Goal: Task Accomplishment & Management: Manage account settings

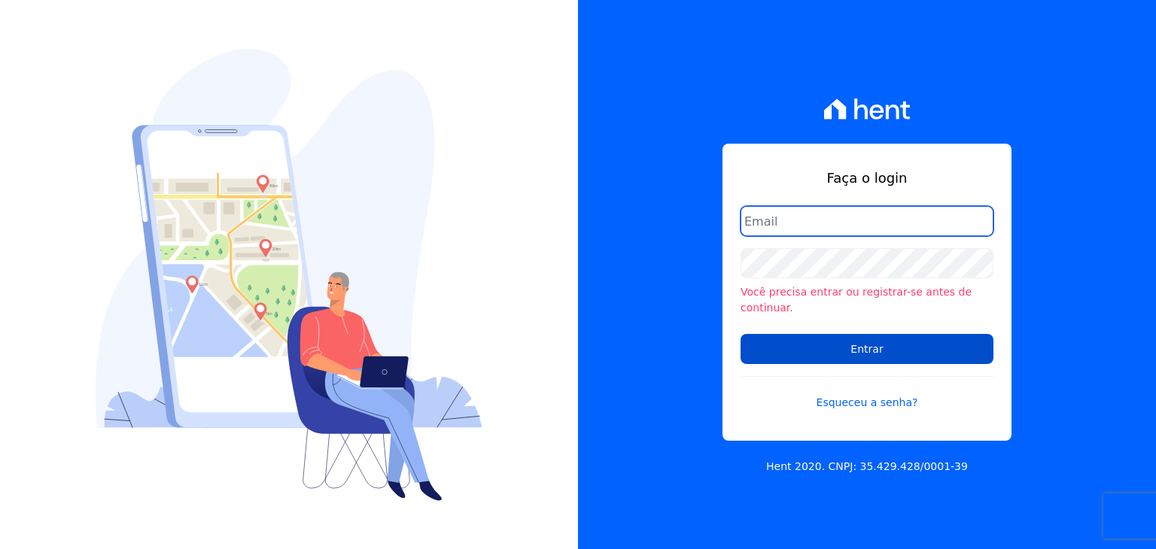
type input "[EMAIL_ADDRESS][DOMAIN_NAME]"
click at [861, 346] on input "Entrar" at bounding box center [867, 349] width 253 height 30
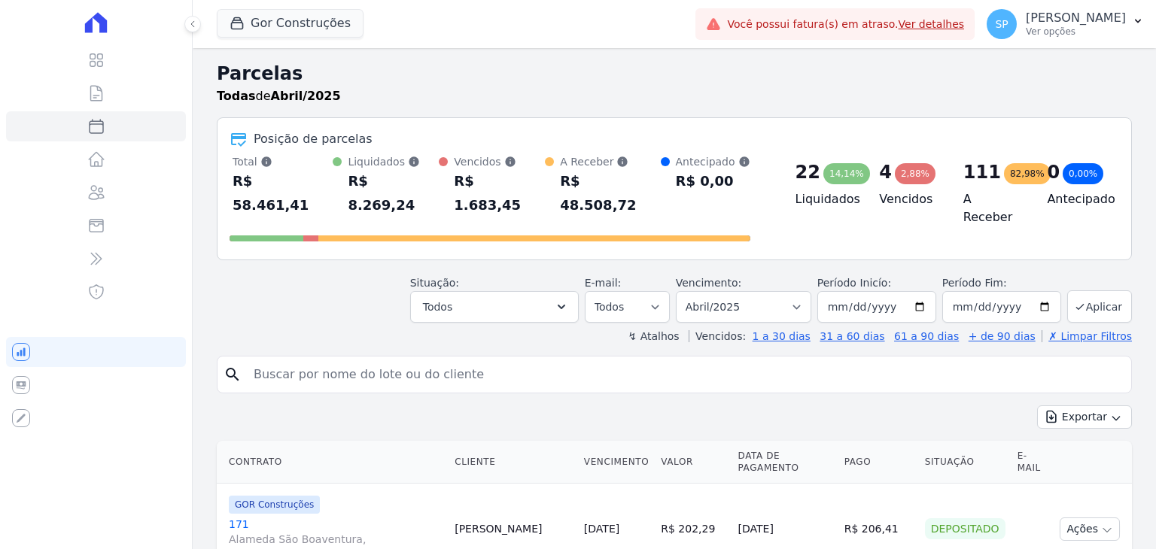
select select
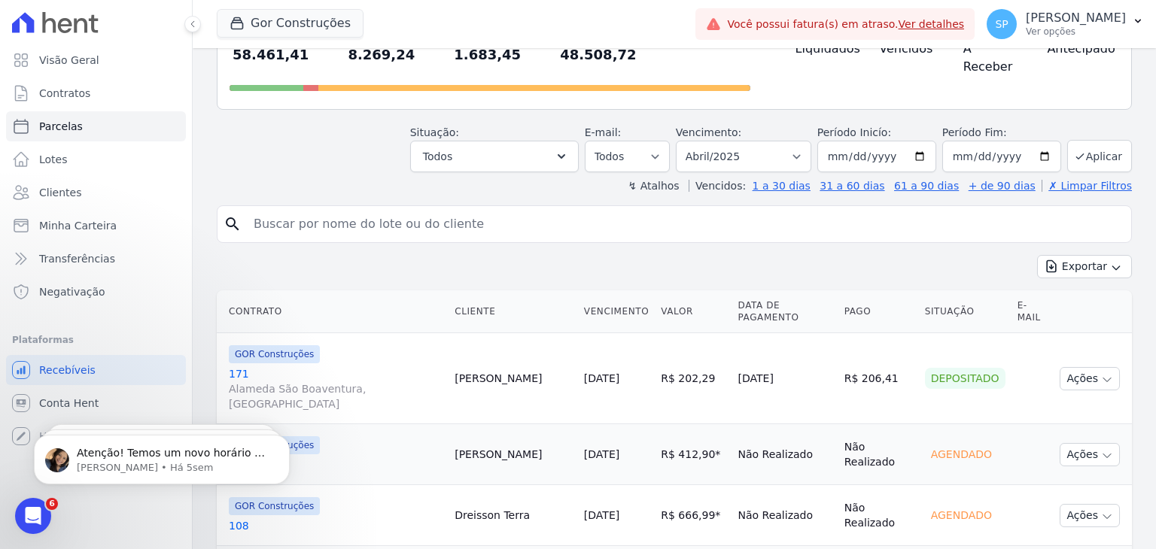
scroll to position [226, 0]
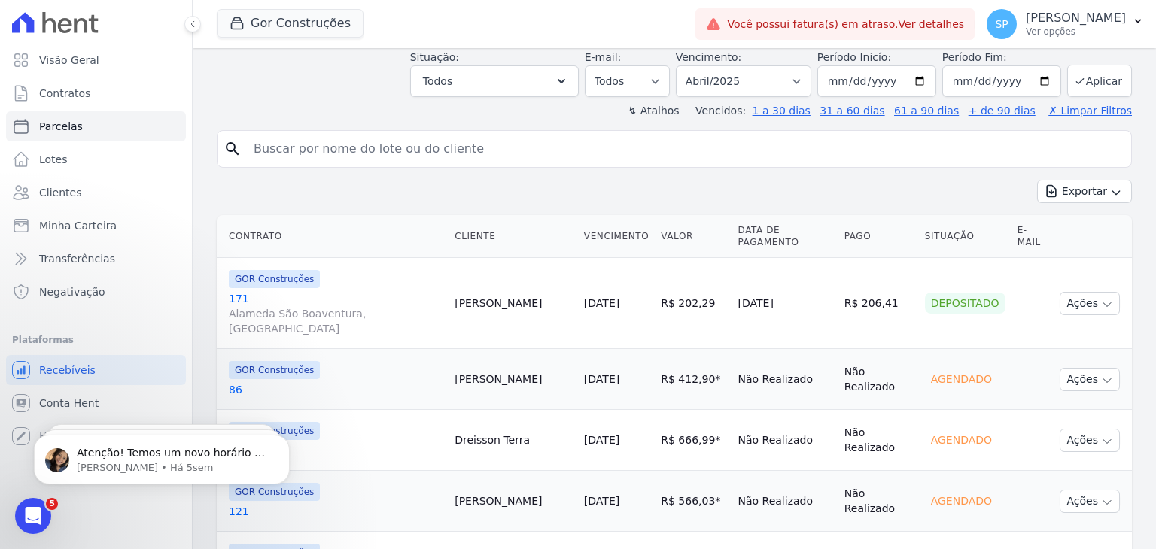
click at [237, 382] on link "86" at bounding box center [336, 389] width 214 height 15
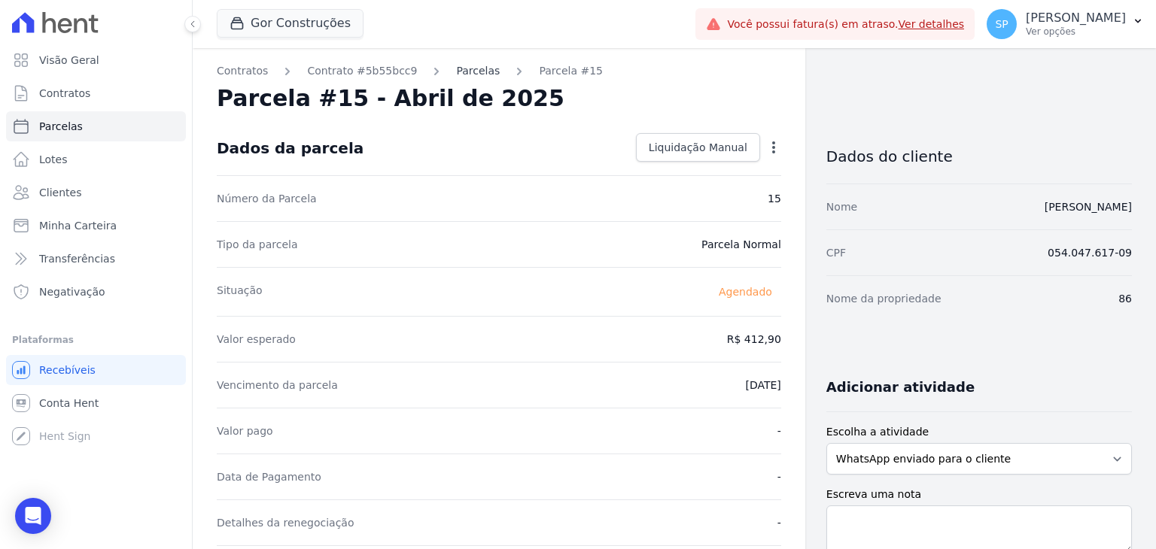
click at [456, 70] on link "Parcelas" at bounding box center [478, 71] width 44 height 16
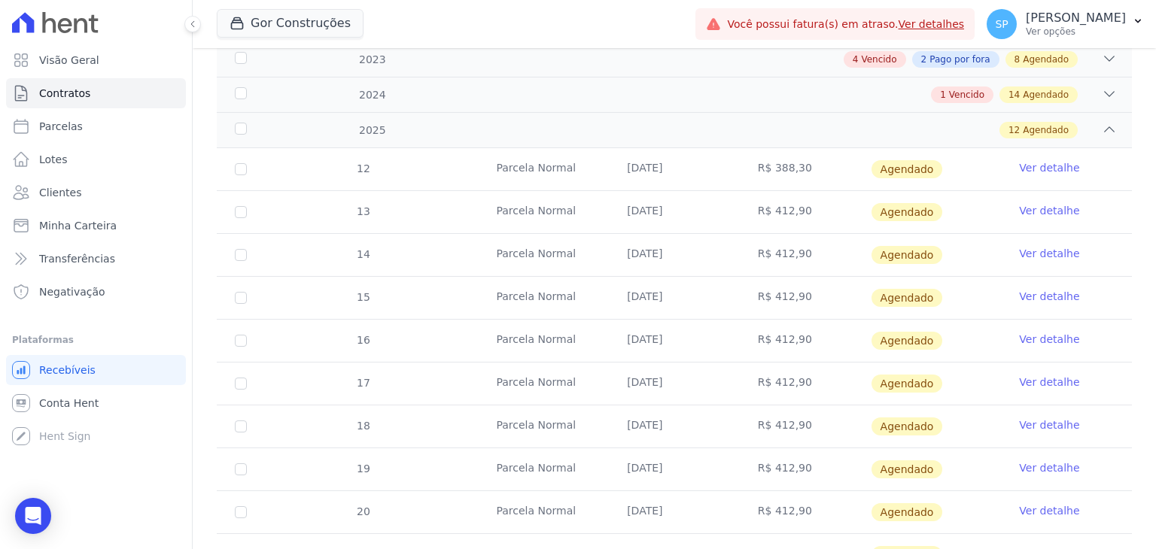
scroll to position [315, 0]
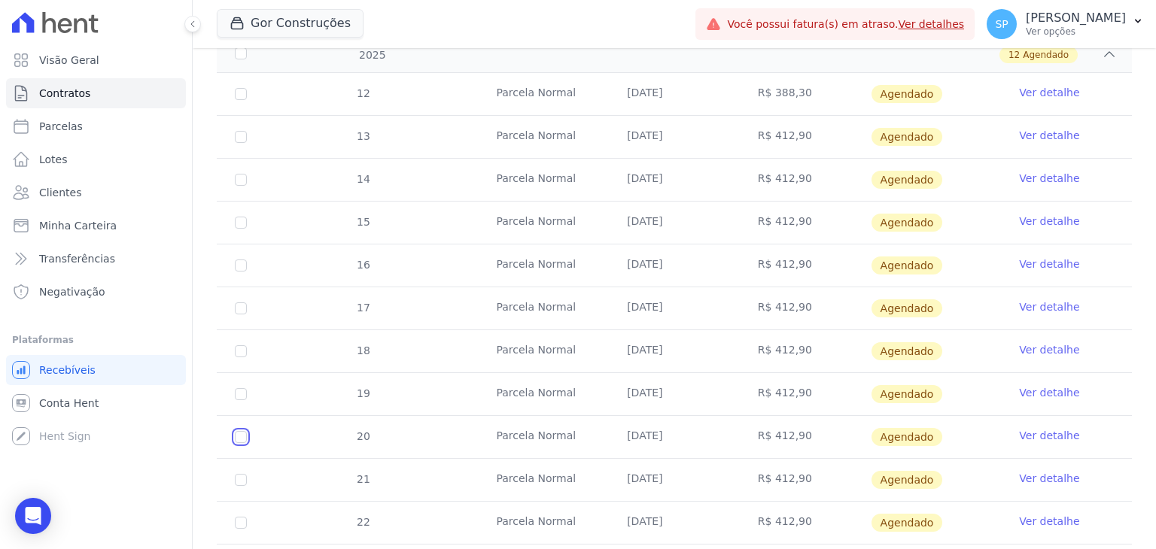
click at [242, 100] on input "checkbox" at bounding box center [241, 94] width 12 height 12
checkbox input "true"
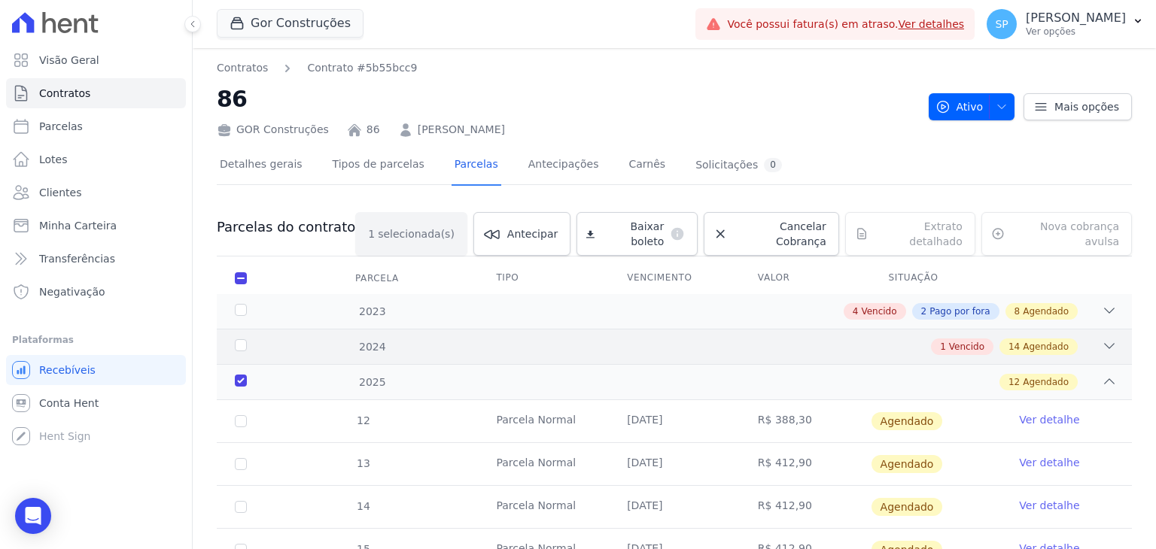
scroll to position [376, 0]
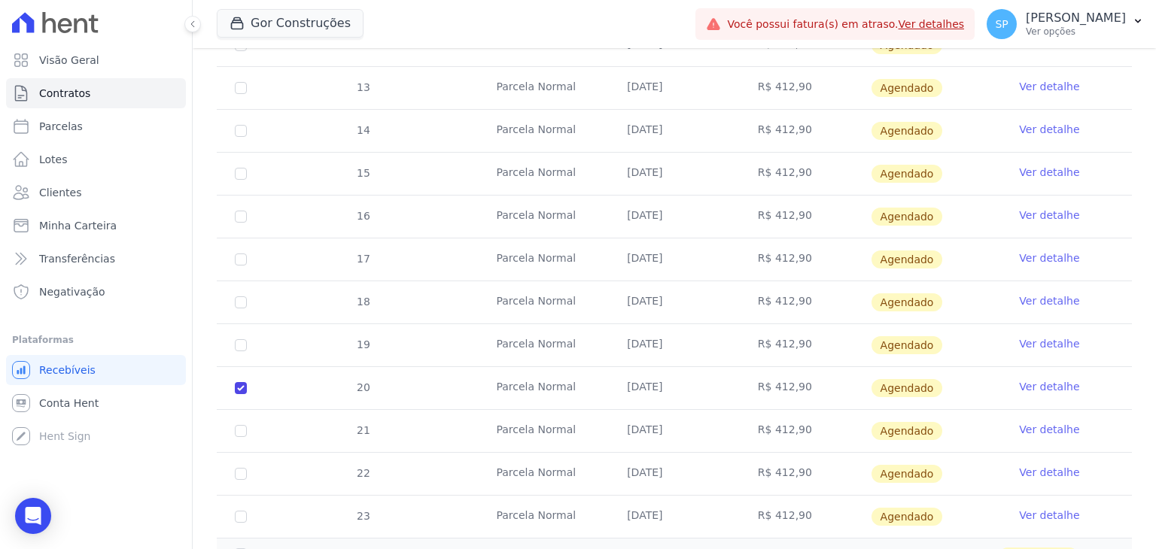
click at [1039, 379] on link "Ver detalhe" at bounding box center [1049, 386] width 60 height 15
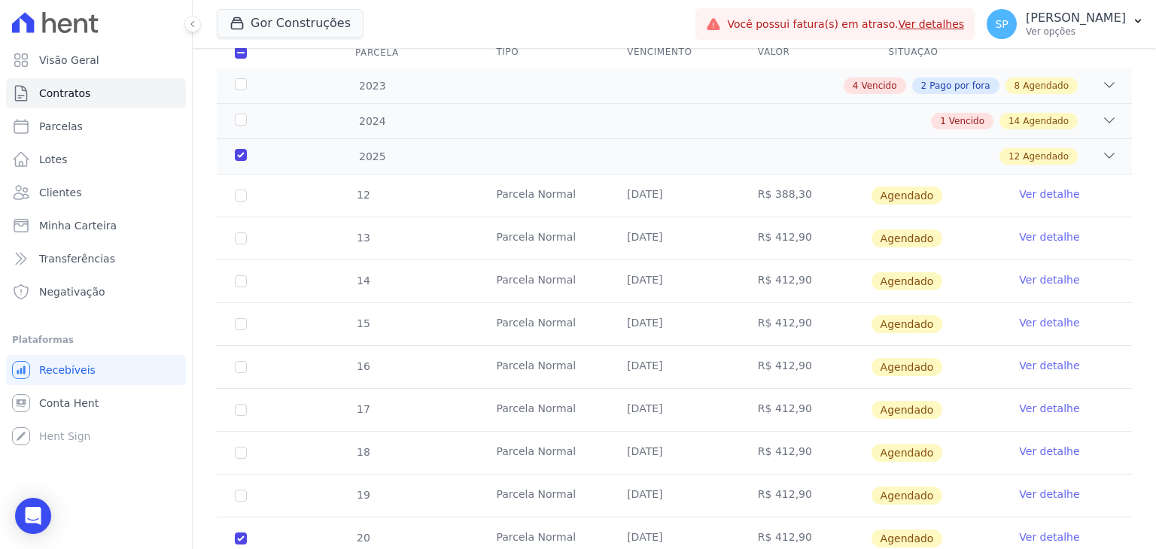
scroll to position [301, 0]
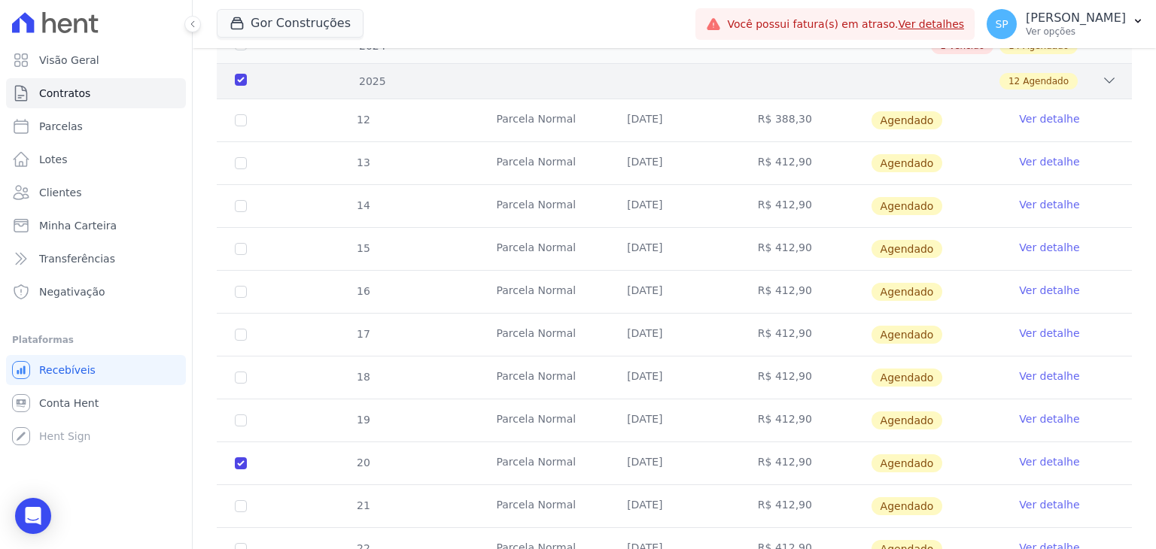
click at [240, 74] on div "2025" at bounding box center [272, 82] width 81 height 16
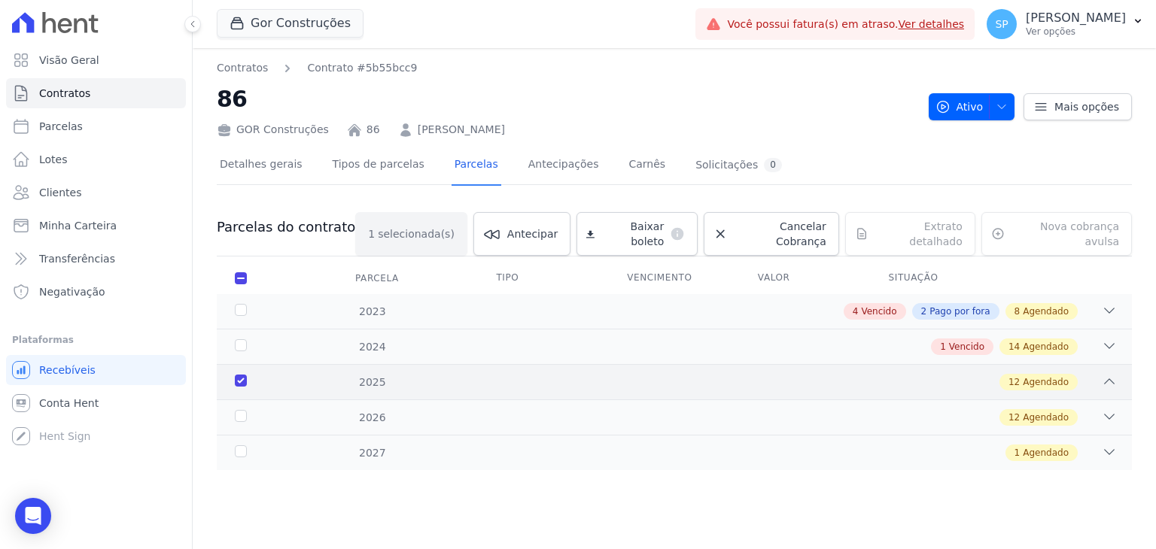
scroll to position [0, 0]
click at [239, 375] on div "2025" at bounding box center [272, 383] width 81 height 16
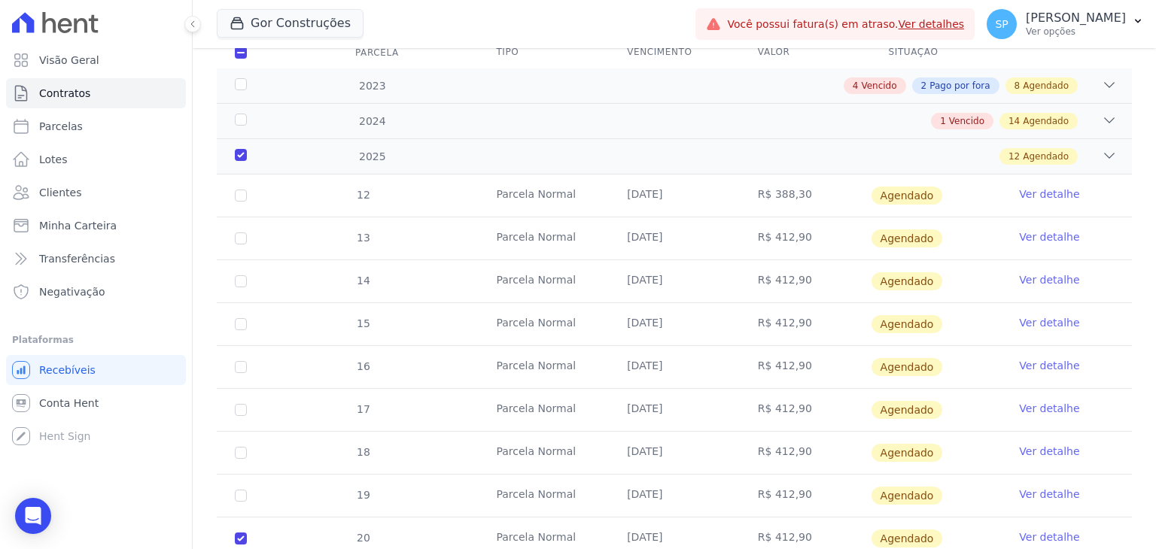
scroll to position [301, 0]
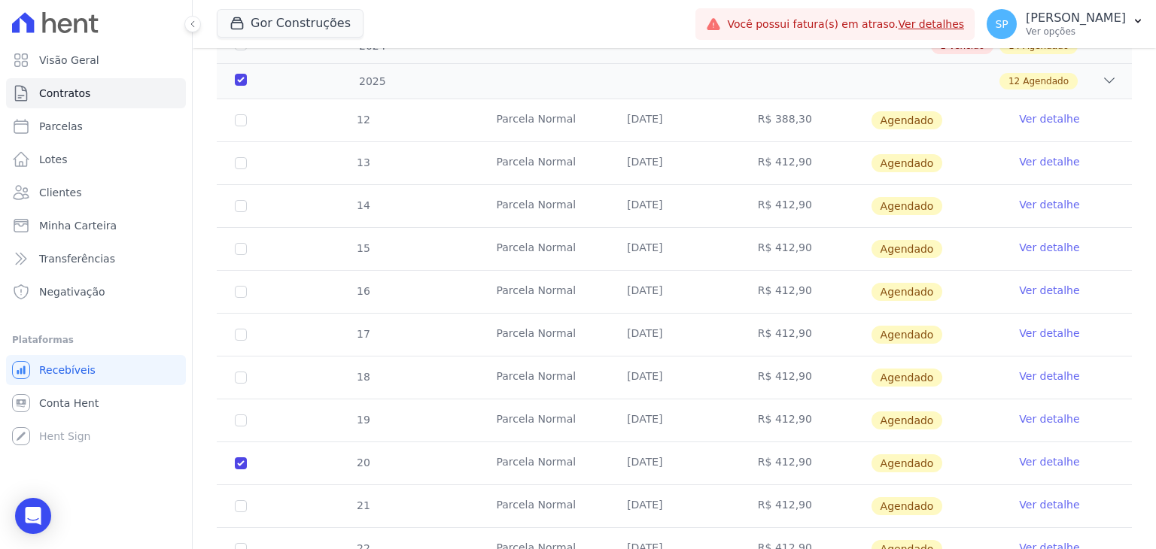
click at [1043, 455] on link "Ver detalhe" at bounding box center [1049, 462] width 60 height 15
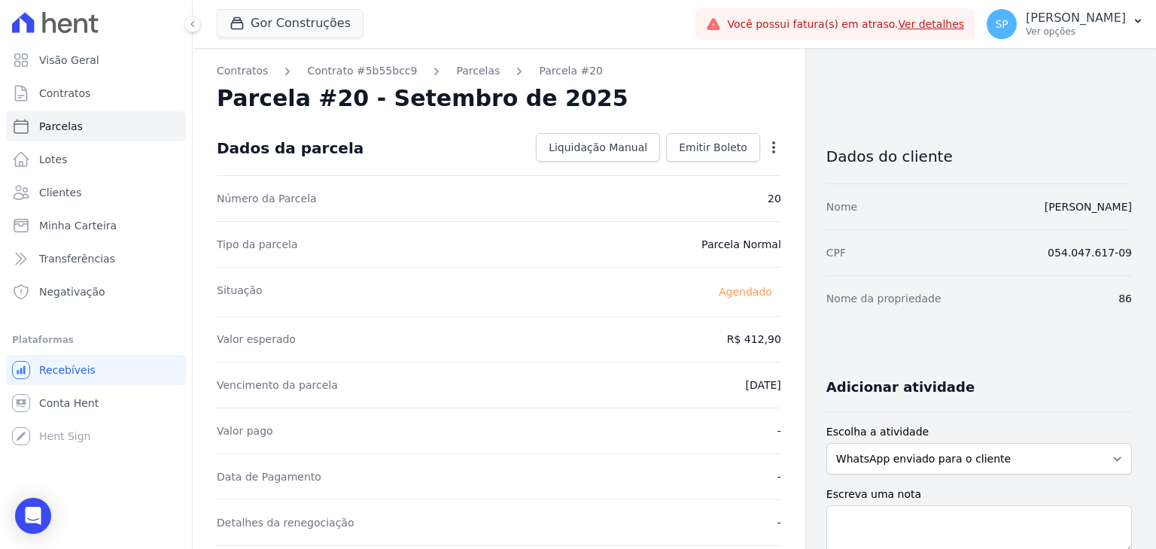
click at [772, 142] on icon "button" at bounding box center [773, 148] width 3 height 12
click at [674, 165] on link "Alterar" at bounding box center [709, 167] width 132 height 27
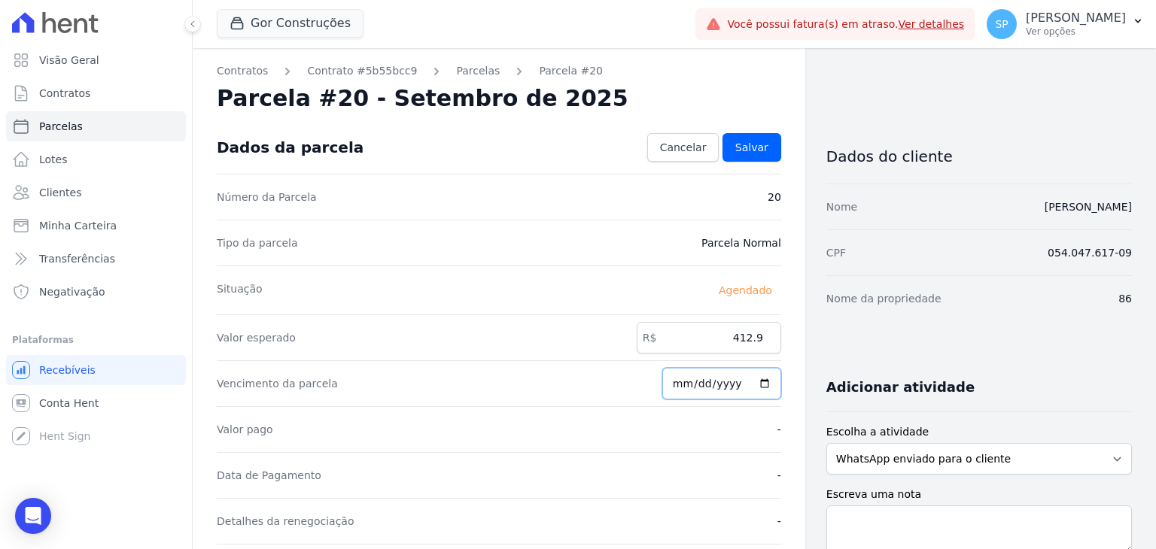
click at [678, 380] on input "2025-09-01" at bounding box center [721, 384] width 119 height 32
type input "2025-09-10"
click at [694, 148] on span "Cancelar" at bounding box center [683, 147] width 47 height 15
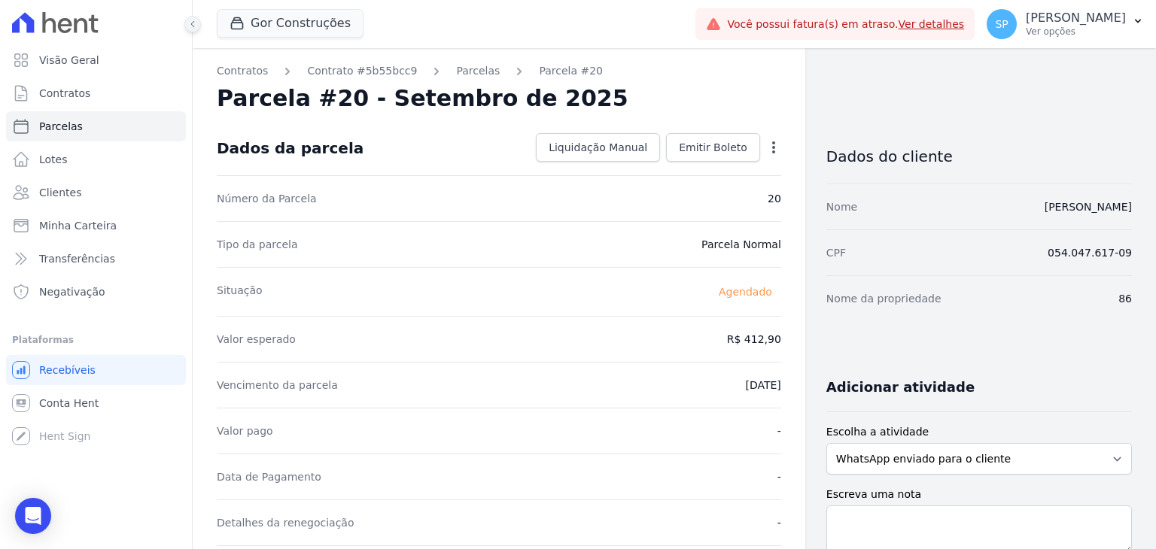
click at [193, 24] on icon at bounding box center [192, 24] width 9 height 9
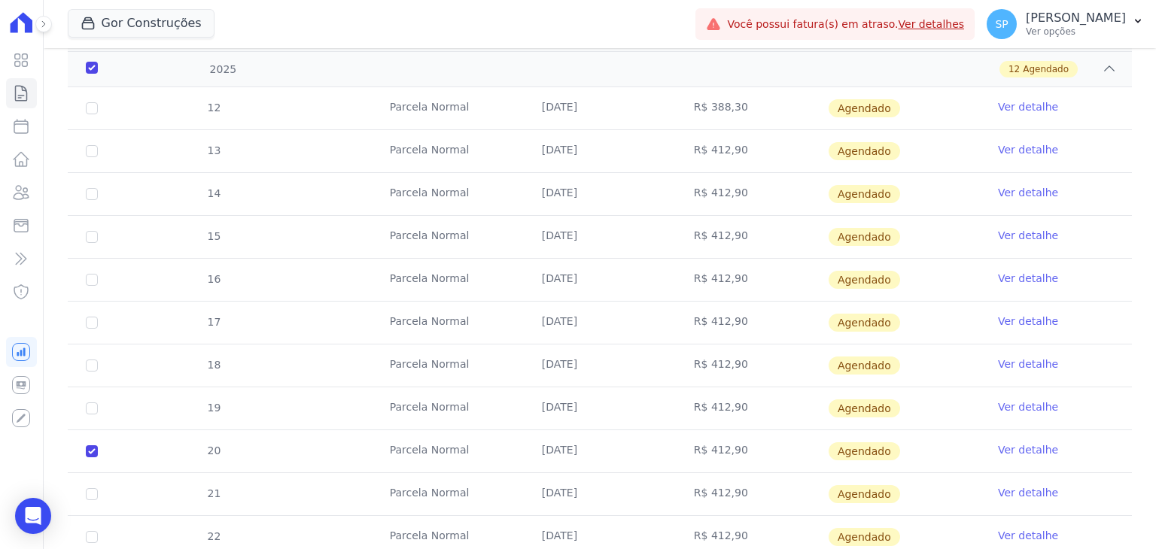
scroll to position [376, 0]
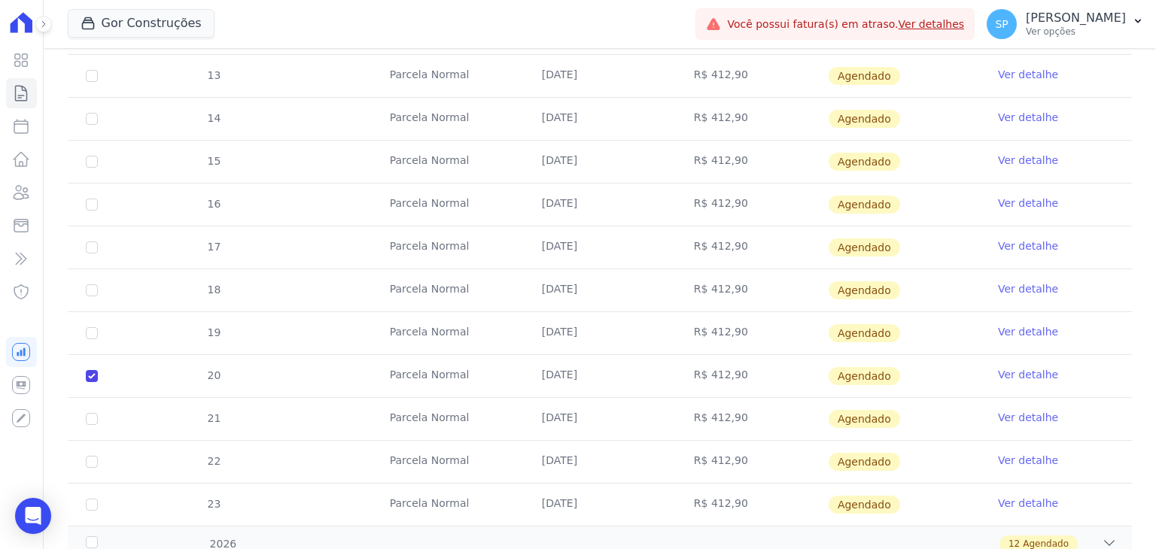
click at [999, 372] on link "Ver detalhe" at bounding box center [1028, 374] width 60 height 15
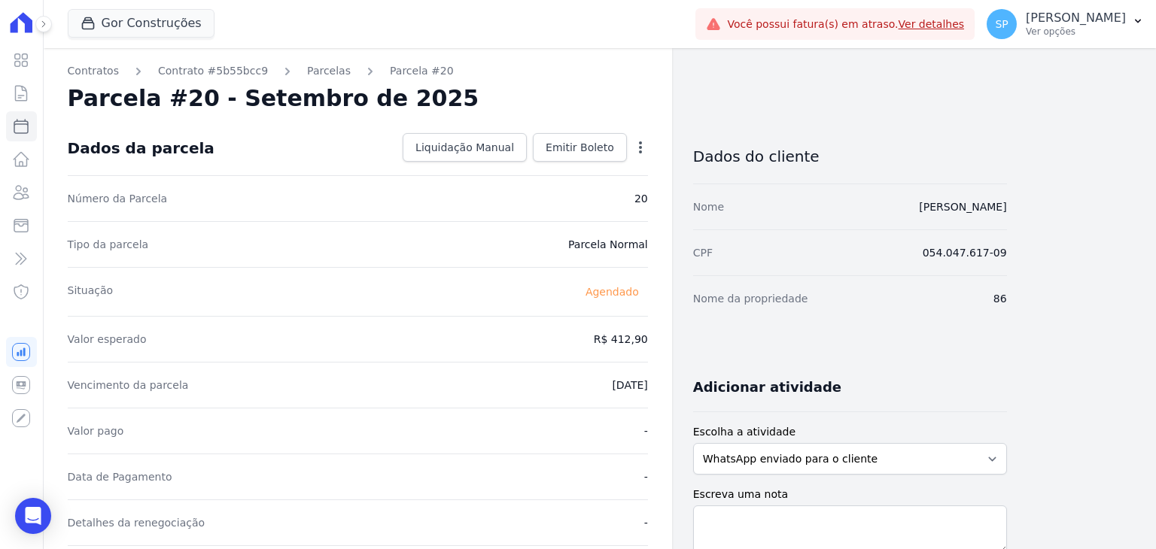
click at [638, 144] on icon "button" at bounding box center [640, 147] width 15 height 15
click at [524, 164] on link "Alterar" at bounding box center [576, 167] width 132 height 27
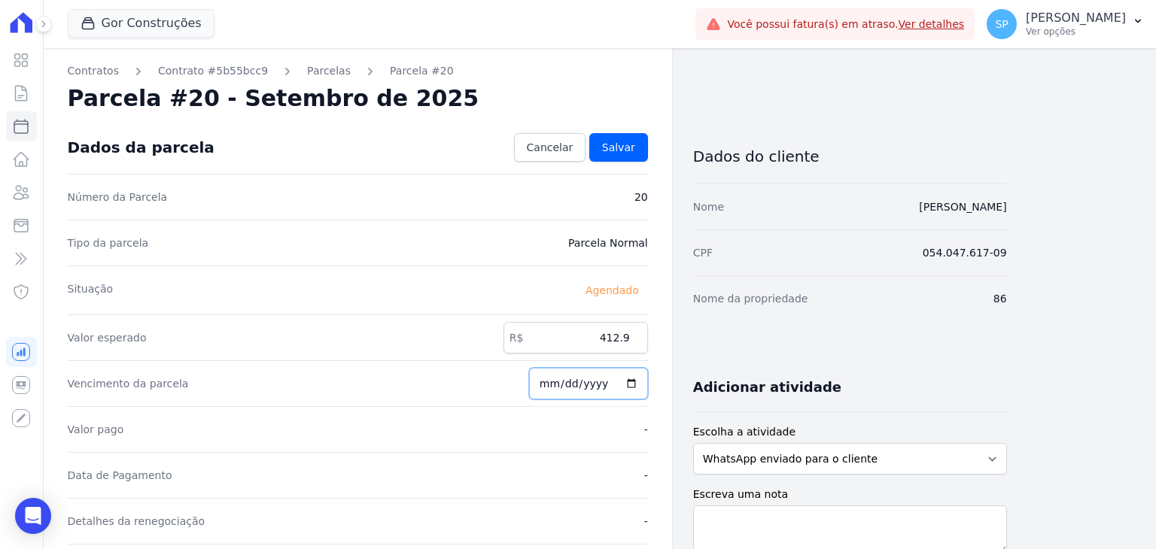
click at [550, 379] on input "2025-09-01" at bounding box center [588, 384] width 119 height 32
type input "2025-09-10"
click at [620, 142] on span "Salvar" at bounding box center [618, 147] width 33 height 15
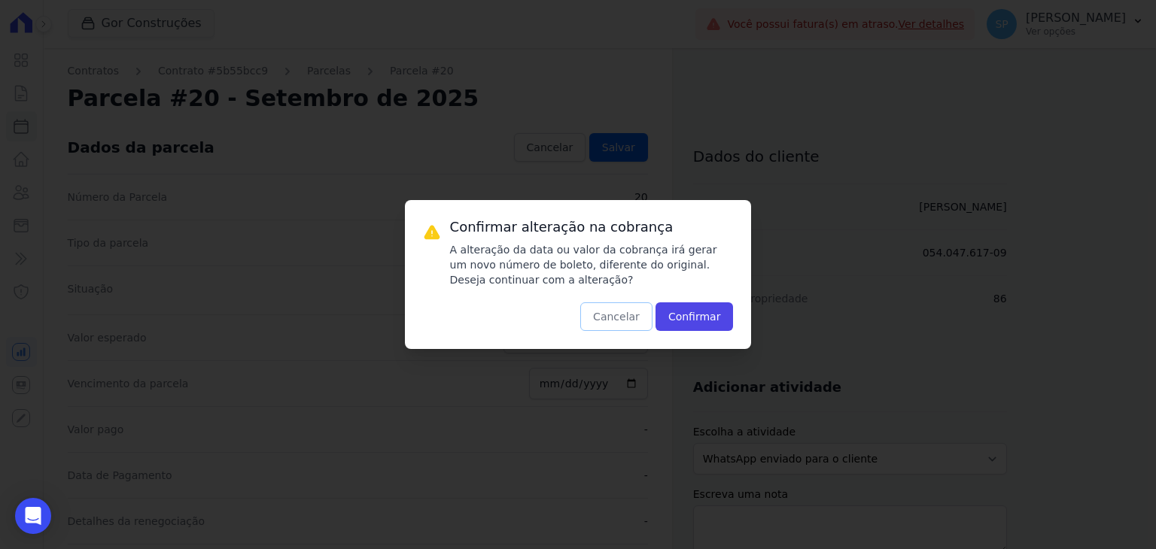
click at [604, 319] on button "Cancelar" at bounding box center [616, 317] width 72 height 29
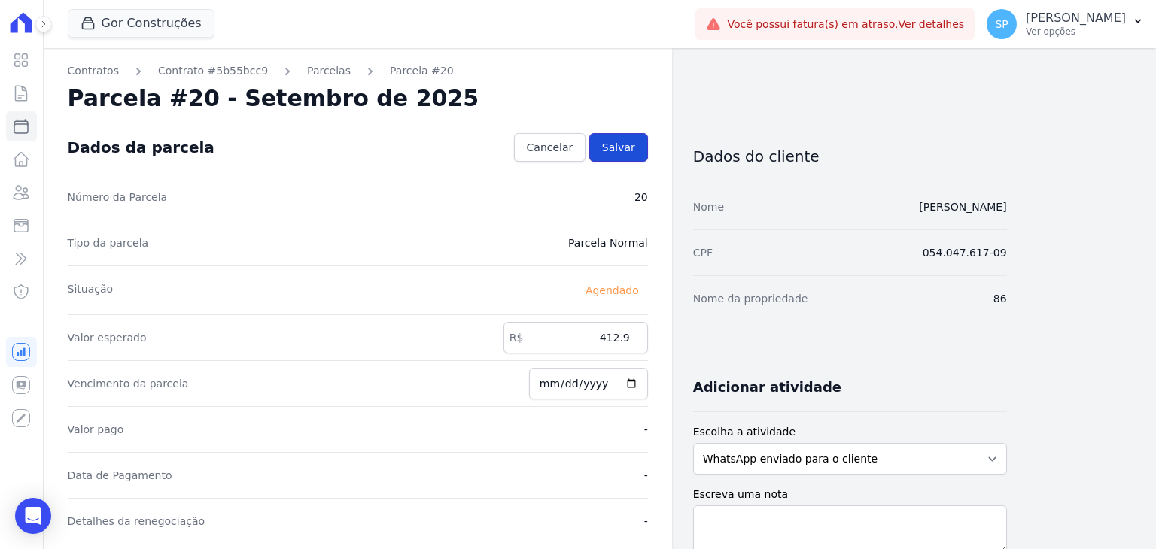
click at [626, 138] on link "Salvar" at bounding box center [618, 147] width 59 height 29
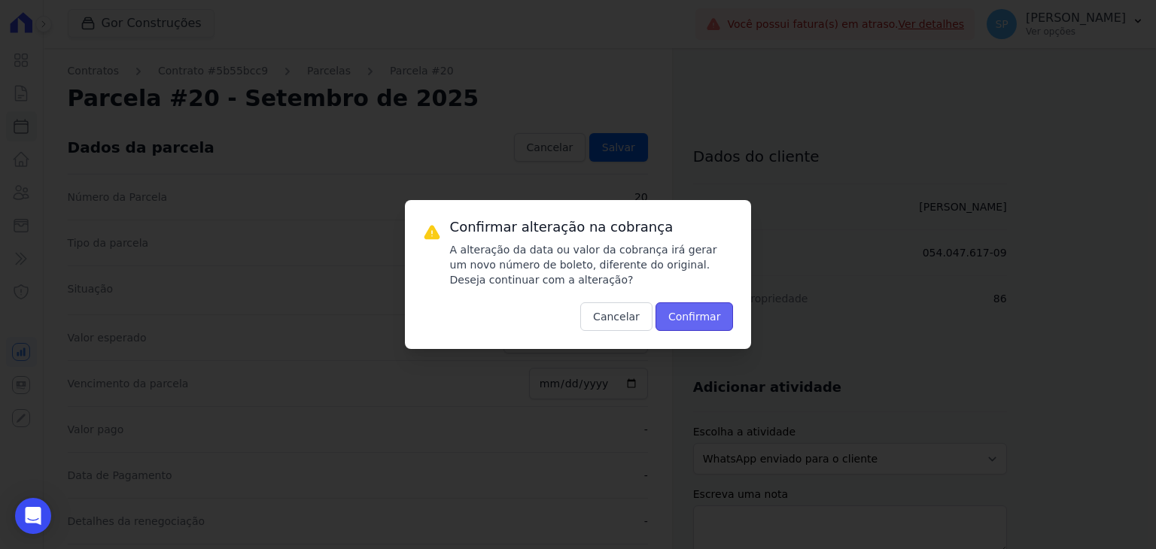
click at [720, 314] on button "Confirmar" at bounding box center [695, 317] width 78 height 29
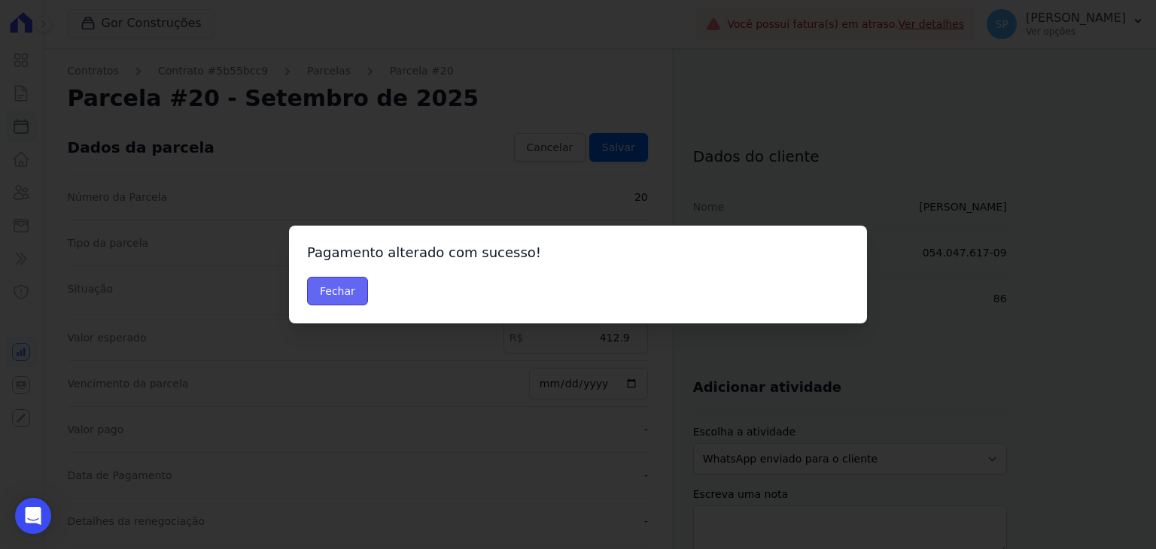
click at [342, 292] on button "Fechar" at bounding box center [337, 291] width 61 height 29
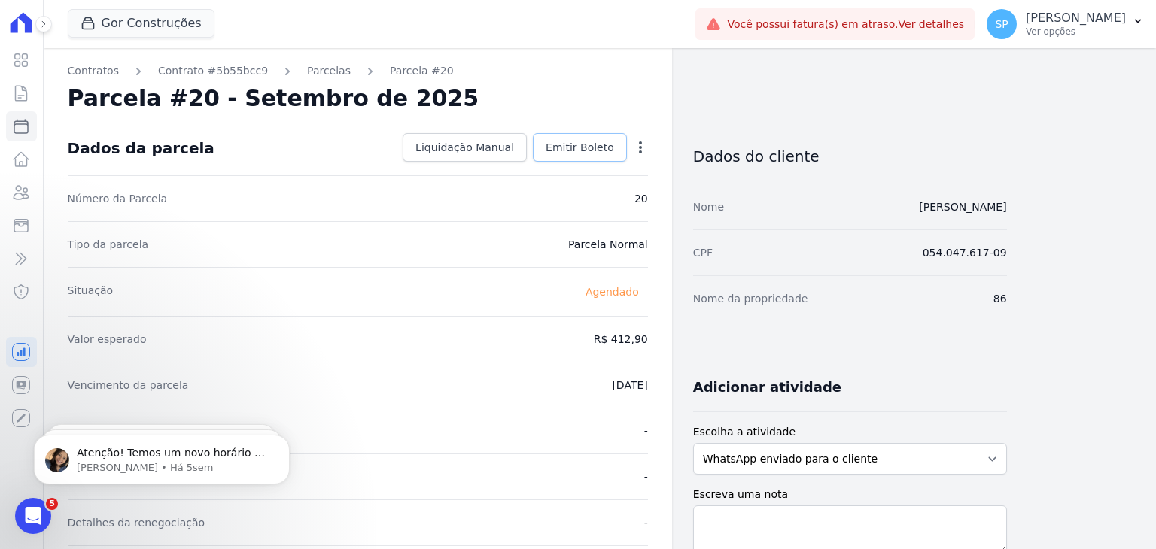
click at [578, 145] on span "Emitir Boleto" at bounding box center [580, 147] width 68 height 15
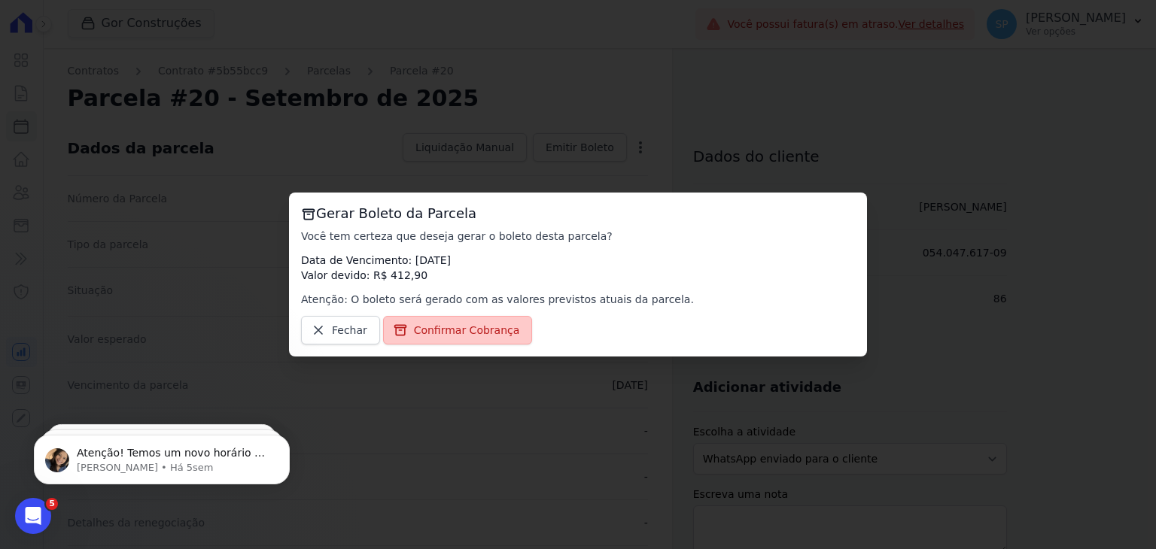
click at [438, 331] on span "Confirmar Cobrança" at bounding box center [467, 330] width 106 height 15
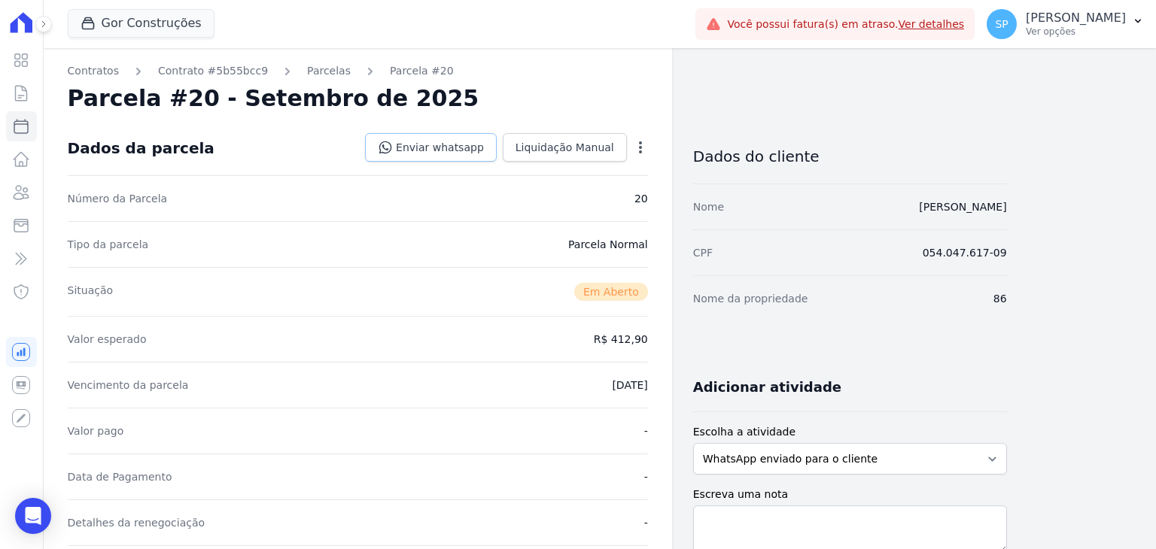
click at [458, 152] on link "Enviar whatsapp" at bounding box center [431, 147] width 132 height 29
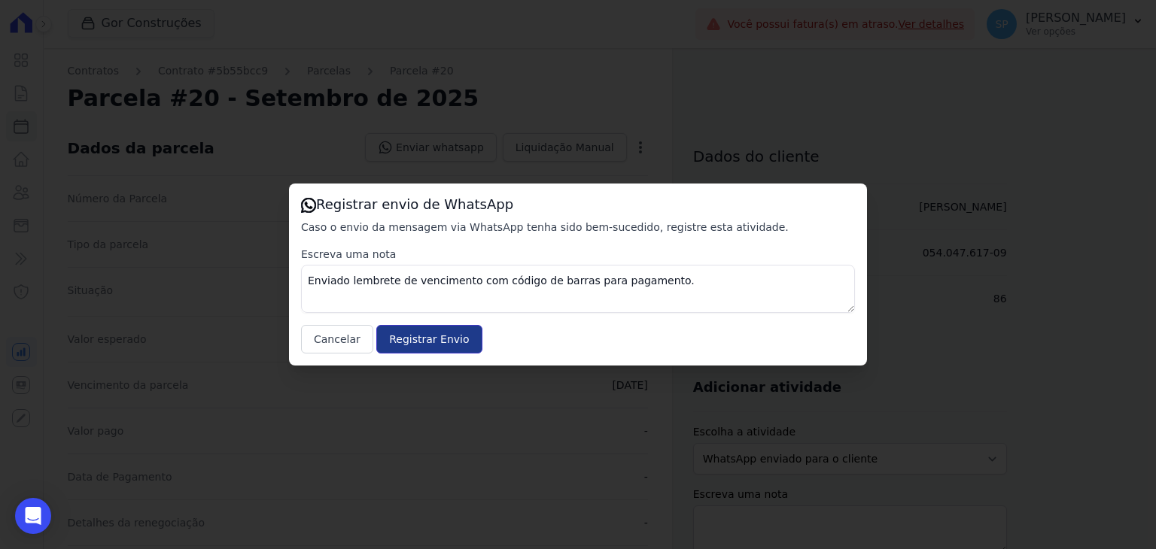
click at [405, 336] on input "Registrar Envio" at bounding box center [428, 339] width 105 height 29
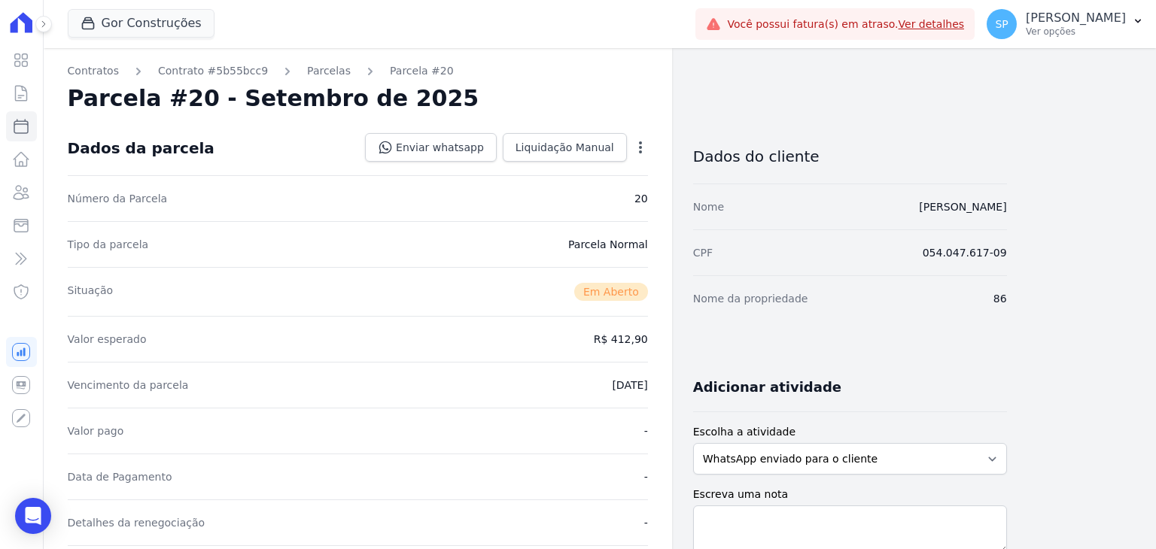
click at [639, 142] on icon "button" at bounding box center [640, 148] width 3 height 12
click at [418, 264] on div "Tipo da parcela Parcela Normal" at bounding box center [358, 244] width 580 height 46
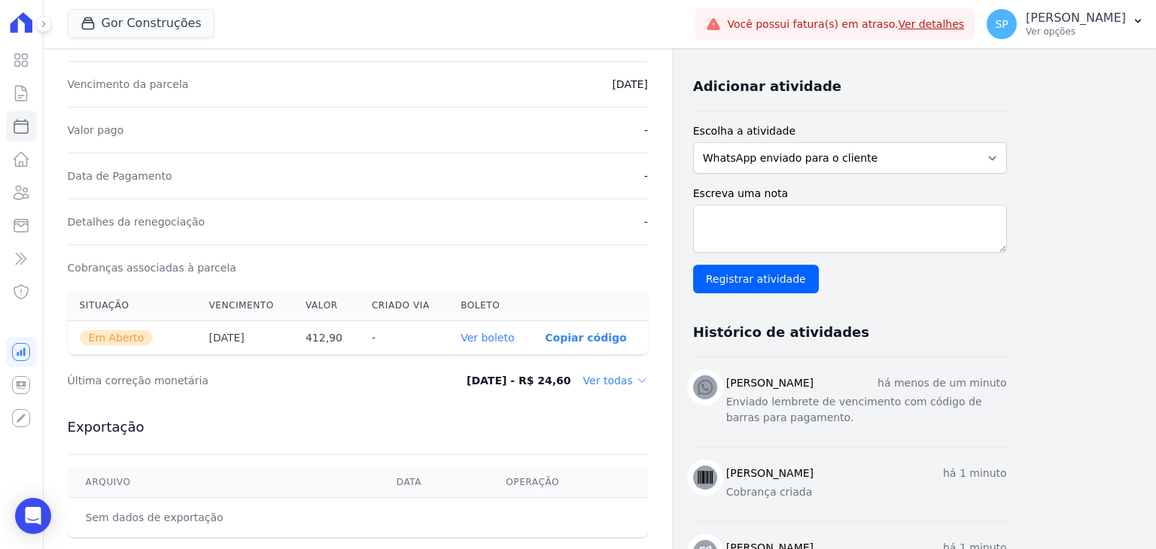
scroll to position [376, 0]
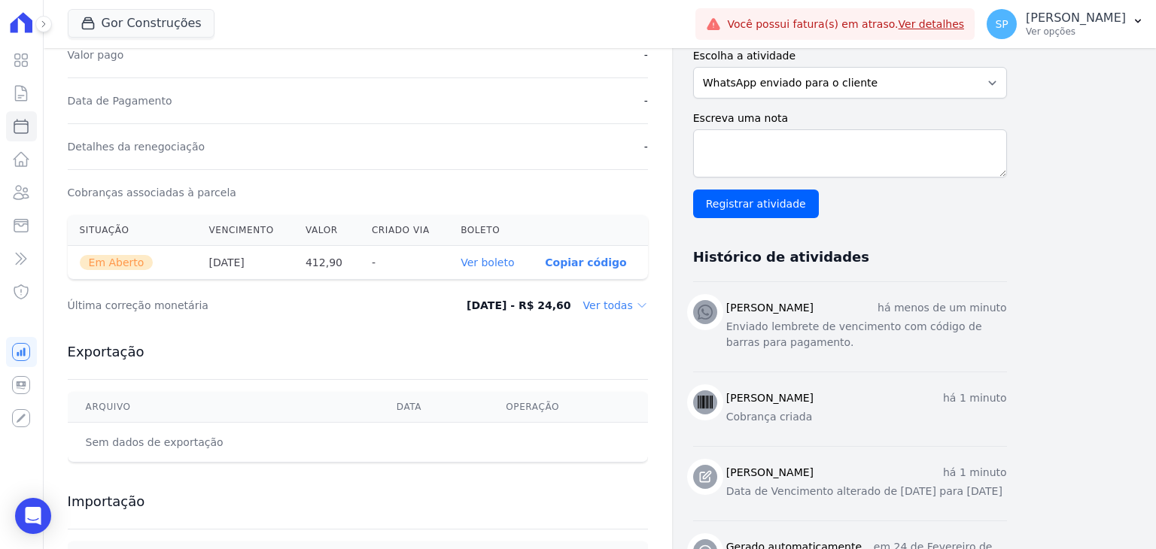
click at [495, 263] on link "Ver boleto" at bounding box center [487, 263] width 53 height 12
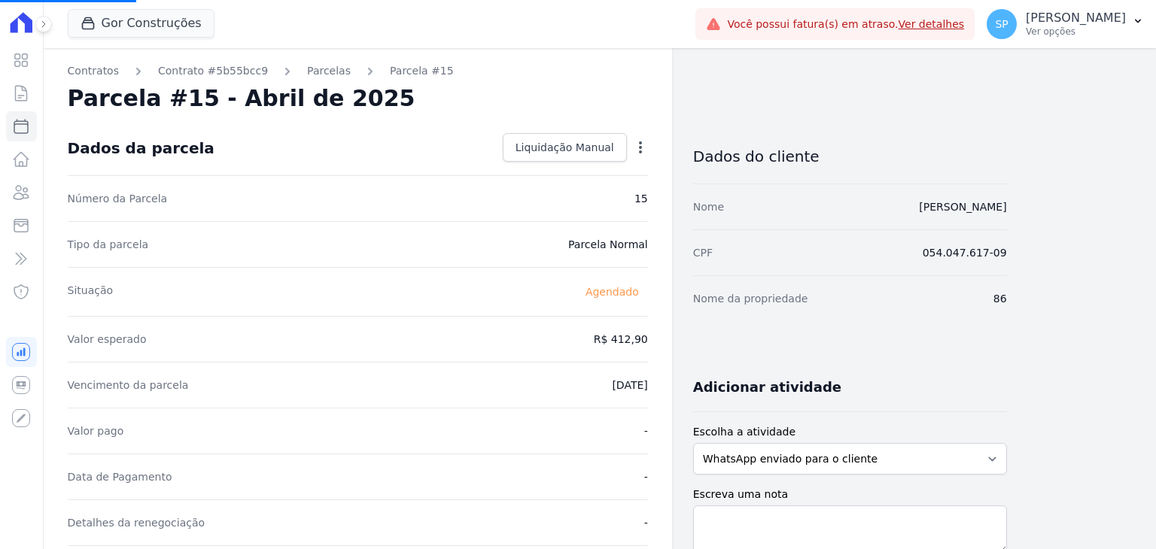
select select
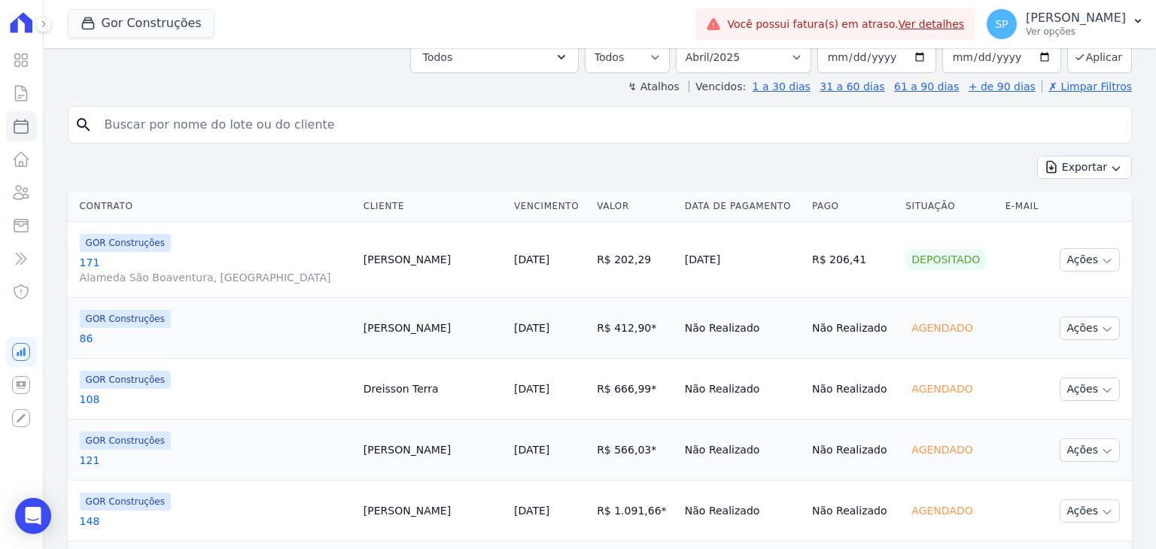
scroll to position [301, 0]
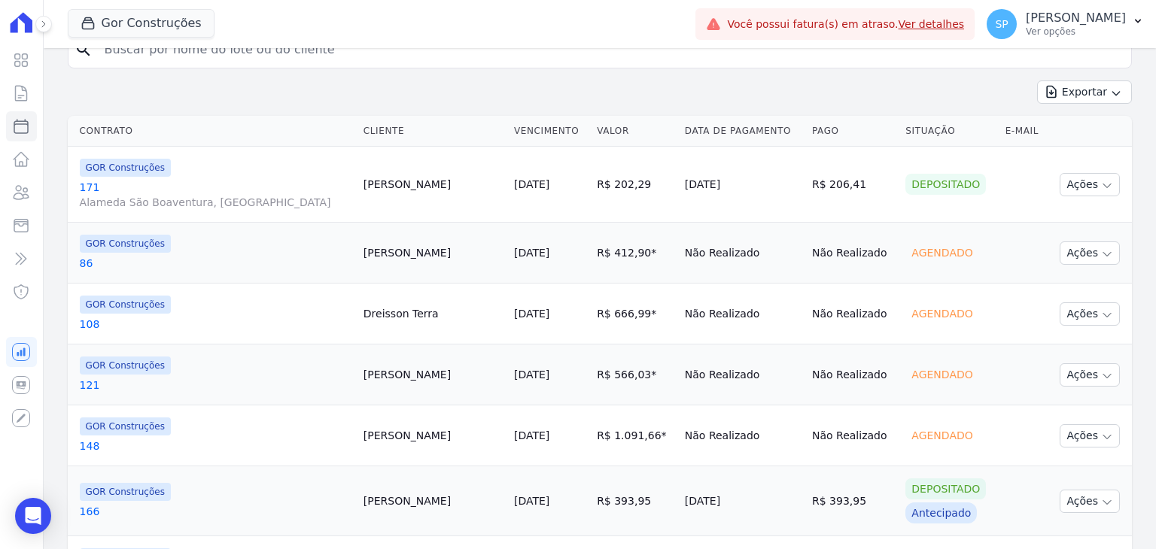
click at [88, 324] on link "108" at bounding box center [216, 324] width 272 height 15
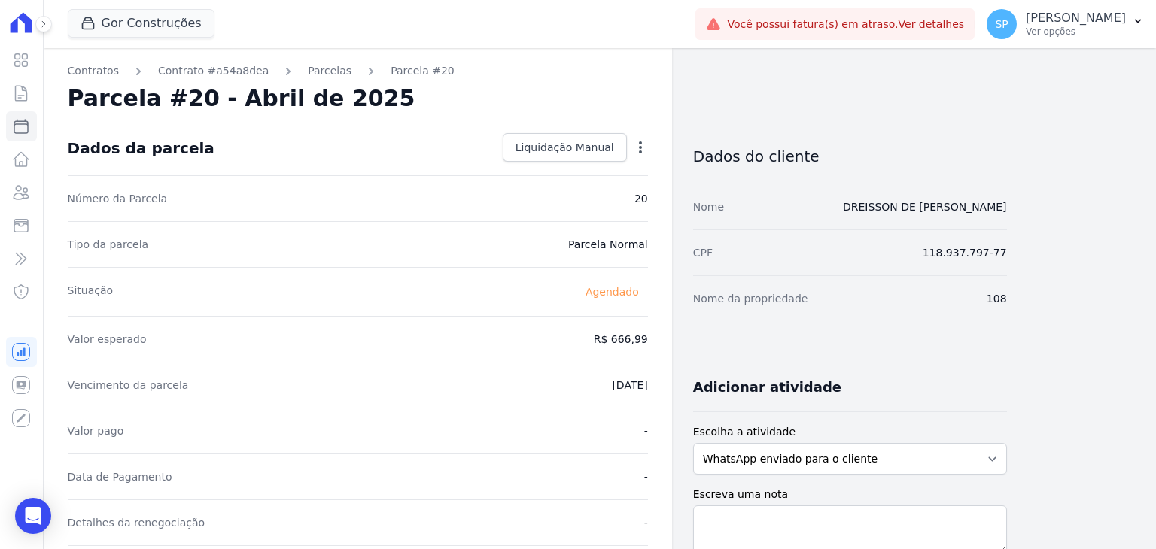
click at [638, 146] on icon "button" at bounding box center [640, 147] width 15 height 15
click at [421, 120] on div "Contratos Contrato #a54a8dea Parcelas Parcela #20 Parcela #20 - Abril de 2025 D…" at bounding box center [358, 532] width 628 height 968
select select
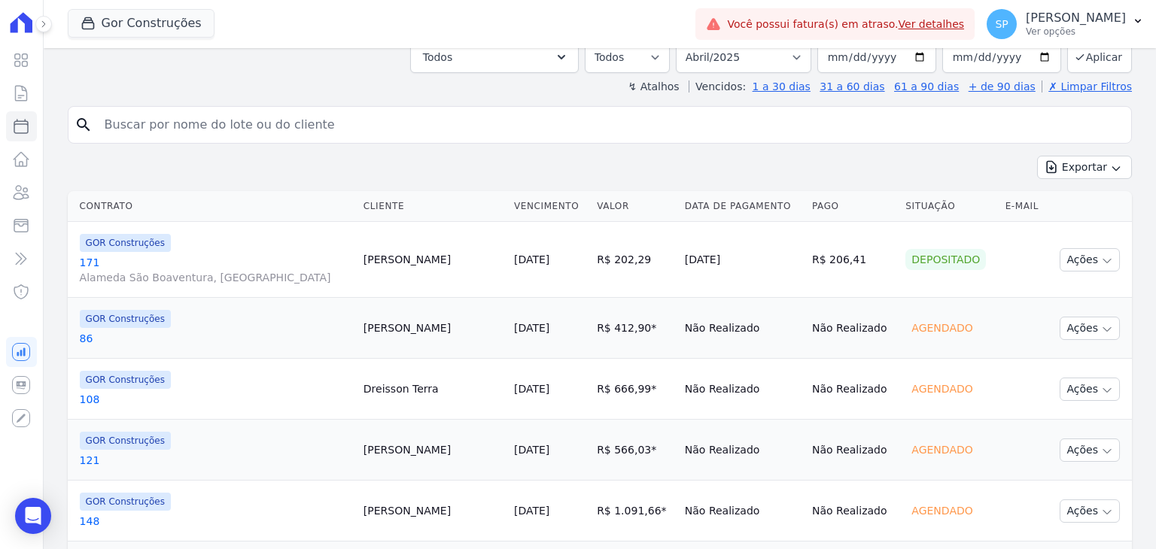
scroll to position [301, 0]
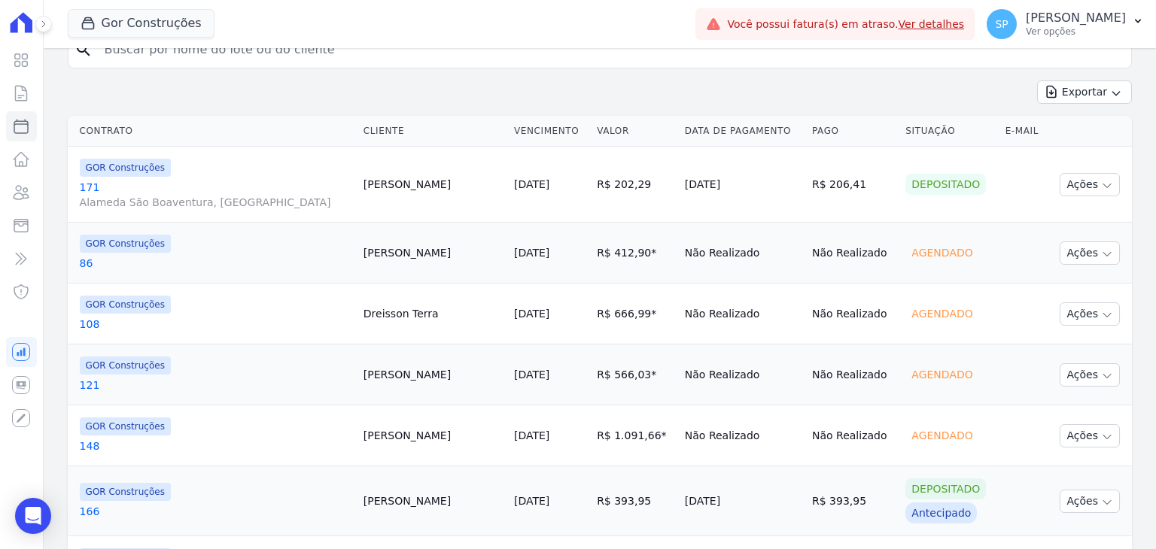
click at [87, 388] on link "121" at bounding box center [216, 385] width 272 height 15
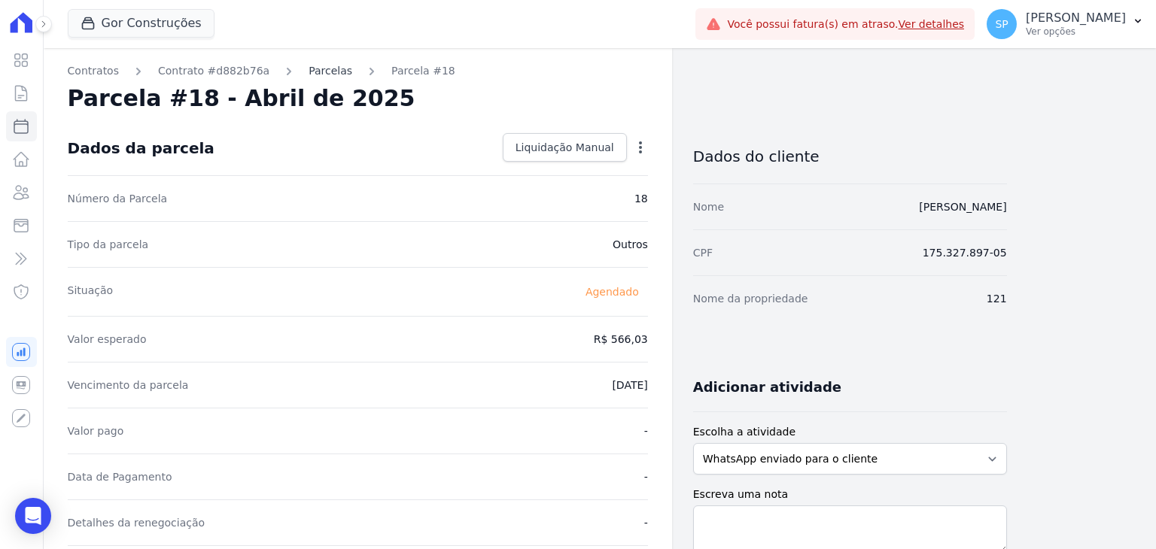
click at [309, 69] on link "Parcelas" at bounding box center [331, 71] width 44 height 16
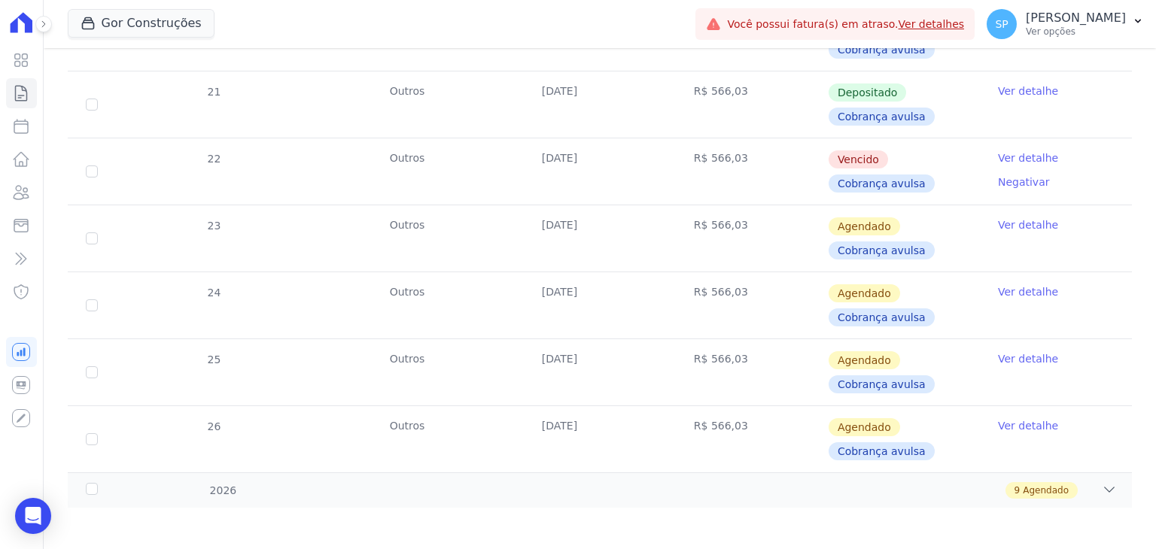
scroll to position [711, 0]
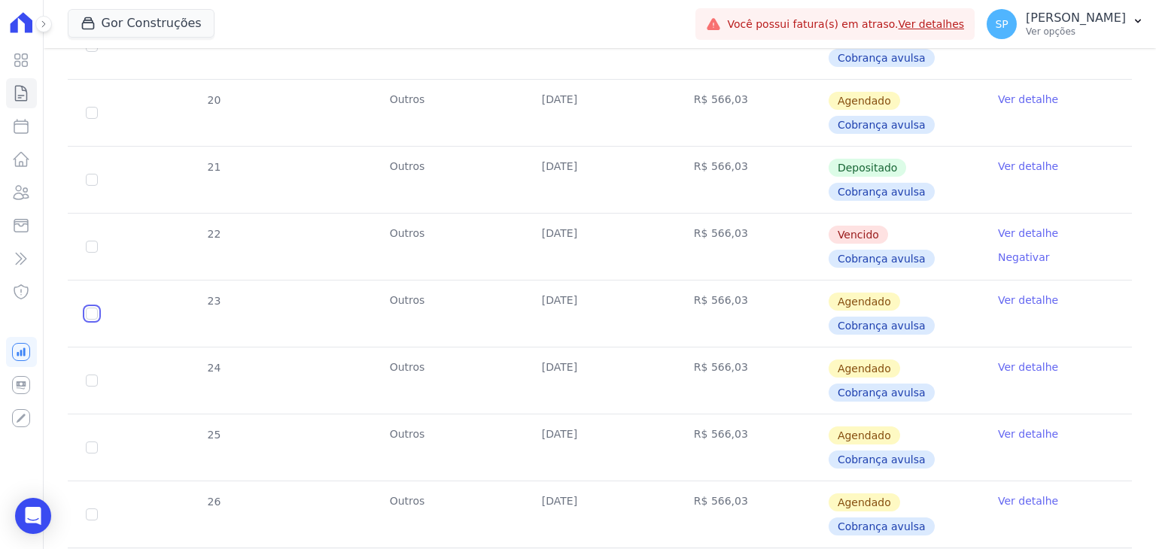
checkbox input "true"
click at [1019, 294] on link "Ver detalhe" at bounding box center [1028, 300] width 60 height 15
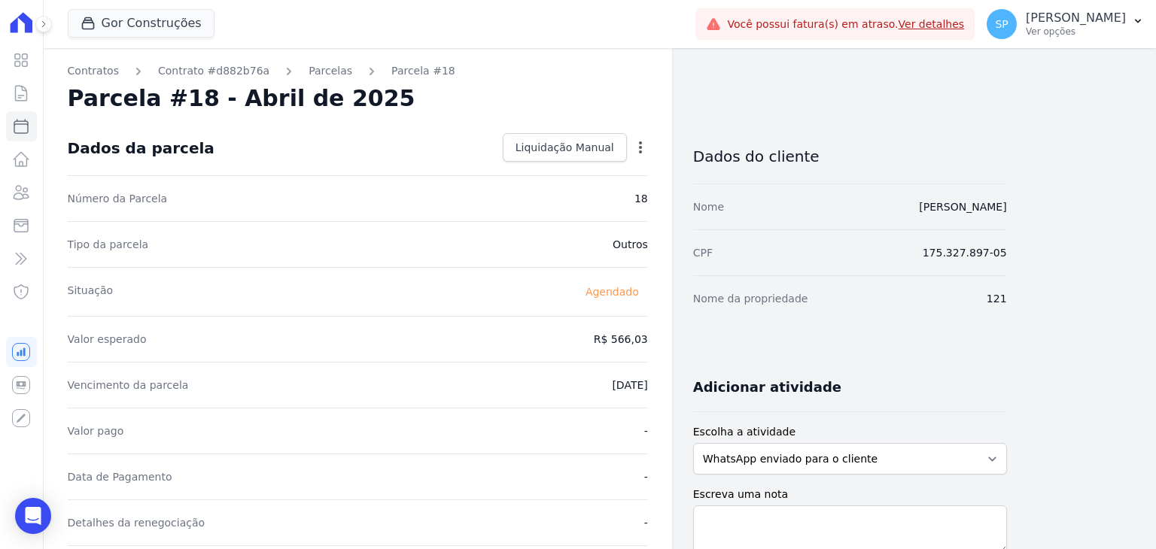
select select
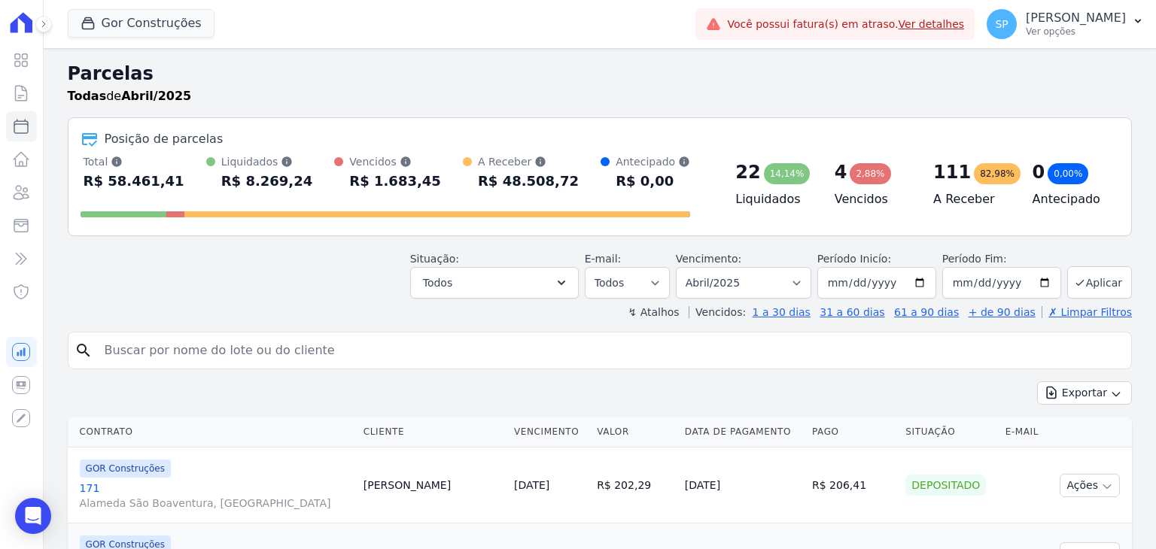
scroll to position [226, 0]
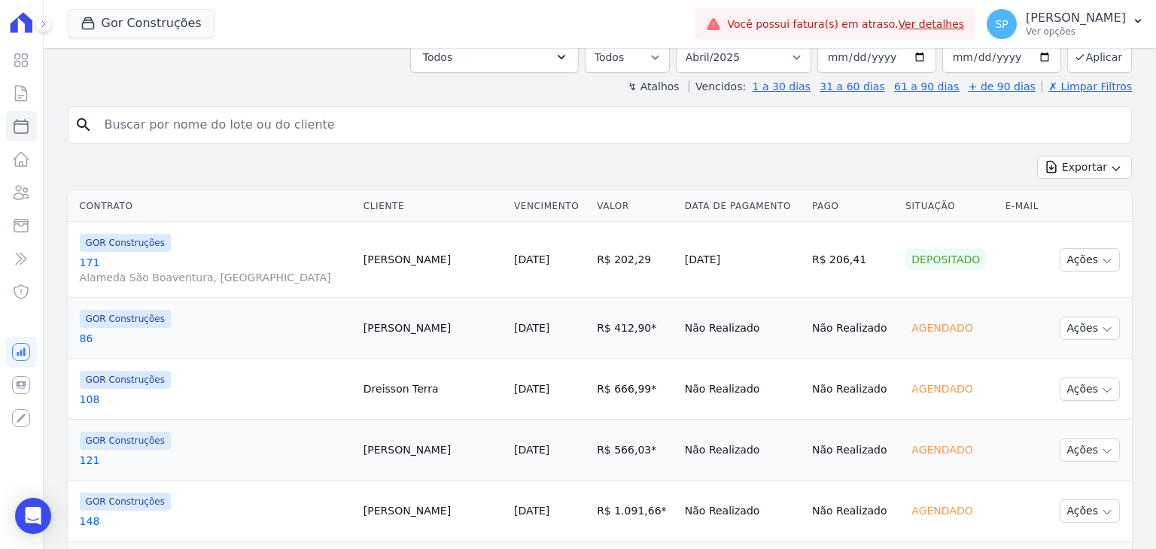
click at [92, 397] on link "108" at bounding box center [216, 399] width 272 height 15
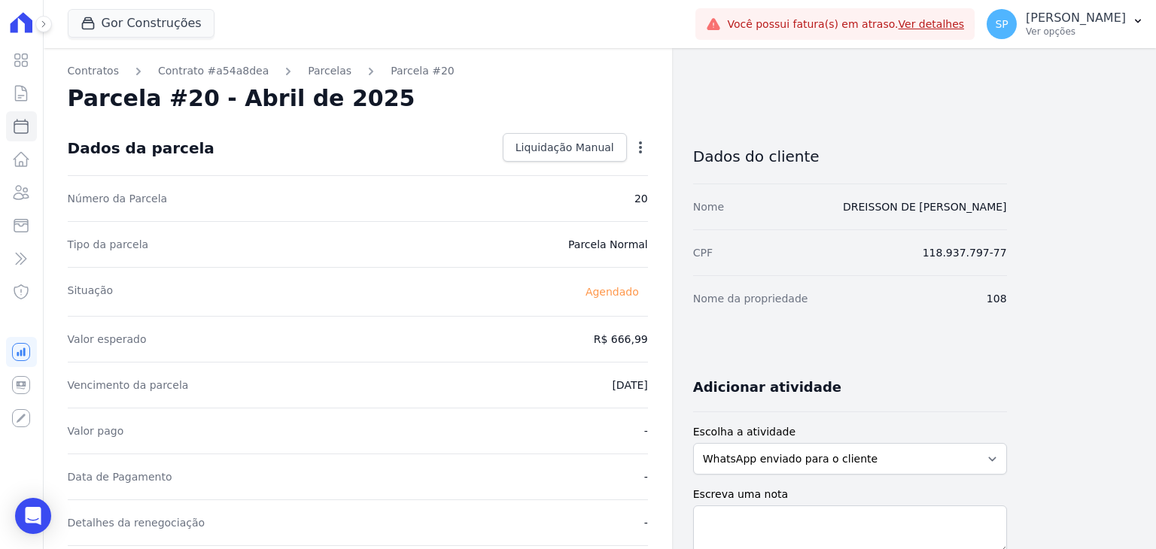
select select
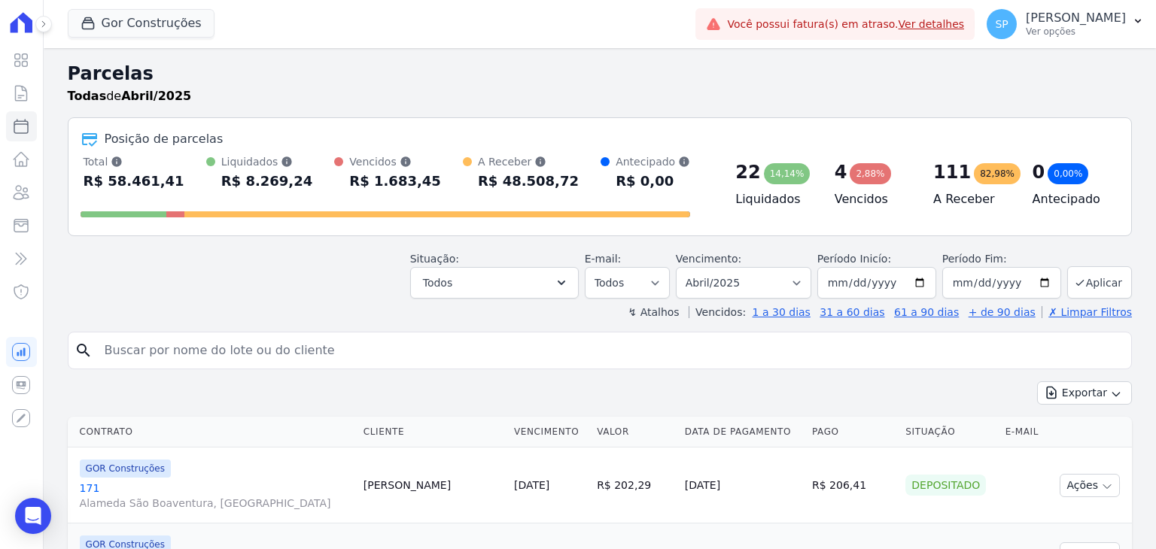
scroll to position [226, 0]
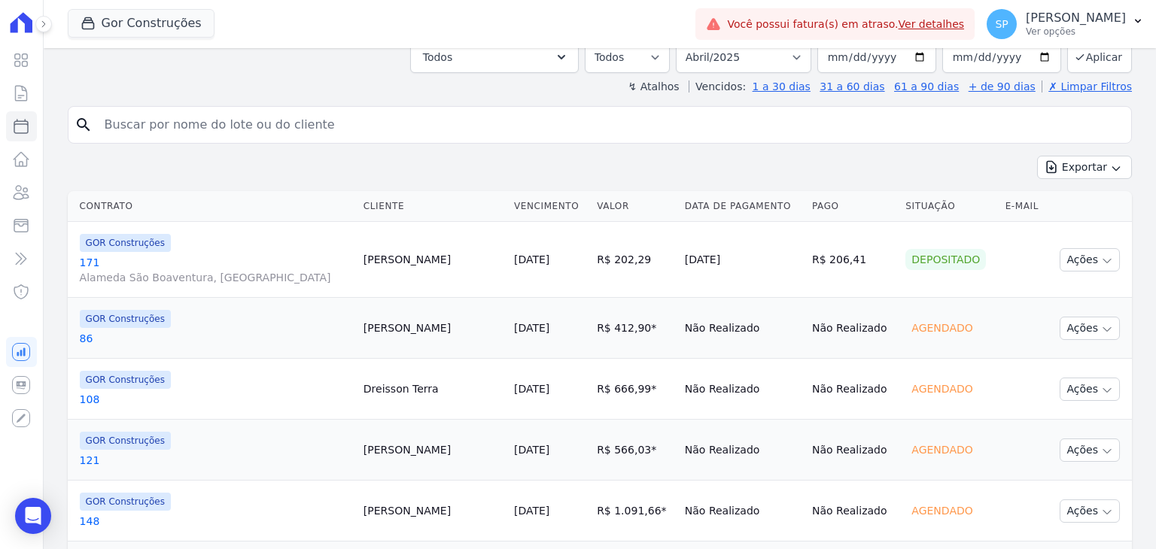
click at [87, 394] on link "108" at bounding box center [216, 399] width 272 height 15
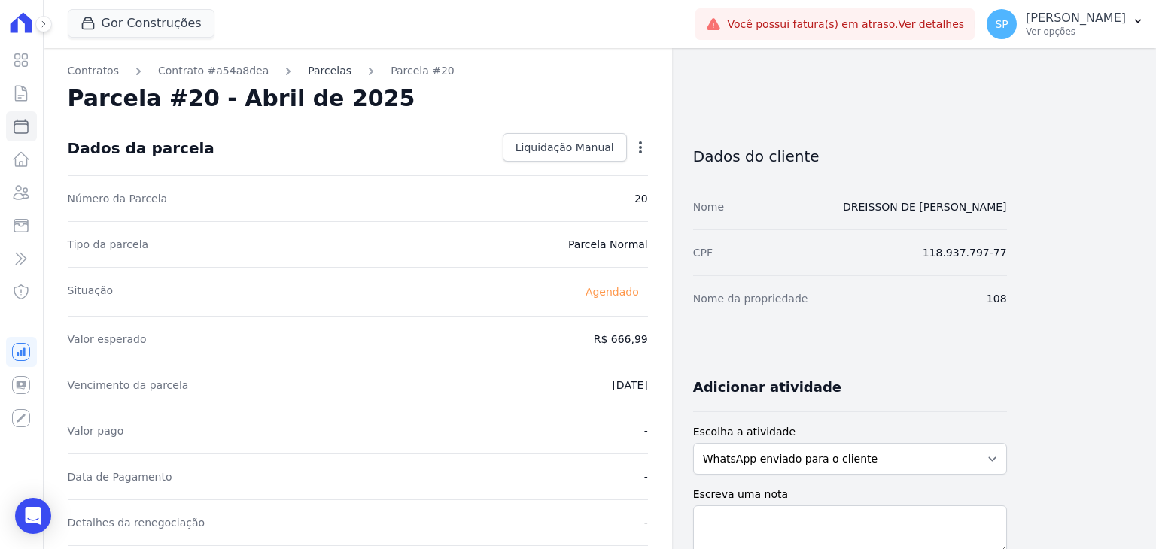
click at [315, 66] on link "Parcelas" at bounding box center [330, 71] width 44 height 16
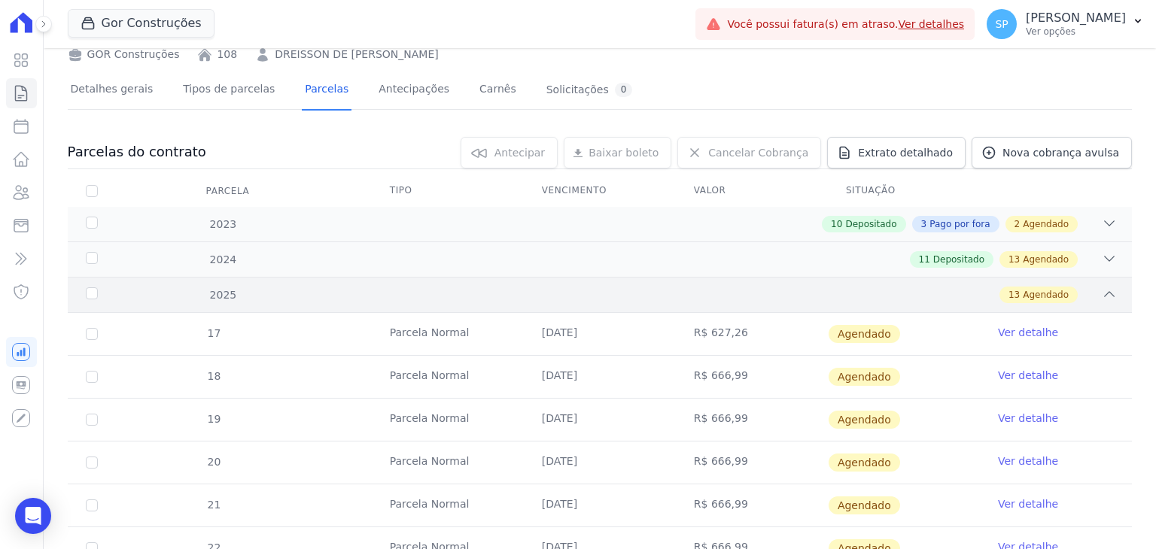
scroll to position [151, 0]
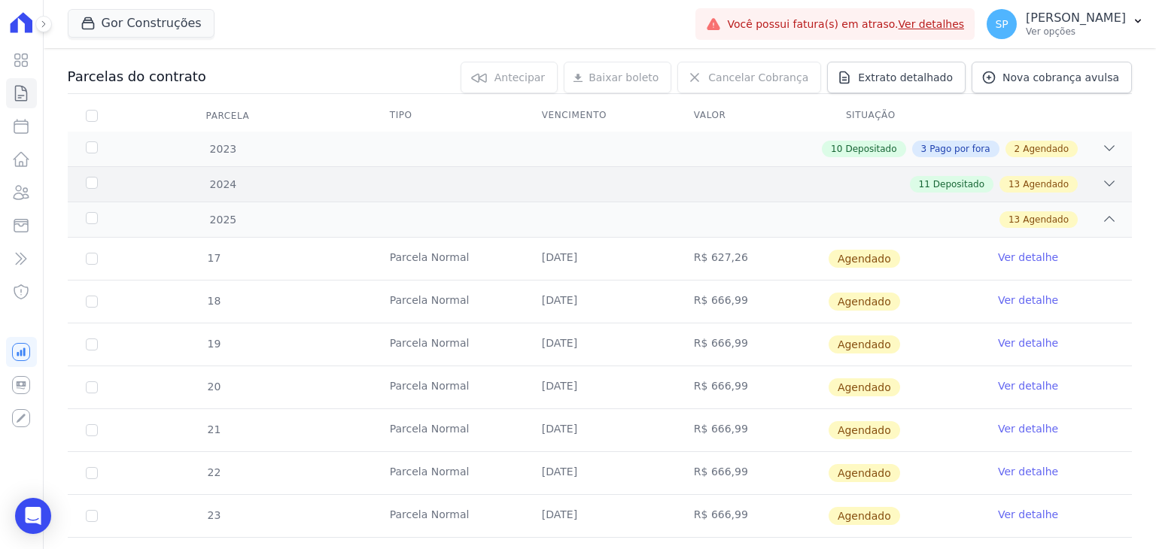
click at [93, 178] on div "2024" at bounding box center [131, 185] width 96 height 16
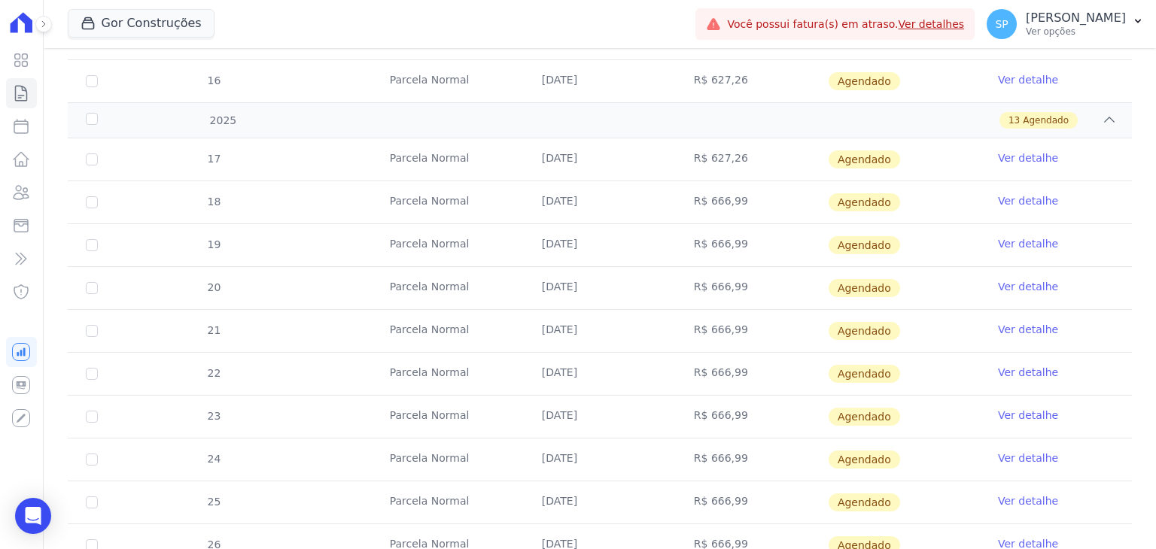
scroll to position [1355, 0]
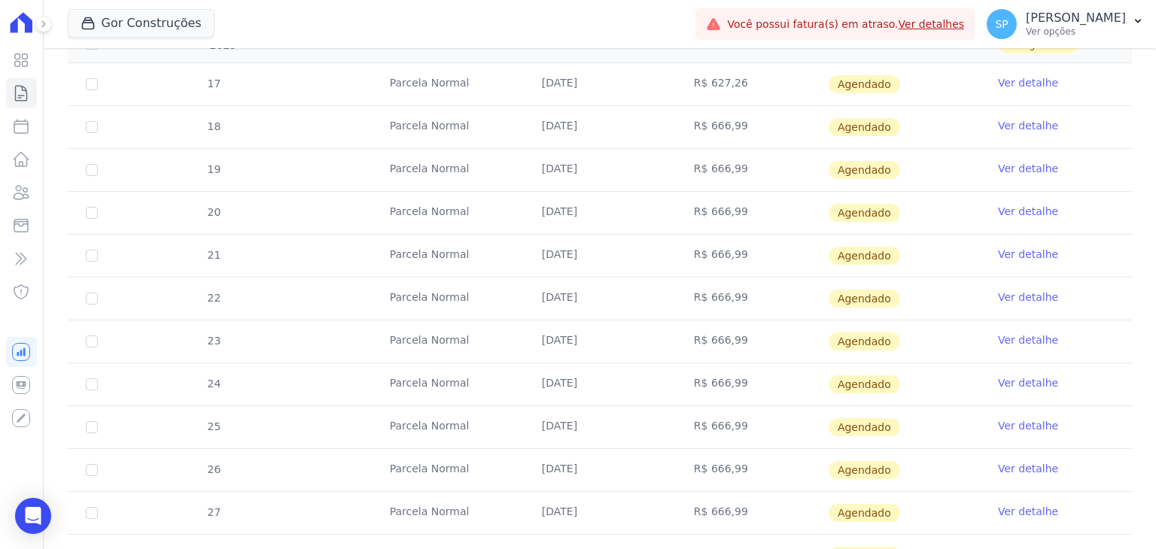
click at [1015, 418] on link "Ver detalhe" at bounding box center [1028, 425] width 60 height 15
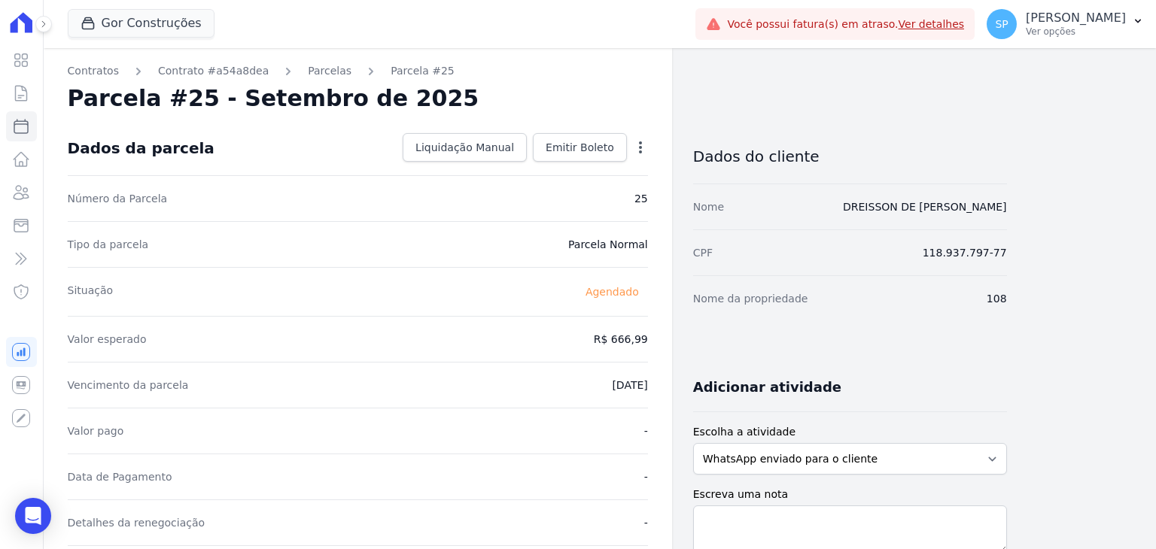
click at [639, 148] on icon "button" at bounding box center [640, 147] width 15 height 15
click at [552, 169] on link "Alterar" at bounding box center [576, 167] width 132 height 27
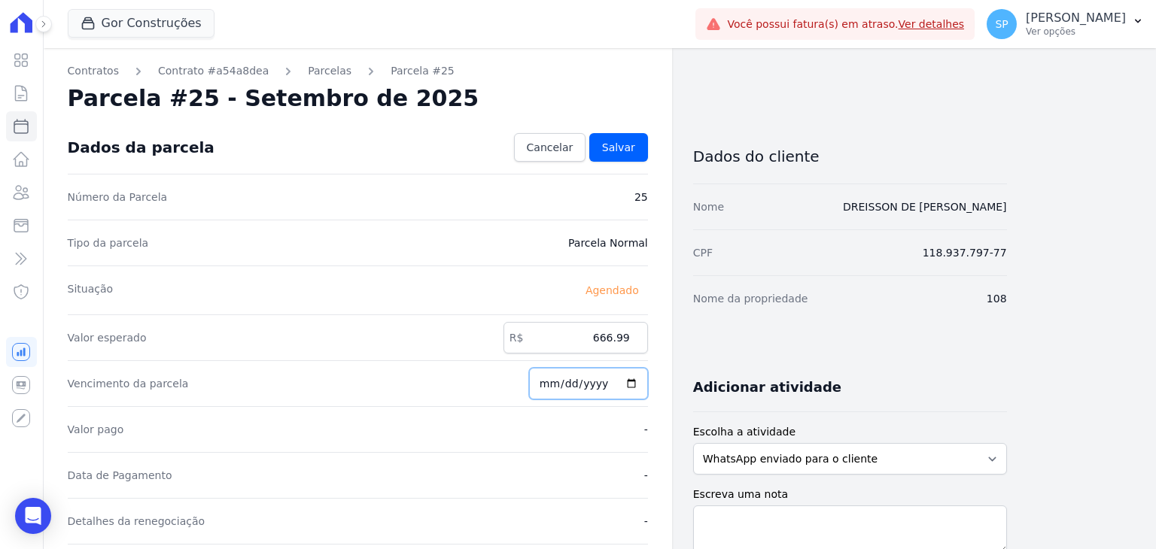
click at [546, 383] on input "2025-09-01" at bounding box center [588, 384] width 119 height 32
type input "2025-09-10"
click at [568, 434] on div "Valor pago -" at bounding box center [358, 429] width 580 height 46
click at [601, 340] on input "666.99" at bounding box center [576, 338] width 145 height 32
drag, startPoint x: 601, startPoint y: 340, endPoint x: 652, endPoint y: 339, distance: 51.2
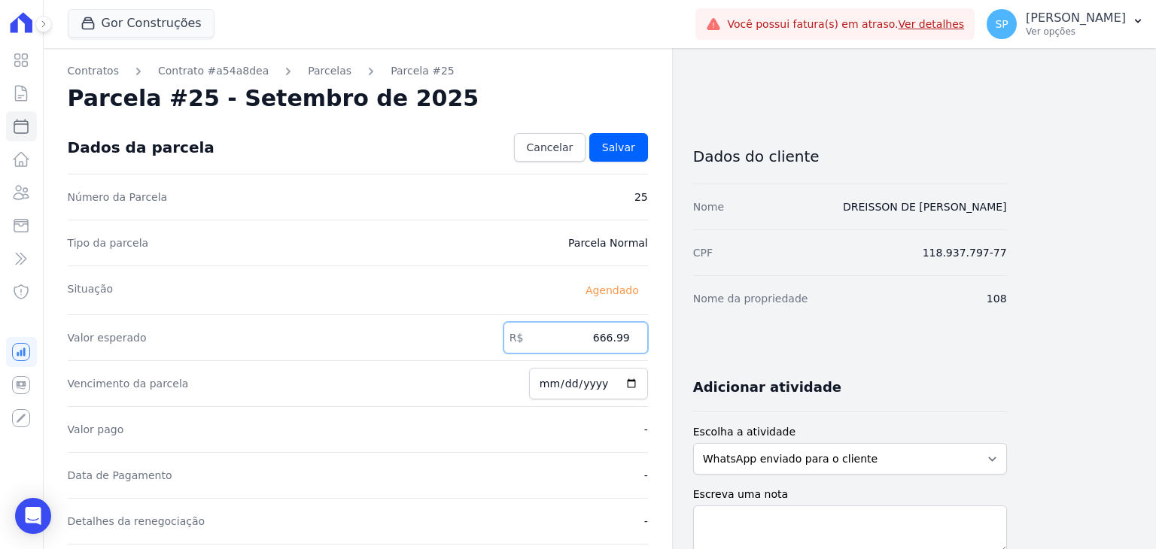
click at [652, 339] on div "Contratos Contrato #a54a8dea Parcelas Parcela #25 Parcela #25 - Setembro de 202…" at bounding box center [358, 531] width 628 height 966
type input "627.26"
click at [450, 393] on div "Vencimento da parcela 2025-09-10" at bounding box center [358, 384] width 580 height 46
click at [618, 145] on span "Salvar" at bounding box center [618, 147] width 33 height 15
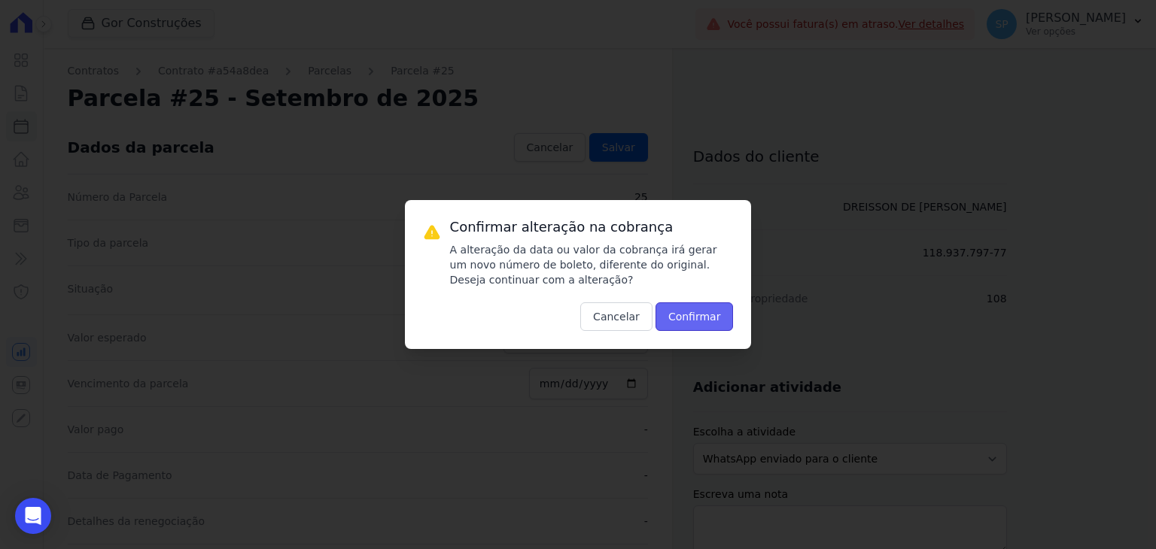
click at [717, 321] on button "Confirmar" at bounding box center [695, 317] width 78 height 29
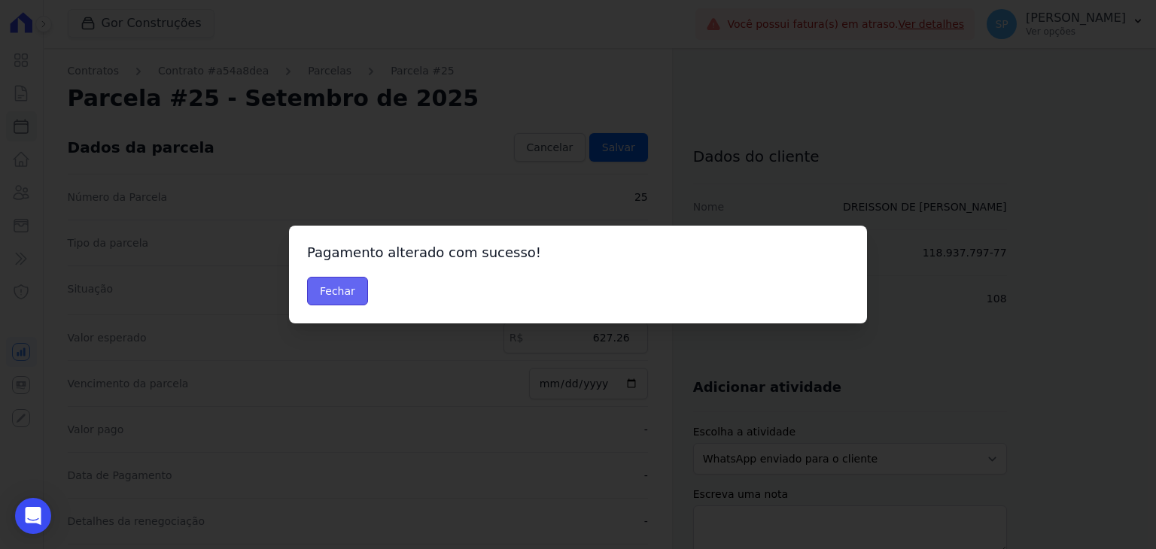
click at [331, 286] on button "Fechar" at bounding box center [337, 291] width 61 height 29
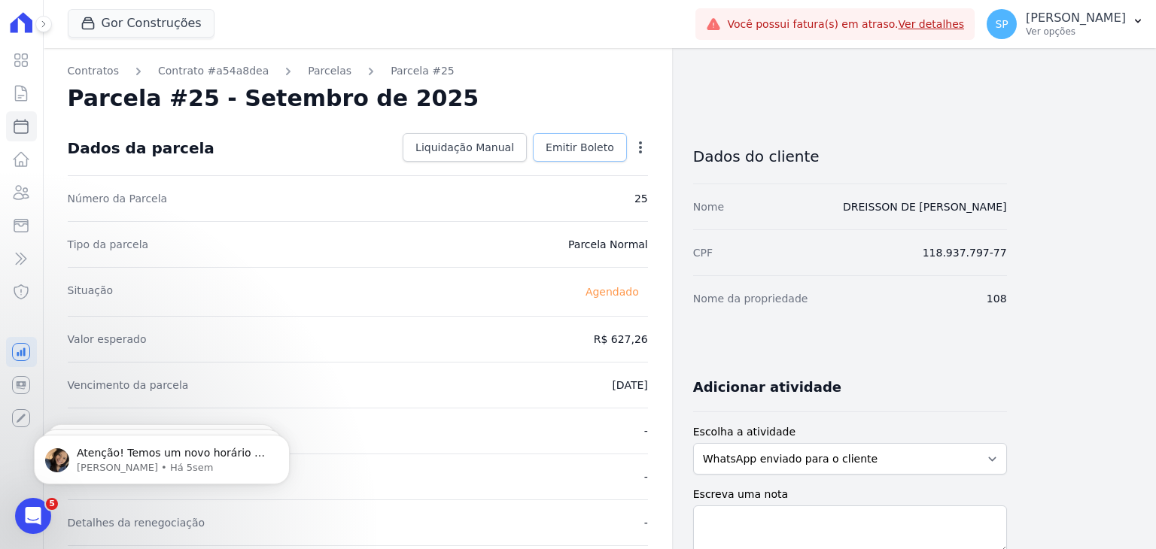
click at [577, 148] on span "Emitir Boleto" at bounding box center [580, 147] width 68 height 15
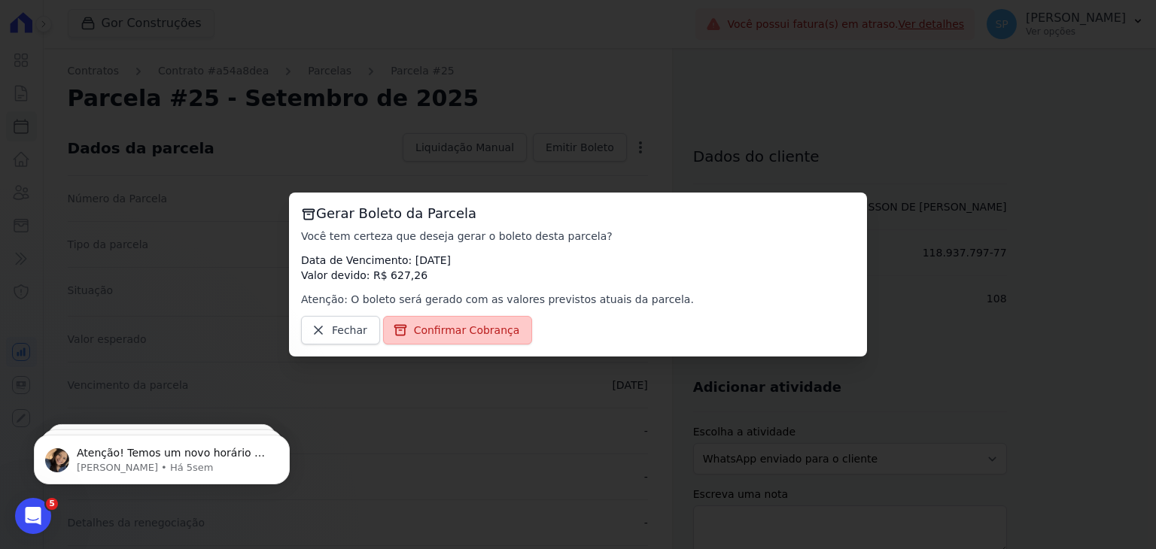
click at [464, 327] on span "Confirmar Cobrança" at bounding box center [467, 330] width 106 height 15
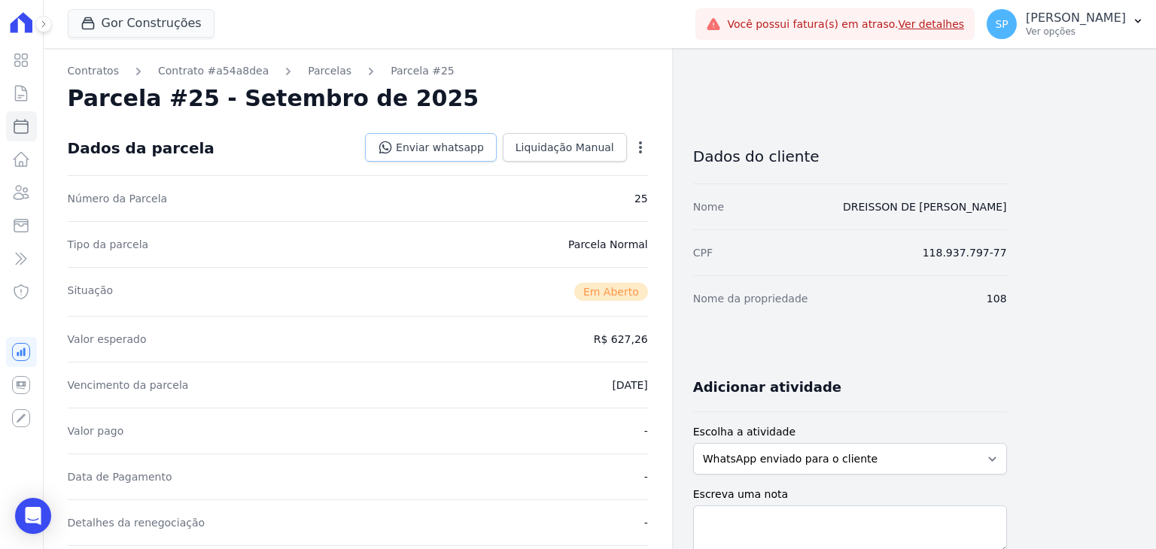
click at [449, 147] on link "Enviar whatsapp" at bounding box center [431, 147] width 132 height 29
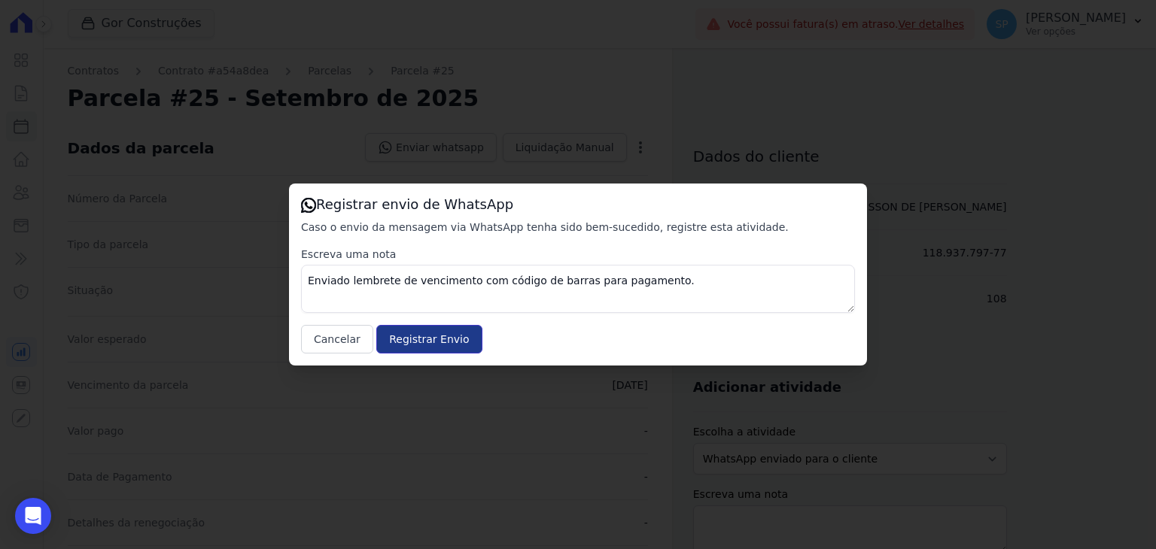
click at [403, 342] on input "Registrar Envio" at bounding box center [428, 339] width 105 height 29
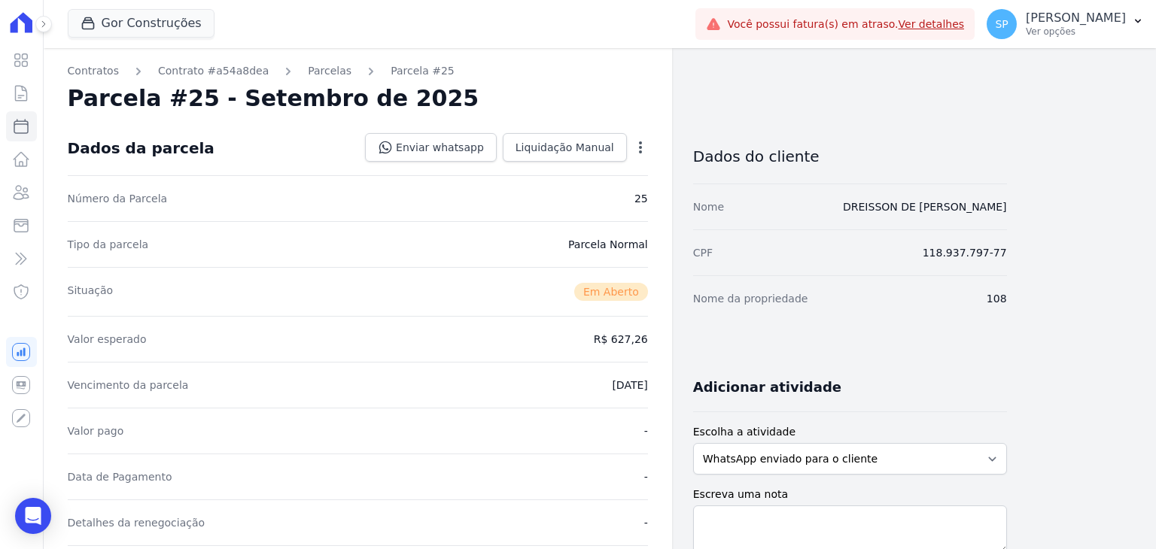
scroll to position [226, 0]
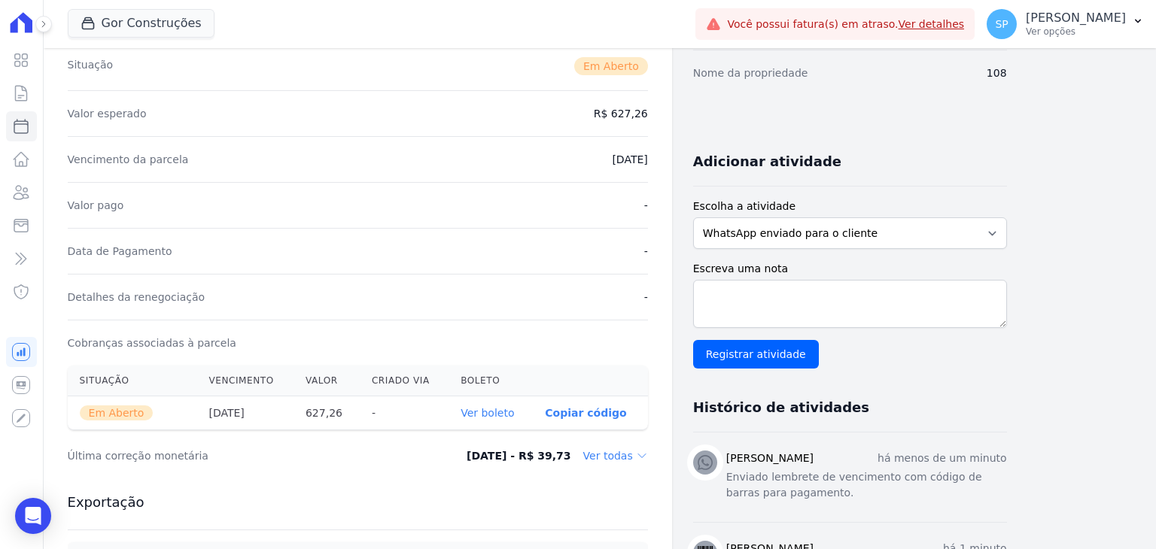
click at [487, 410] on link "Ver boleto" at bounding box center [487, 413] width 53 height 12
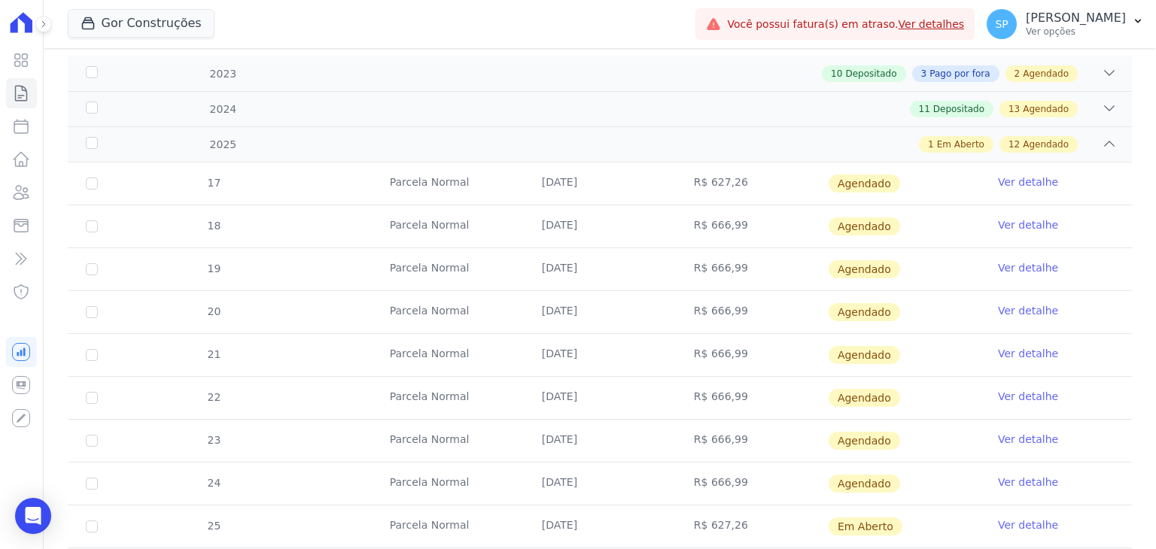
scroll to position [376, 0]
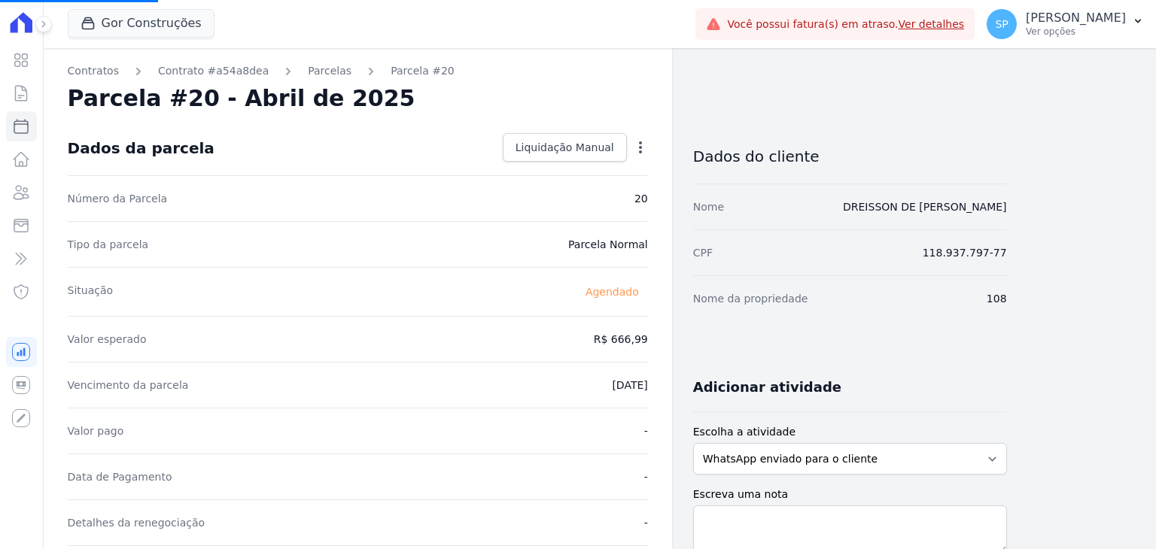
select select
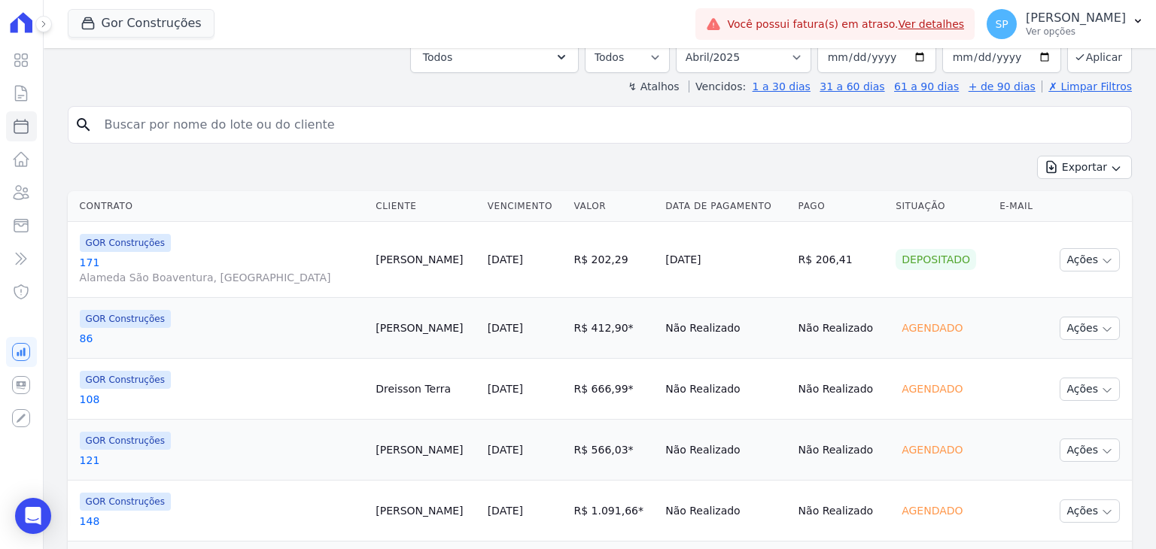
scroll to position [301, 0]
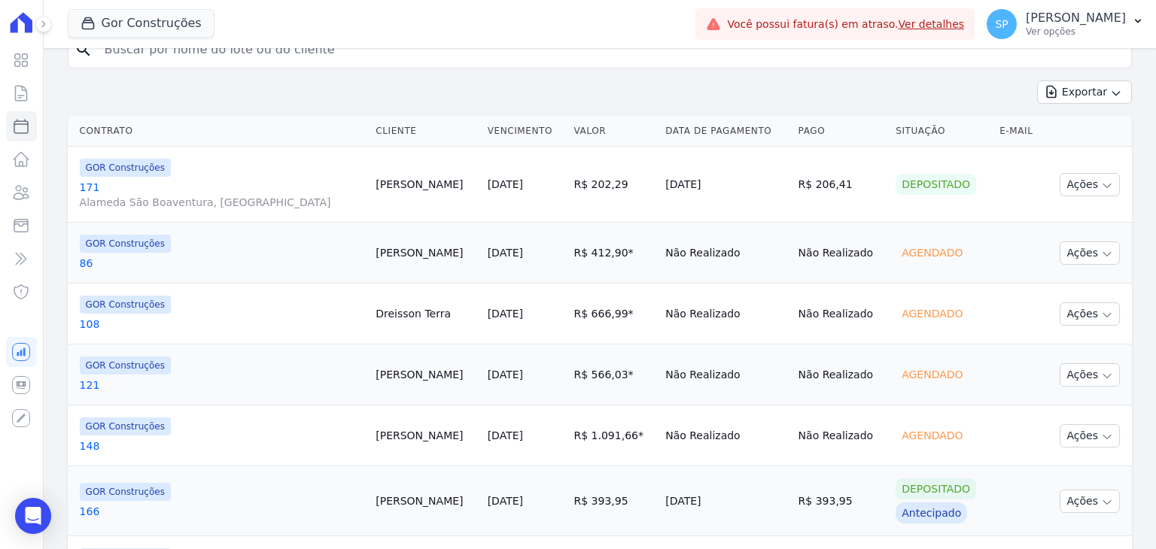
click at [85, 383] on link "121" at bounding box center [222, 385] width 285 height 15
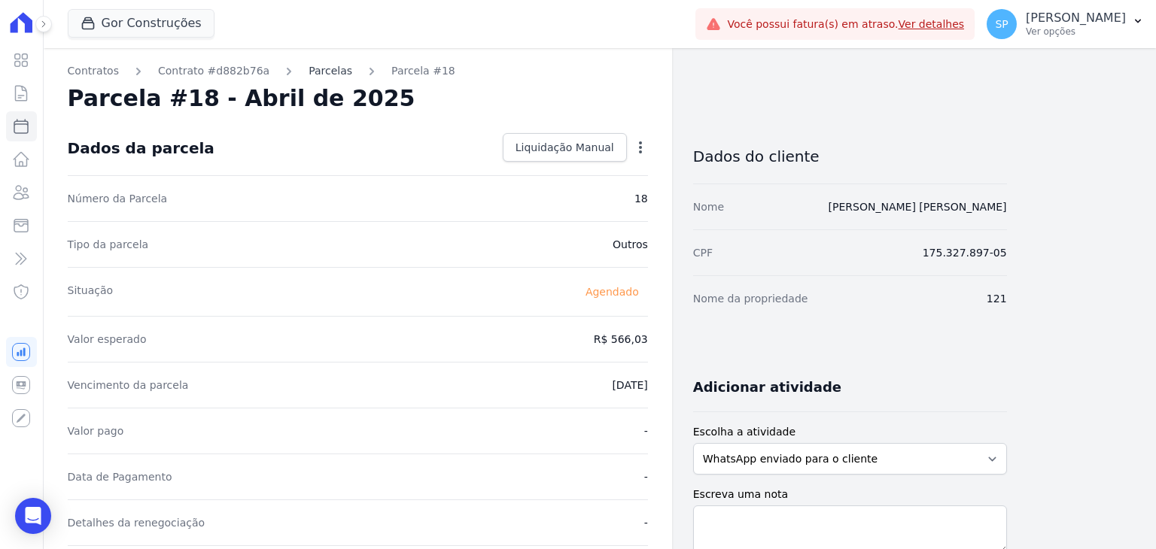
click at [315, 68] on link "Parcelas" at bounding box center [331, 71] width 44 height 16
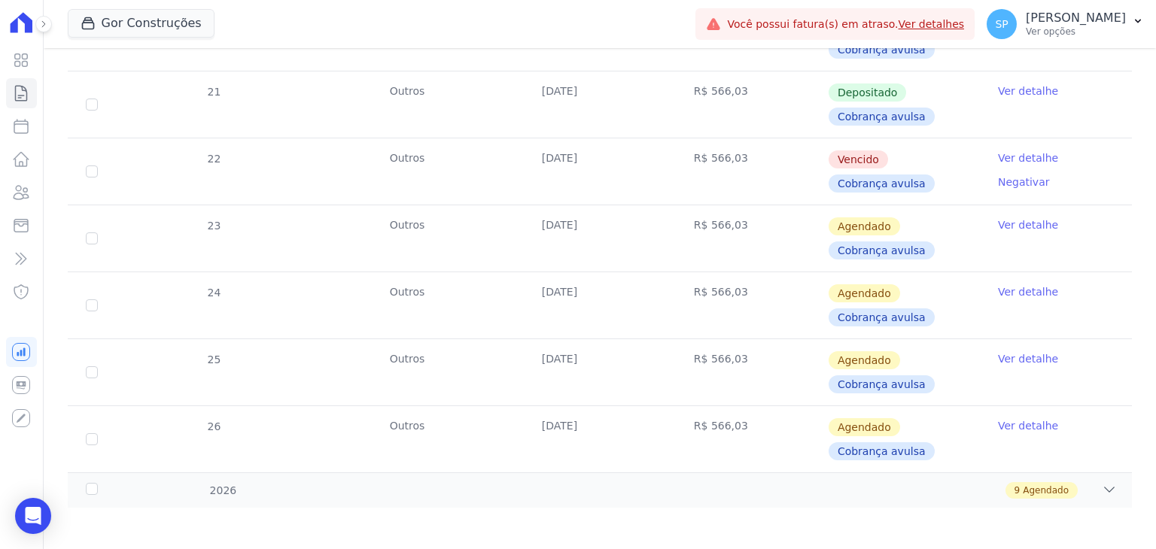
scroll to position [635, 0]
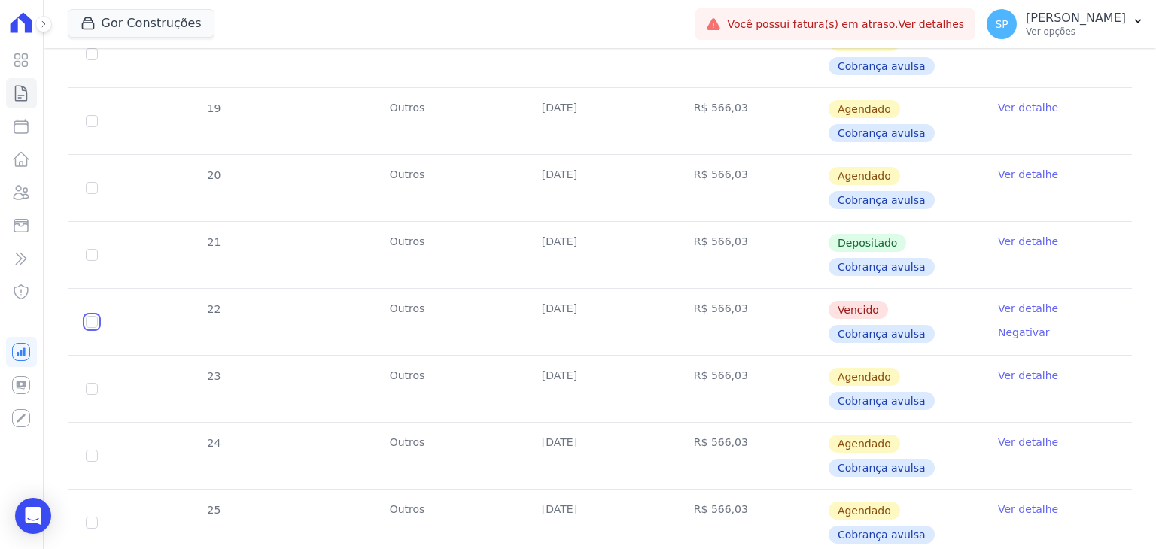
checkbox input "true"
click at [1018, 309] on link "Ver detalhe" at bounding box center [1028, 308] width 60 height 15
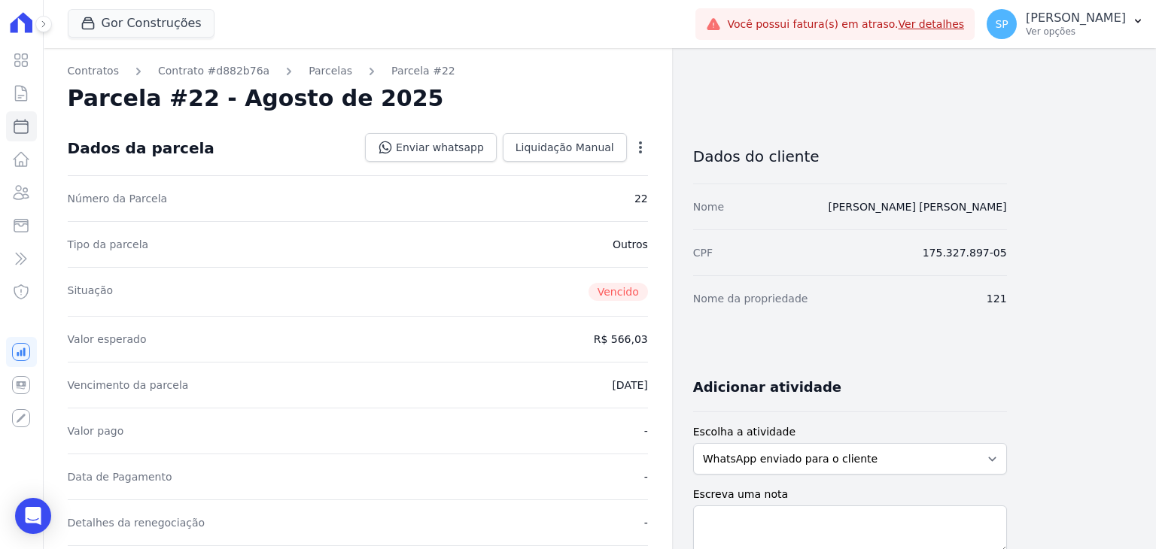
click at [641, 141] on icon "button" at bounding box center [640, 147] width 15 height 15
click at [540, 165] on link "Alterar" at bounding box center [576, 167] width 132 height 27
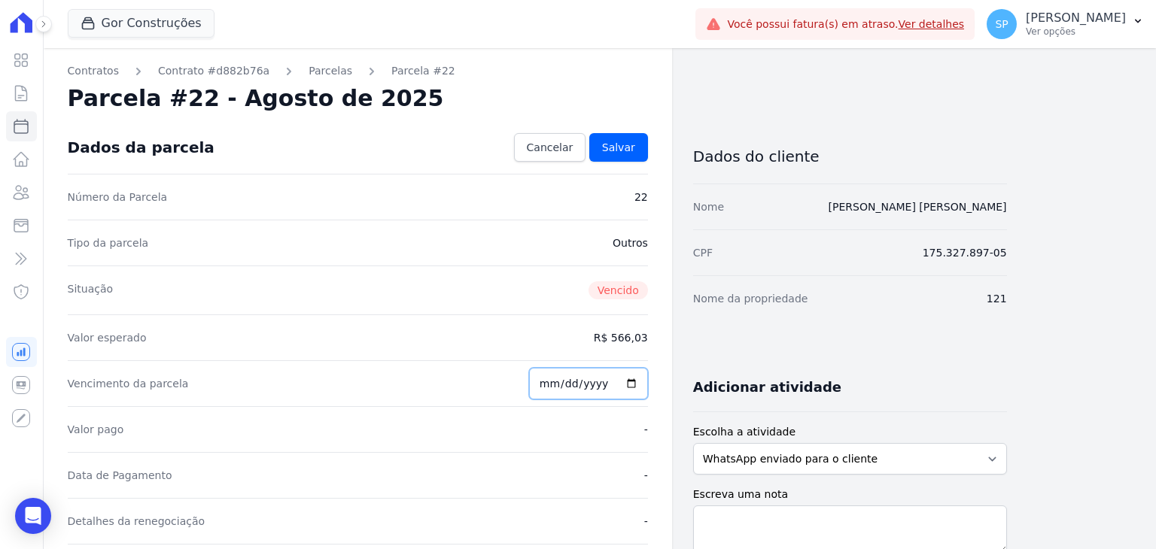
click at [551, 383] on input "2025-08-11" at bounding box center [588, 384] width 119 height 32
type input "2025-08-20"
click at [623, 339] on dd "R$ 566,03" at bounding box center [621, 337] width 54 height 15
click at [629, 342] on dd "R$ 566,03" at bounding box center [621, 337] width 54 height 15
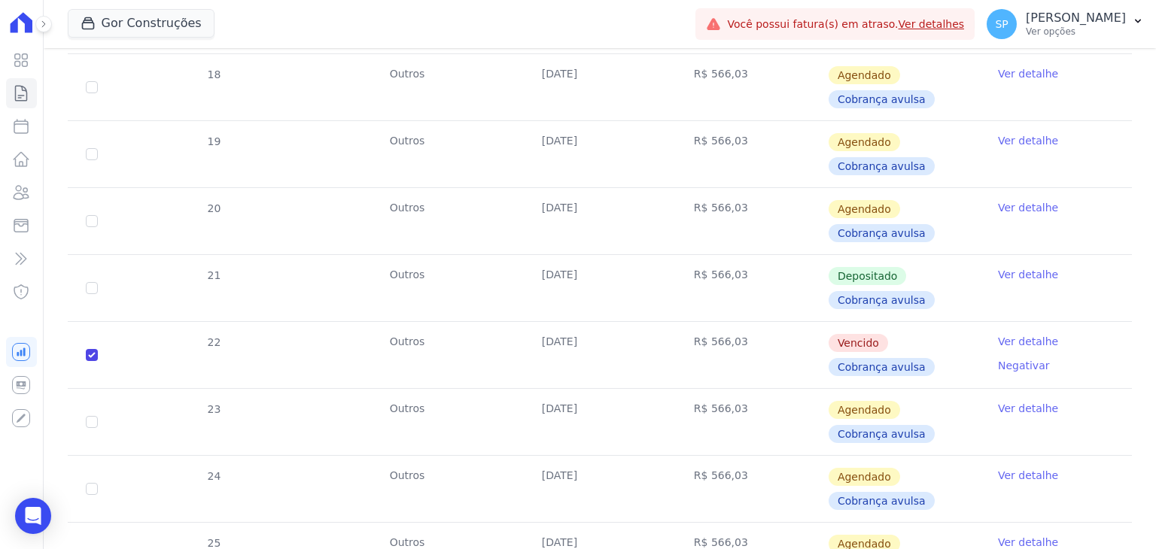
scroll to position [677, 0]
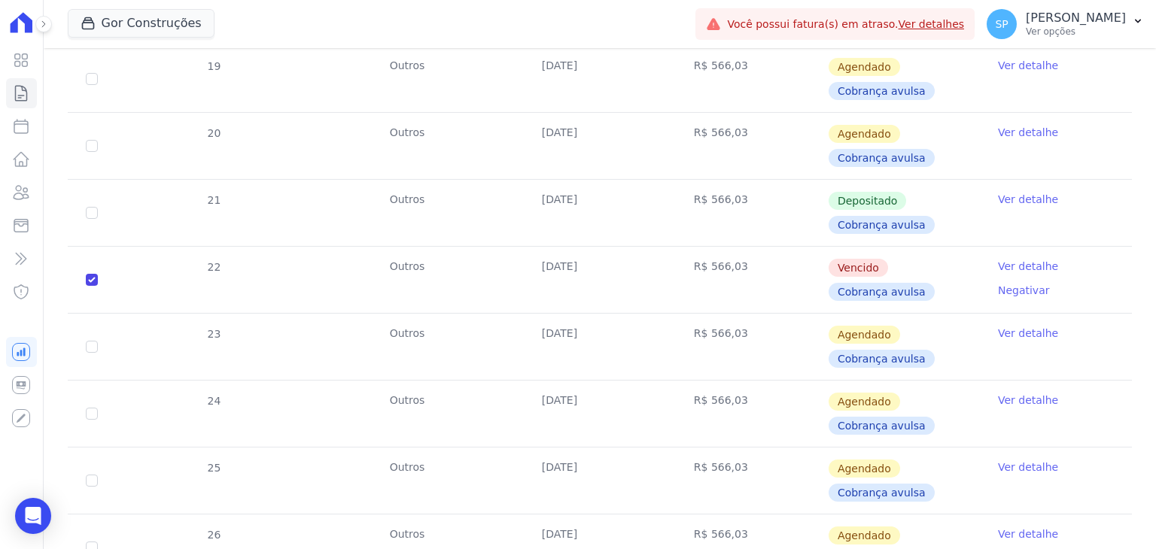
click at [881, 290] on span "Cobrança avulsa" at bounding box center [882, 292] width 106 height 18
click at [848, 285] on span "Cobrança avulsa" at bounding box center [882, 292] width 106 height 18
click at [893, 288] on span "Cobrança avulsa" at bounding box center [882, 292] width 106 height 18
click at [1015, 263] on link "Ver detalhe" at bounding box center [1028, 266] width 60 height 15
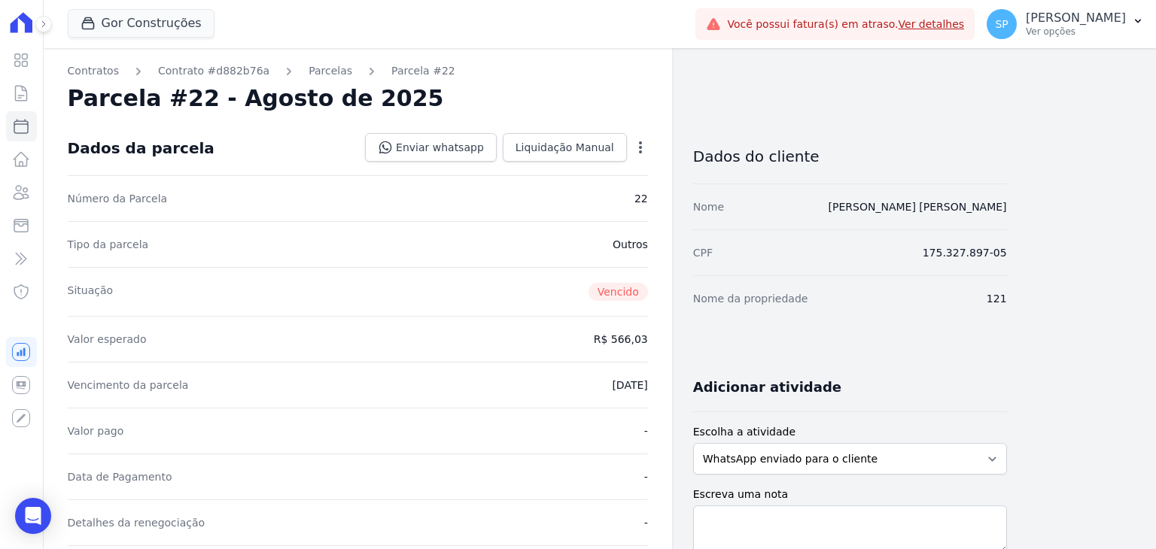
click at [643, 147] on icon "button" at bounding box center [640, 147] width 15 height 15
click at [568, 197] on link "Cancelar Cobrança" at bounding box center [576, 194] width 132 height 27
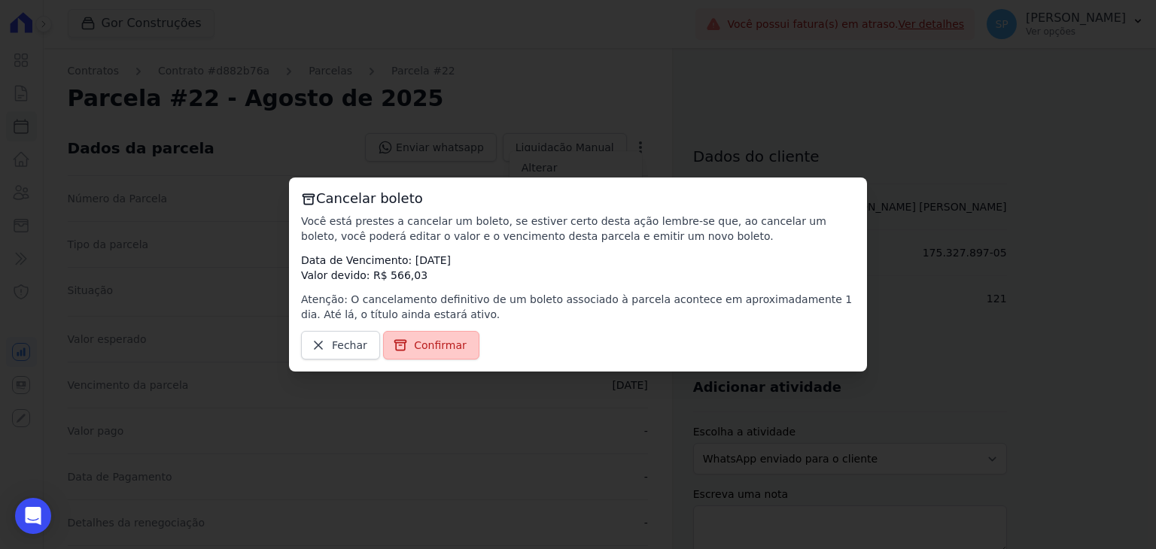
click at [419, 344] on span "Confirmar" at bounding box center [440, 345] width 53 height 15
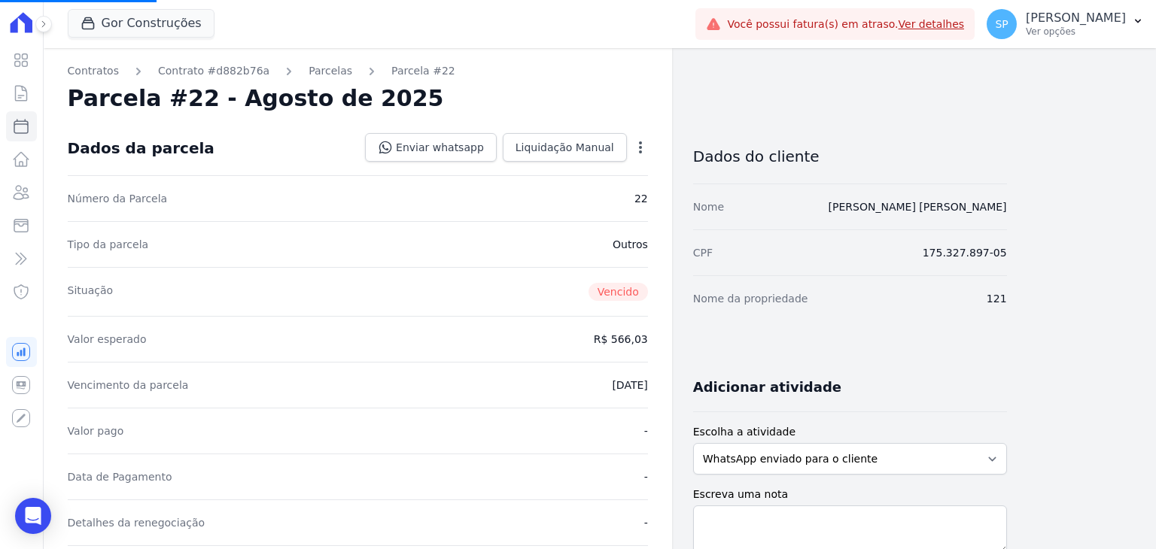
click at [638, 143] on icon "button" at bounding box center [640, 147] width 15 height 15
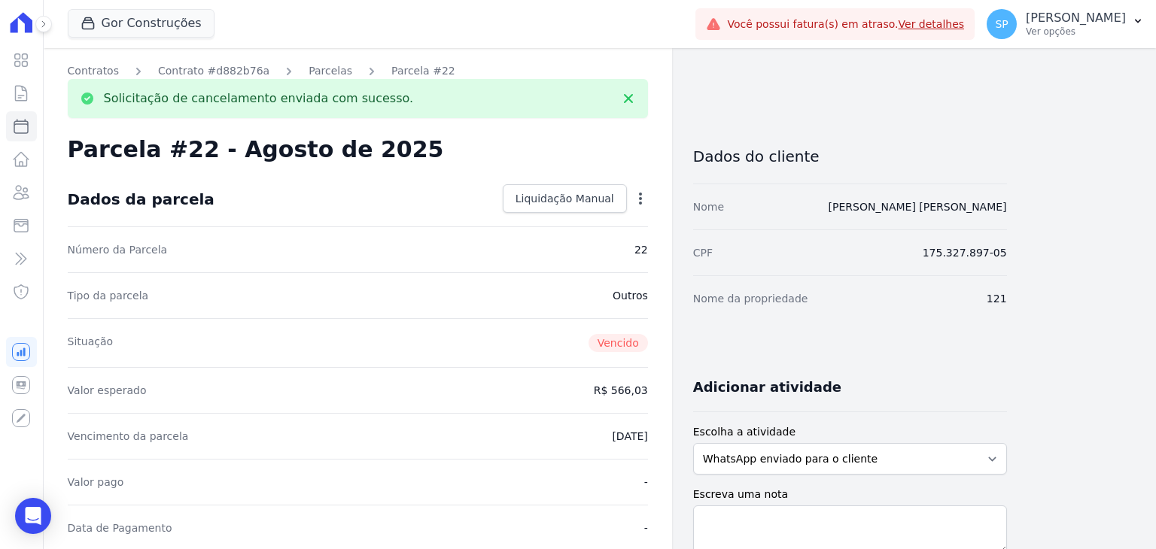
click at [643, 193] on icon "button" at bounding box center [640, 198] width 15 height 15
click at [555, 218] on link "Alterar" at bounding box center [576, 218] width 132 height 27
click at [595, 386] on input "566.03" at bounding box center [576, 389] width 145 height 32
drag, startPoint x: 595, startPoint y: 386, endPoint x: 630, endPoint y: 386, distance: 35.4
click at [630, 386] on input "566.03" at bounding box center [576, 389] width 145 height 32
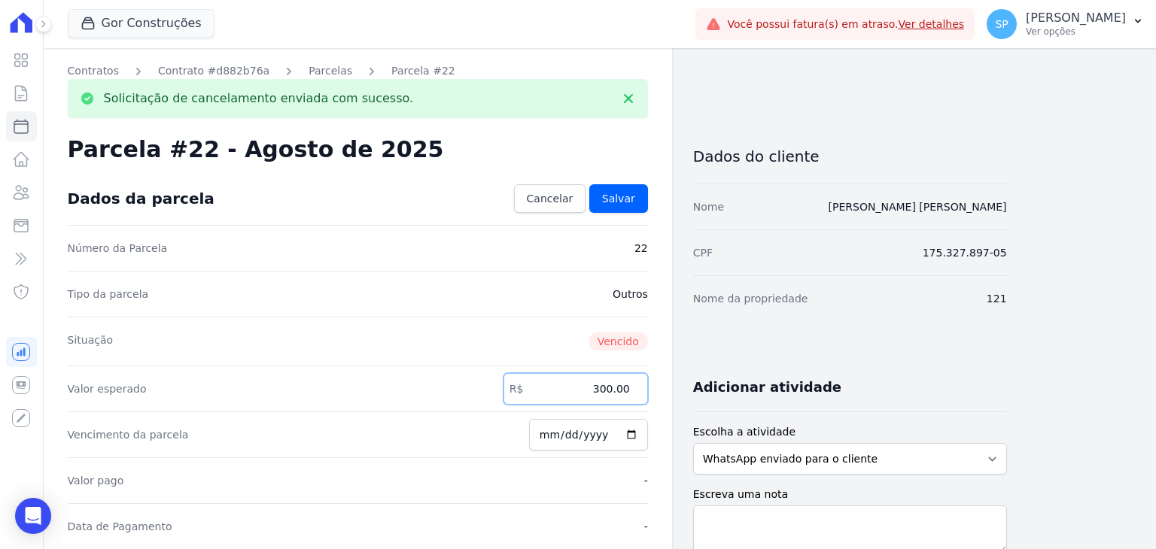
type input "300.00"
click at [552, 435] on input "2025-08-11" at bounding box center [588, 435] width 119 height 32
type input "2025-08-20"
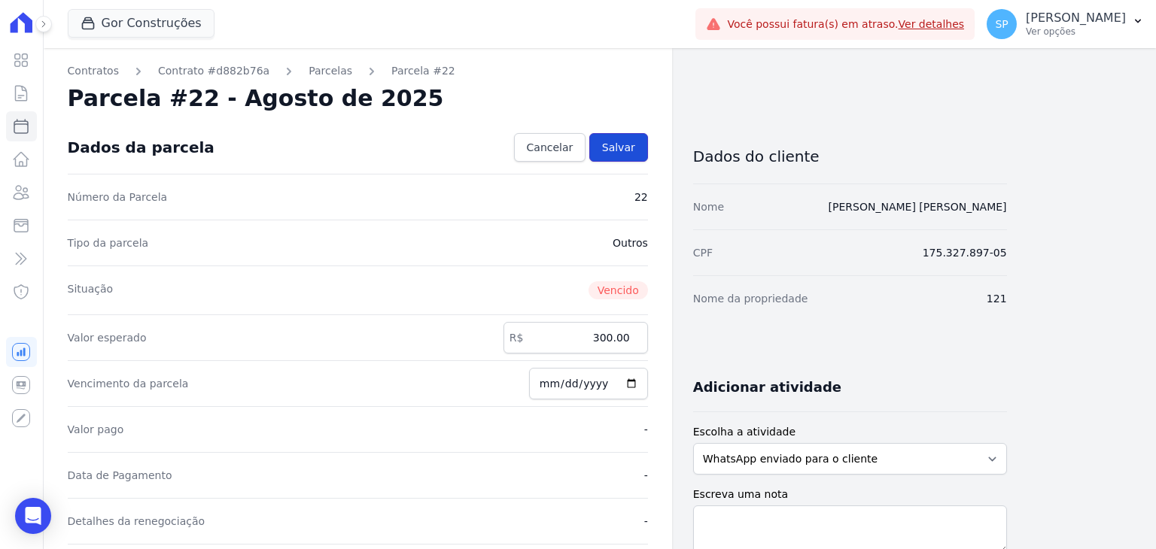
click at [622, 145] on span "Salvar" at bounding box center [618, 147] width 33 height 15
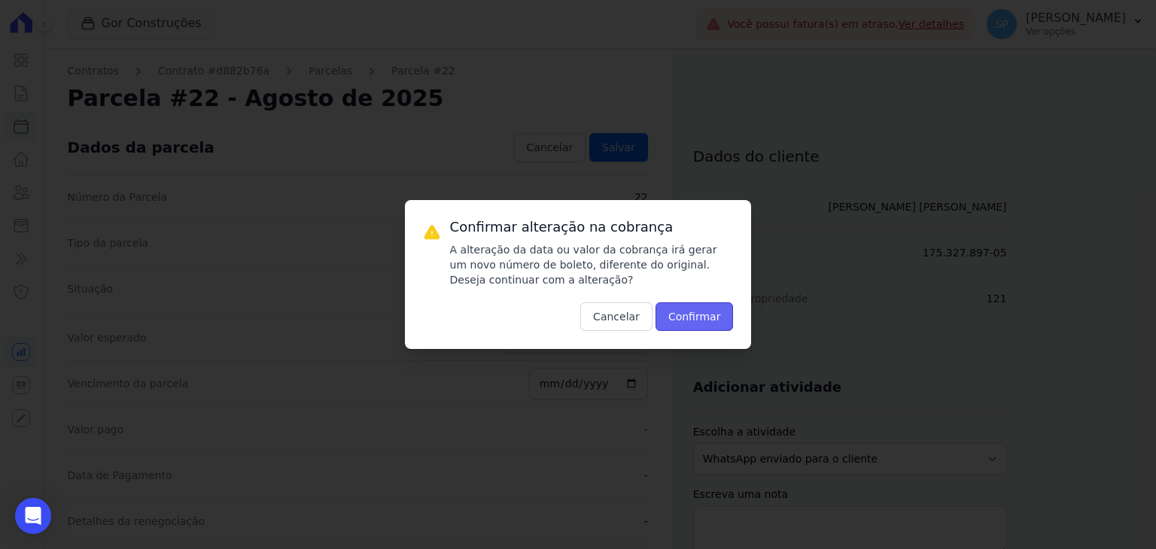
click at [706, 321] on button "Confirmar" at bounding box center [695, 317] width 78 height 29
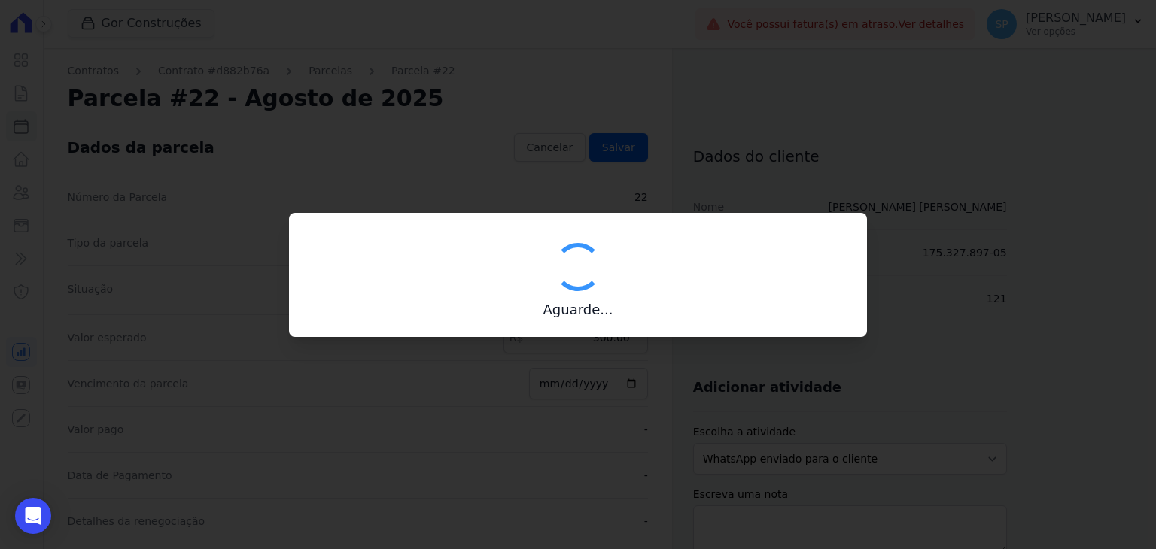
type input "00190000090335103300000650353170111700000056603"
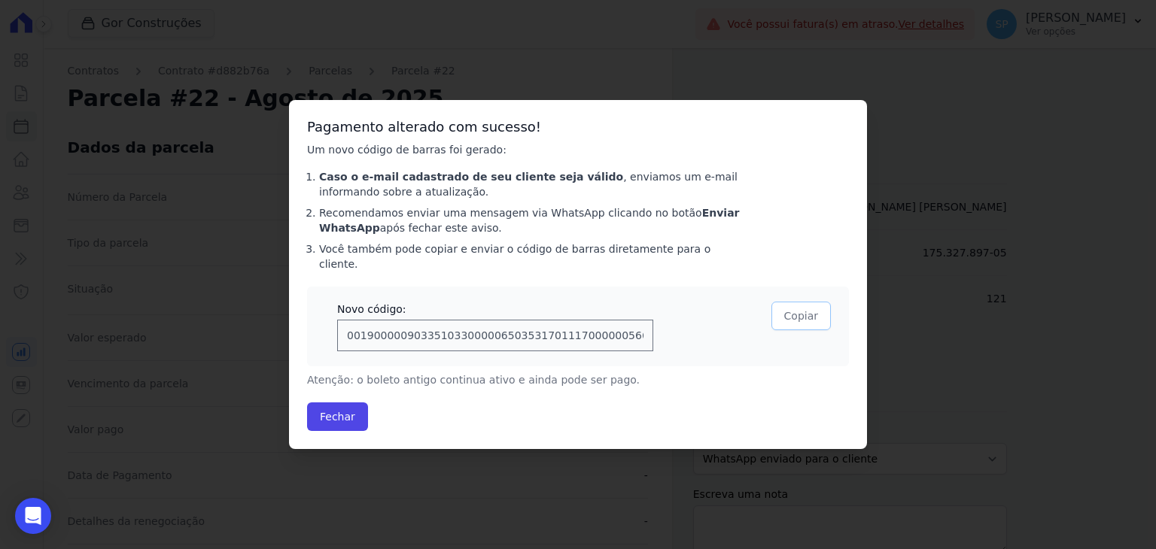
click at [798, 309] on button "Copiar" at bounding box center [801, 316] width 59 height 29
click at [345, 409] on button "Fechar" at bounding box center [337, 417] width 61 height 29
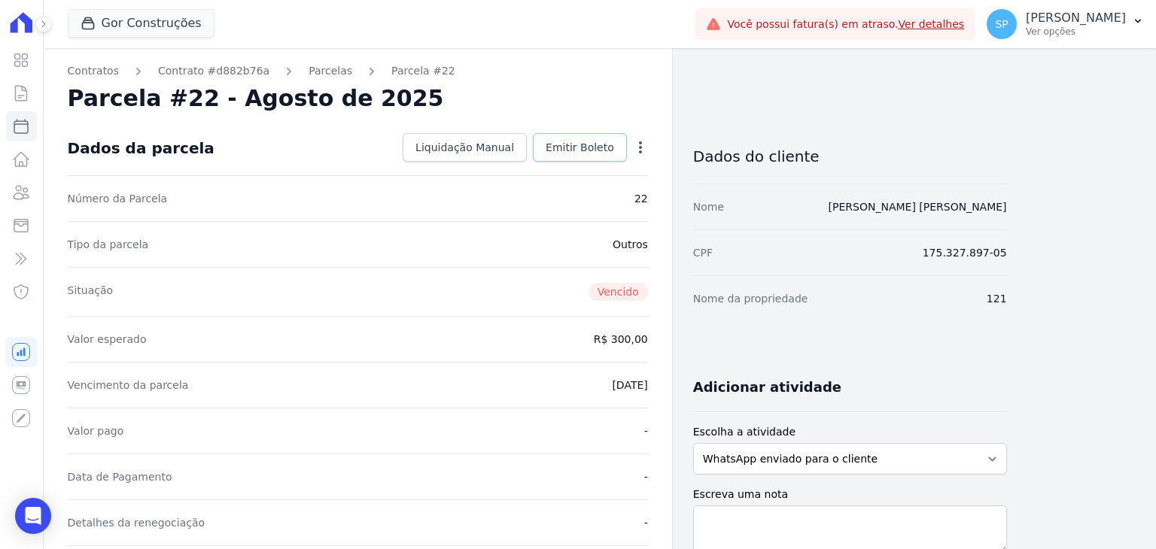
click at [606, 142] on span "Emitir Boleto" at bounding box center [580, 147] width 68 height 15
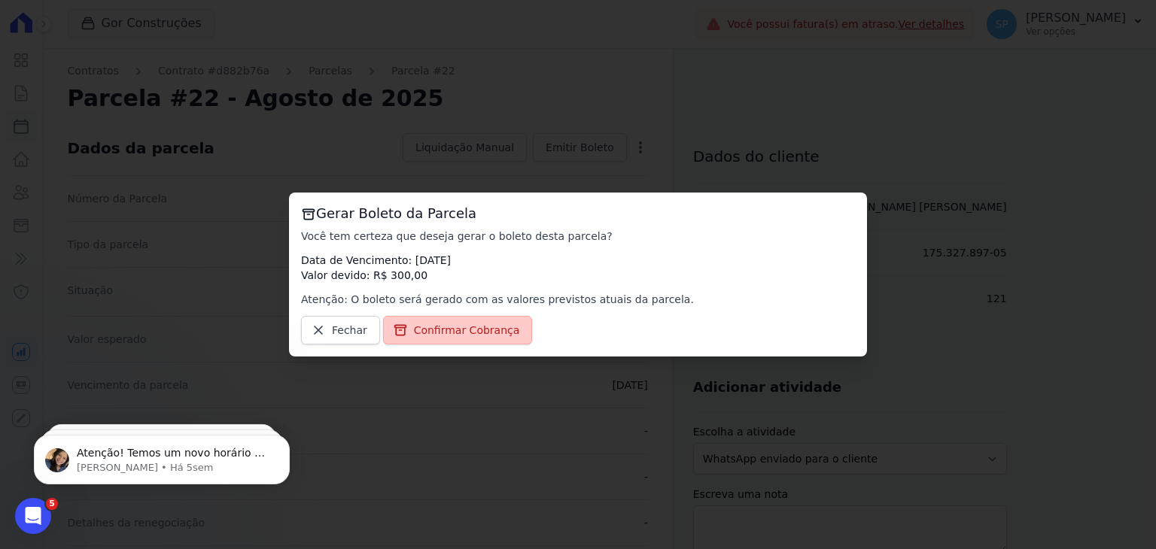
click at [443, 330] on span "Confirmar Cobrança" at bounding box center [467, 330] width 106 height 15
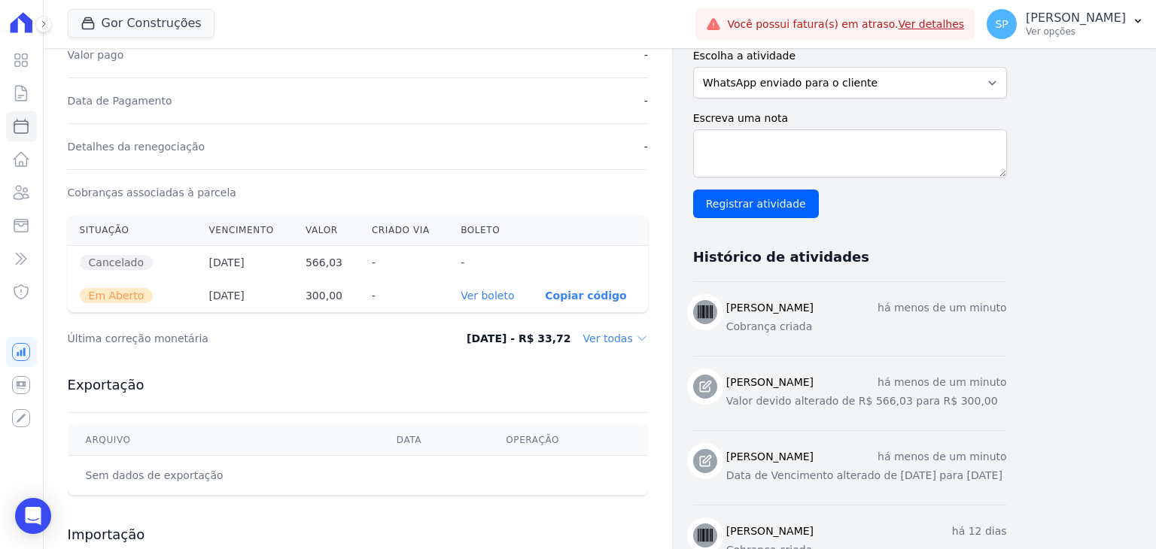
scroll to position [452, 0]
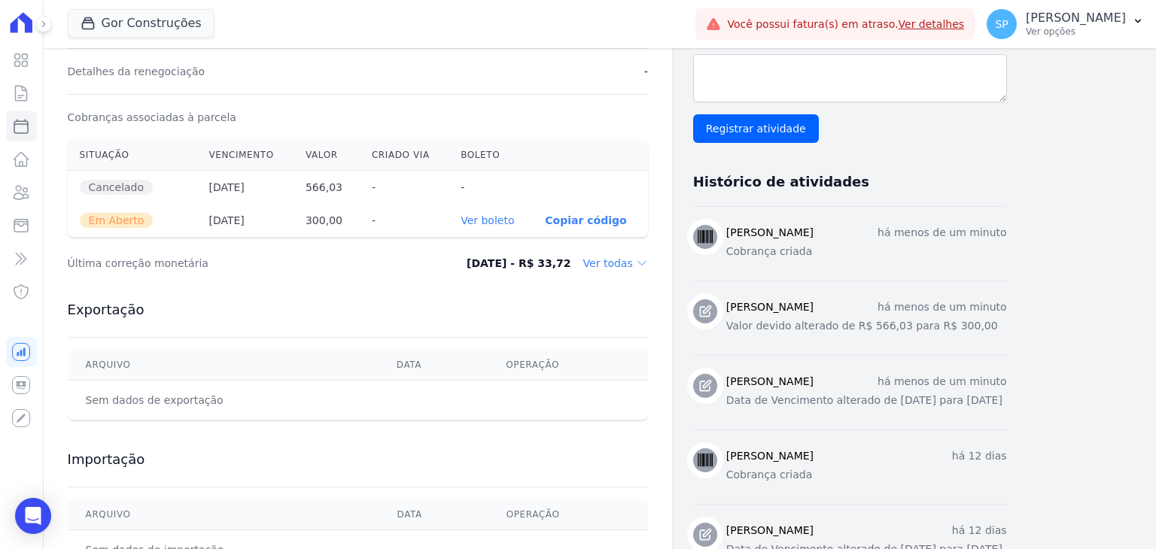
click at [494, 218] on link "Ver boleto" at bounding box center [487, 221] width 53 height 12
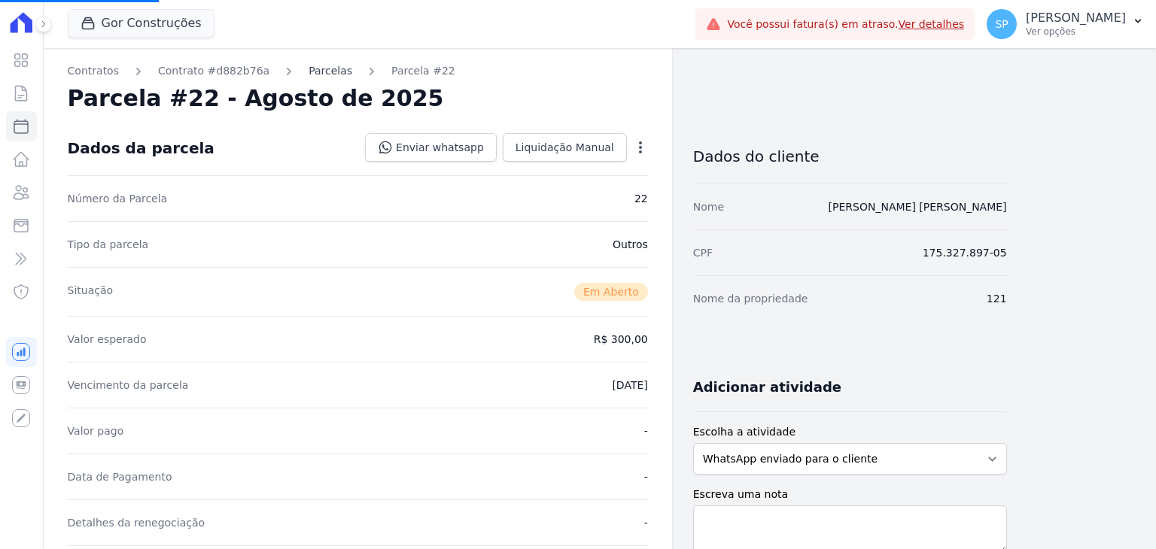
click at [313, 68] on link "Parcelas" at bounding box center [331, 71] width 44 height 16
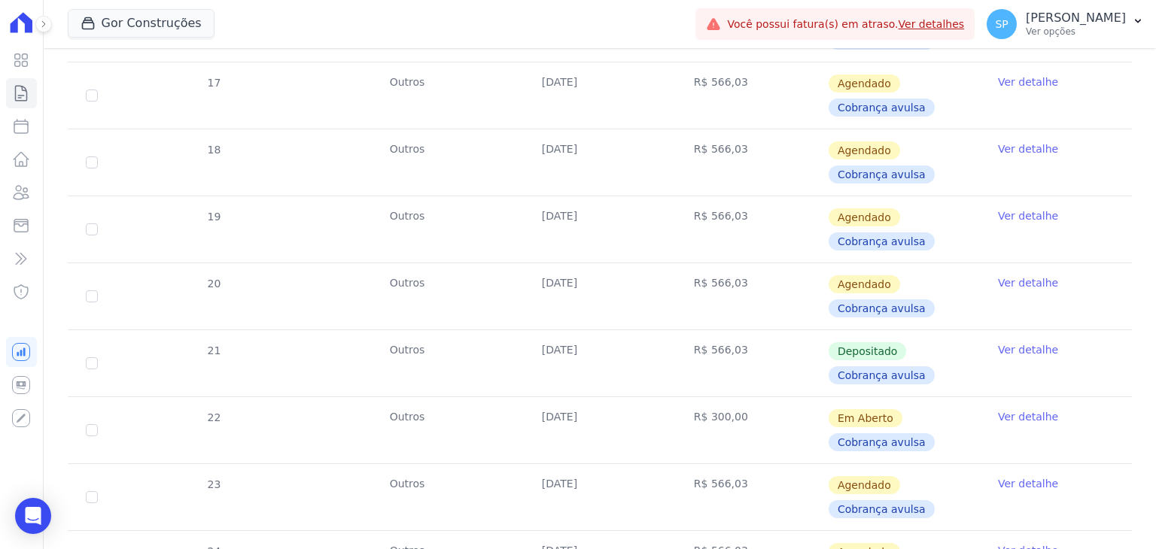
scroll to position [602, 0]
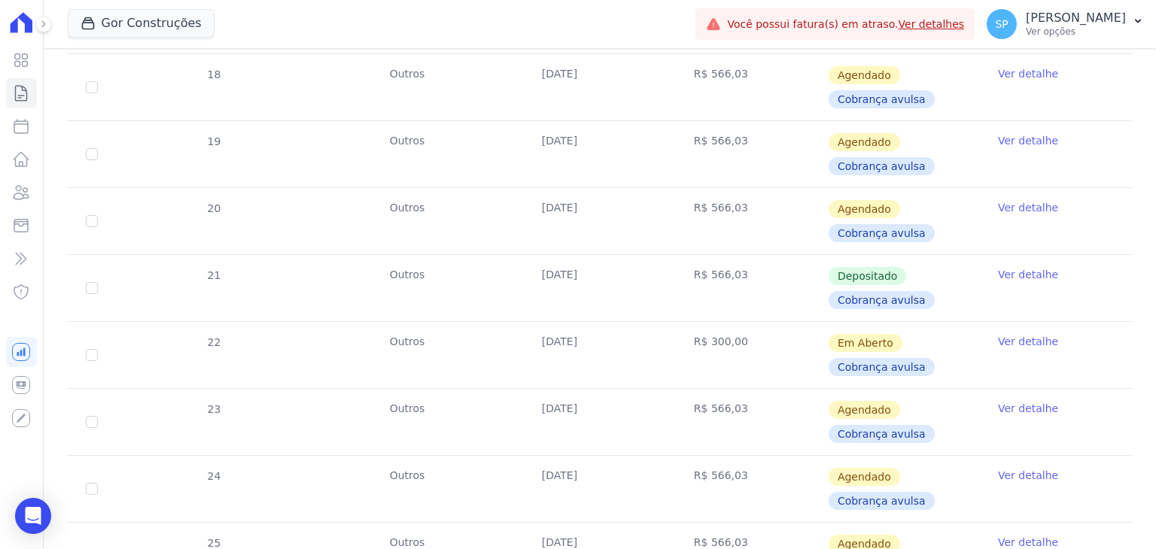
click at [1032, 406] on link "Ver detalhe" at bounding box center [1028, 408] width 60 height 15
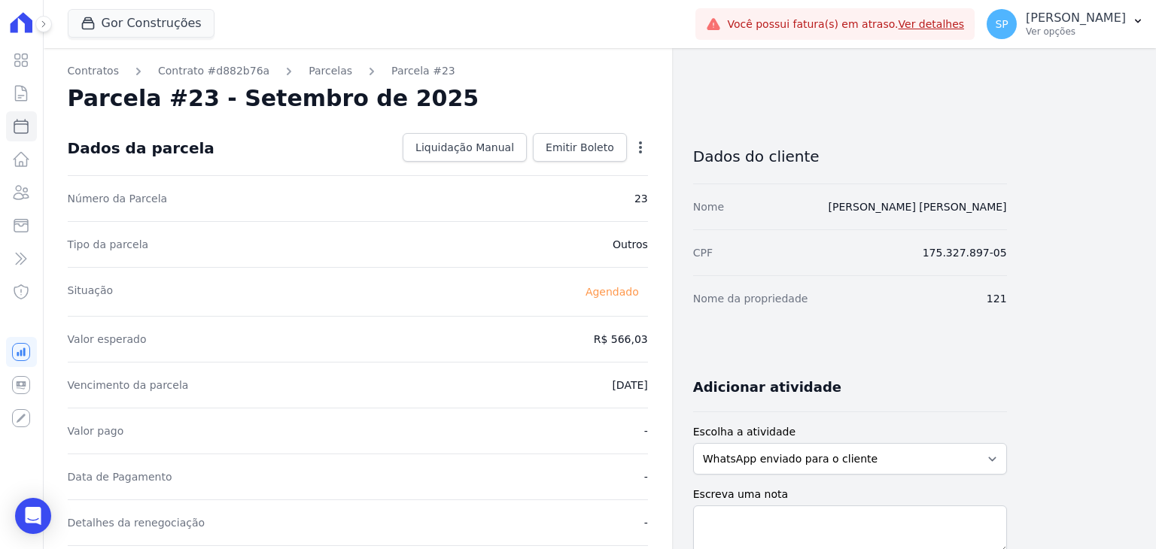
click at [638, 145] on icon "button" at bounding box center [640, 147] width 15 height 15
click at [534, 168] on link "Alterar" at bounding box center [576, 167] width 132 height 27
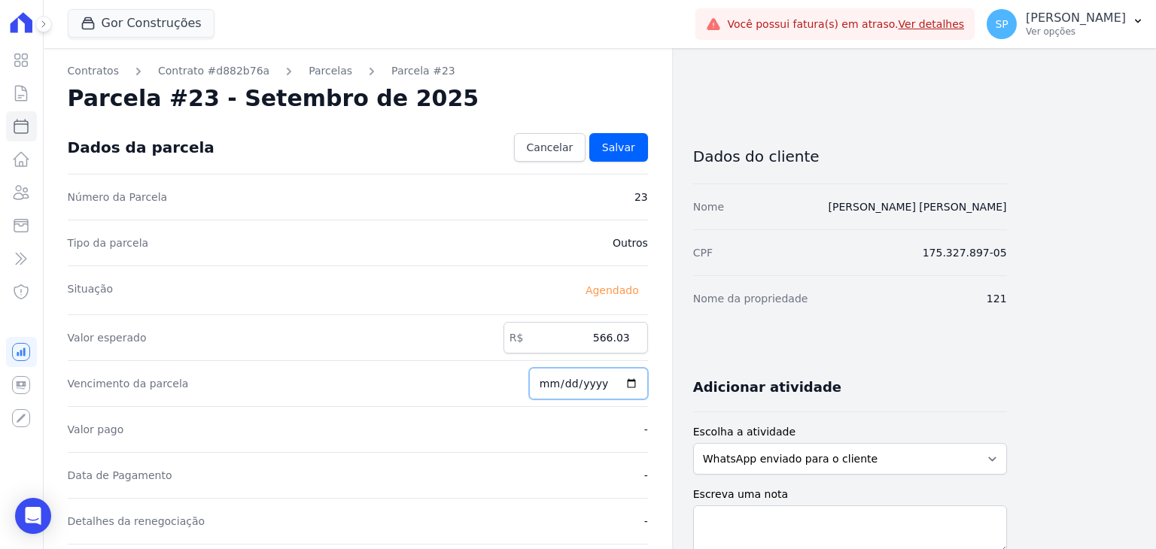
click at [554, 380] on input "[DATE]" at bounding box center [588, 384] width 119 height 32
type input "[DATE]"
click at [622, 151] on span "Salvar" at bounding box center [618, 147] width 33 height 15
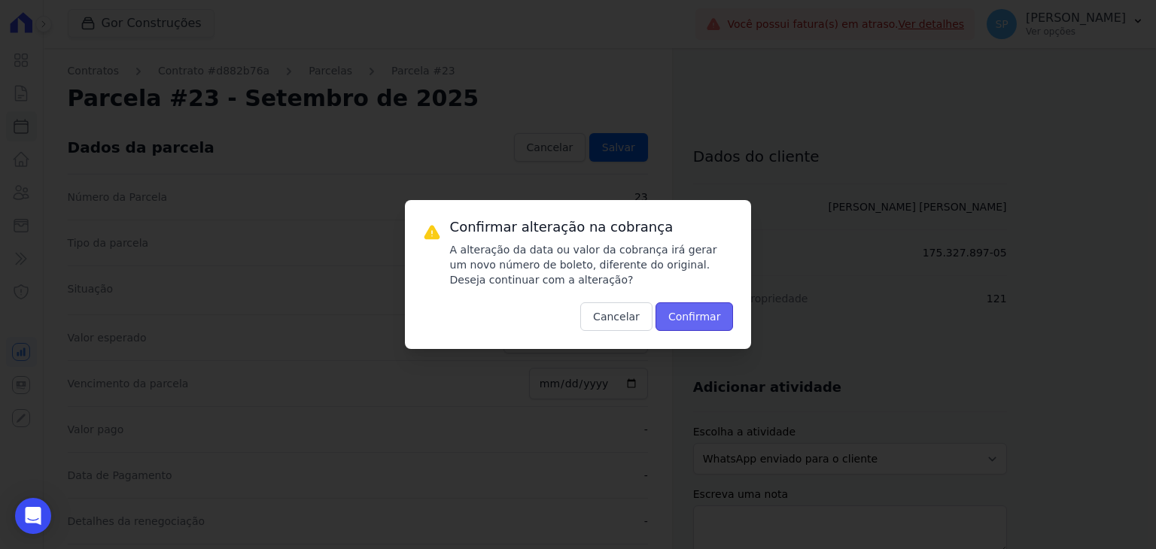
click at [692, 318] on button "Confirmar" at bounding box center [695, 317] width 78 height 29
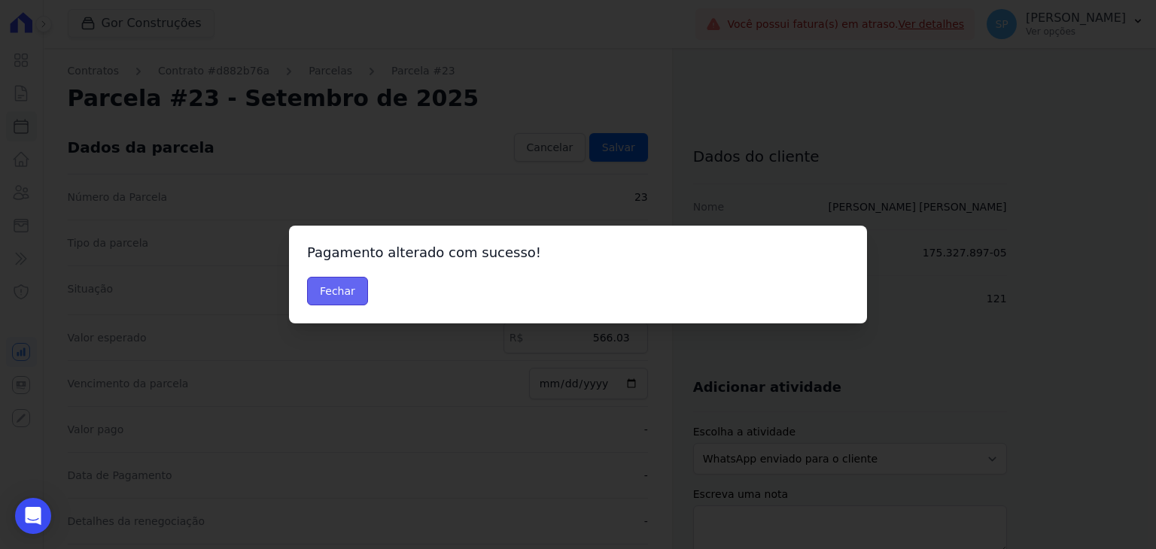
click at [321, 294] on button "Fechar" at bounding box center [337, 291] width 61 height 29
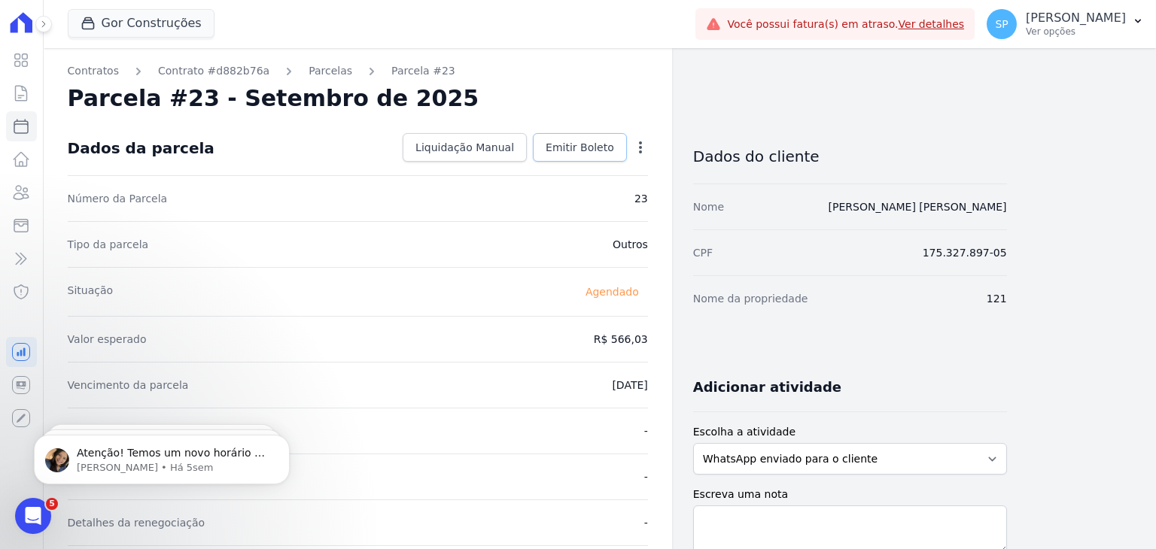
click at [584, 142] on span "Emitir Boleto" at bounding box center [580, 147] width 68 height 15
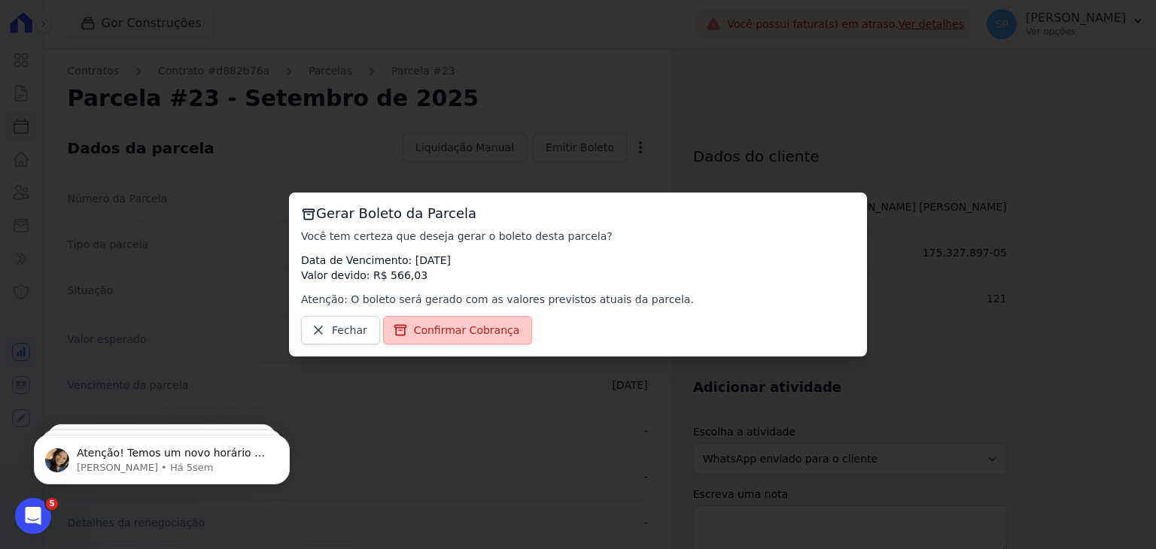
click at [443, 336] on span "Confirmar Cobrança" at bounding box center [467, 330] width 106 height 15
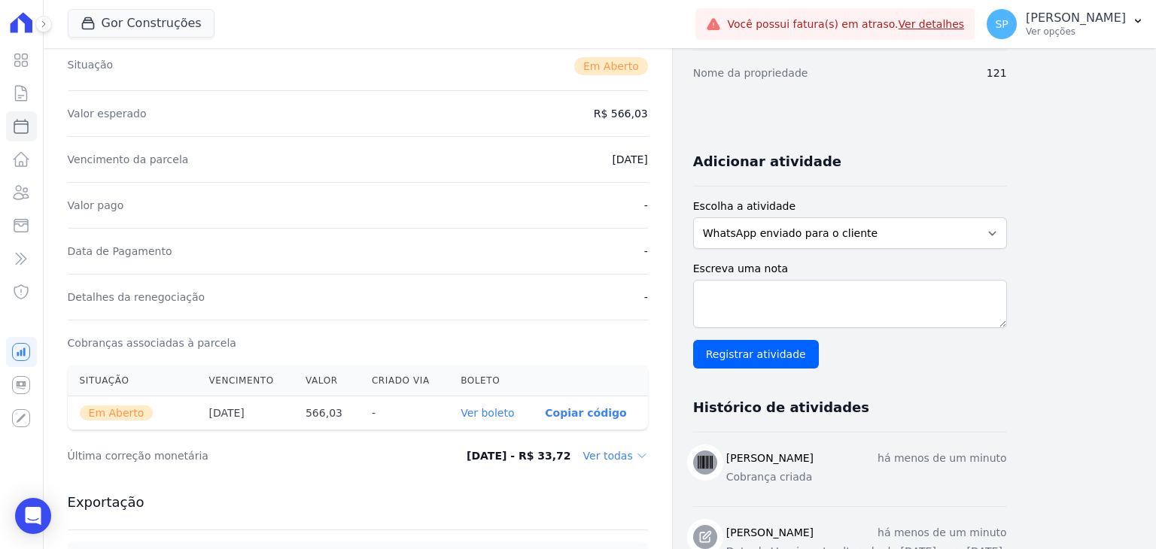
scroll to position [376, 0]
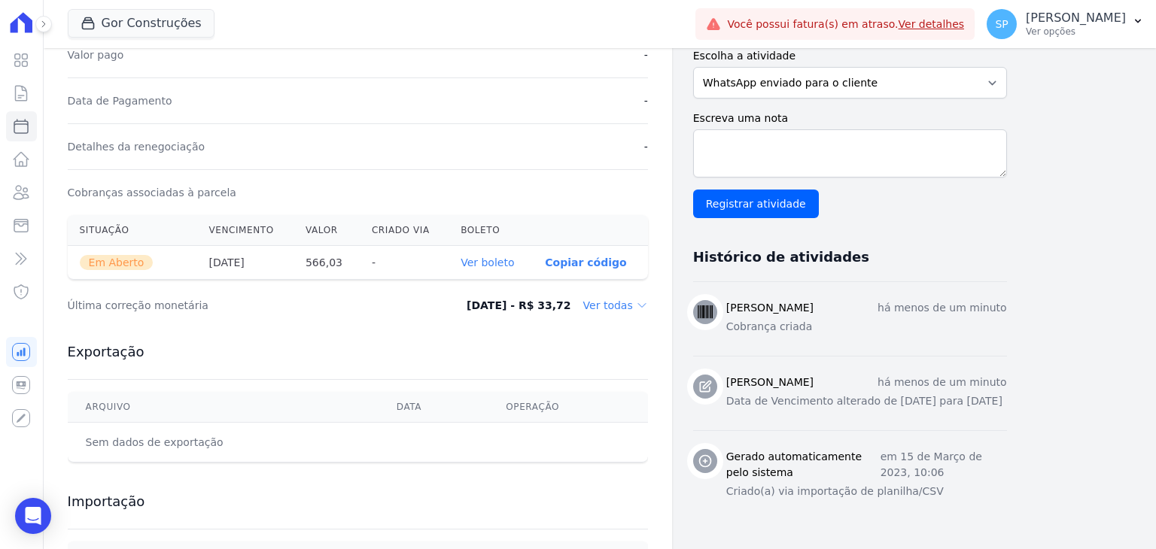
click at [501, 260] on link "Ver boleto" at bounding box center [487, 263] width 53 height 12
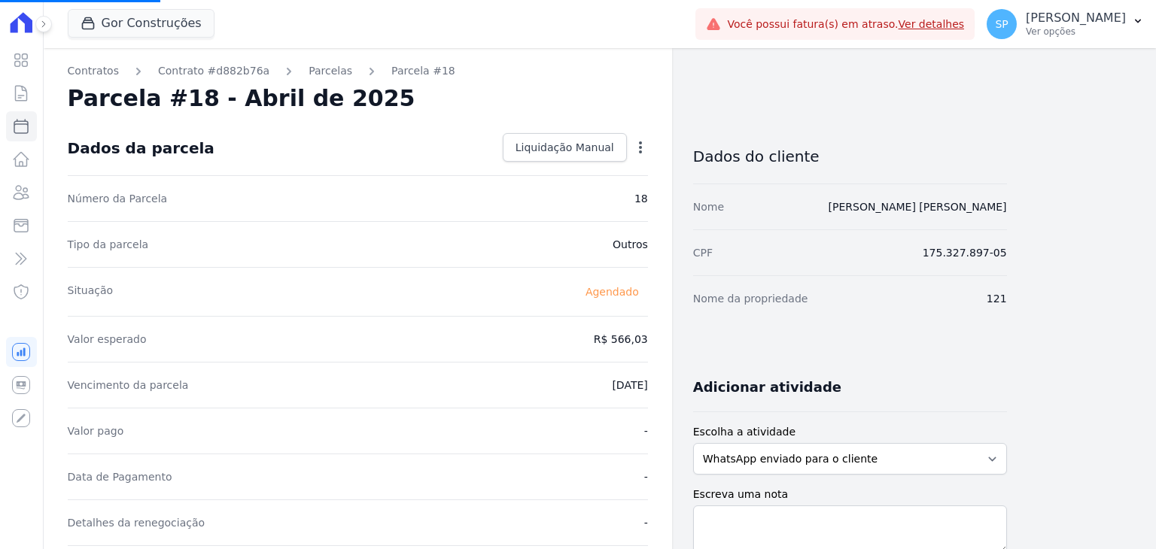
select select
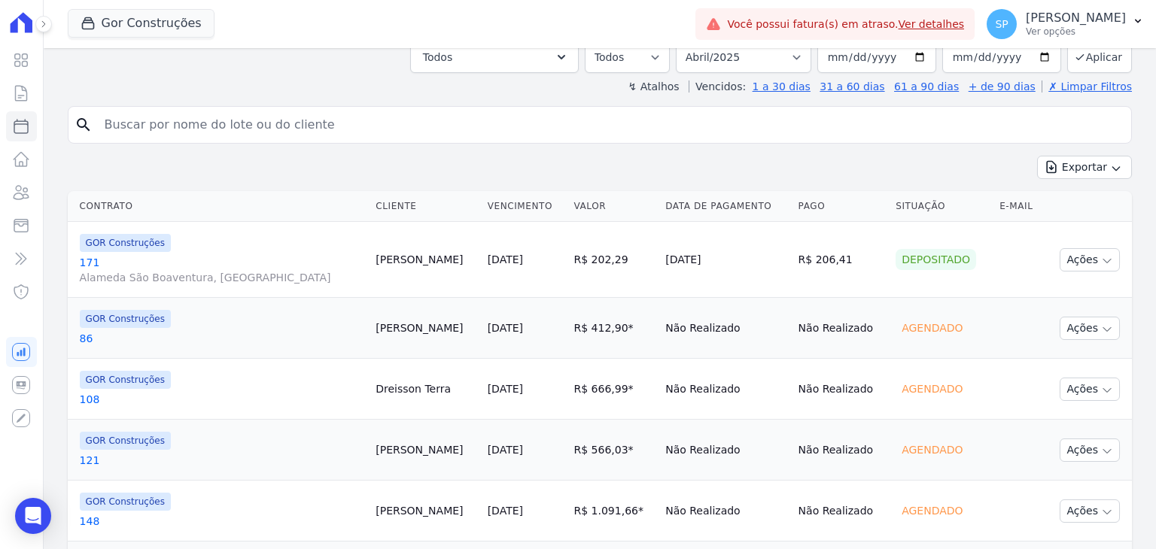
scroll to position [301, 0]
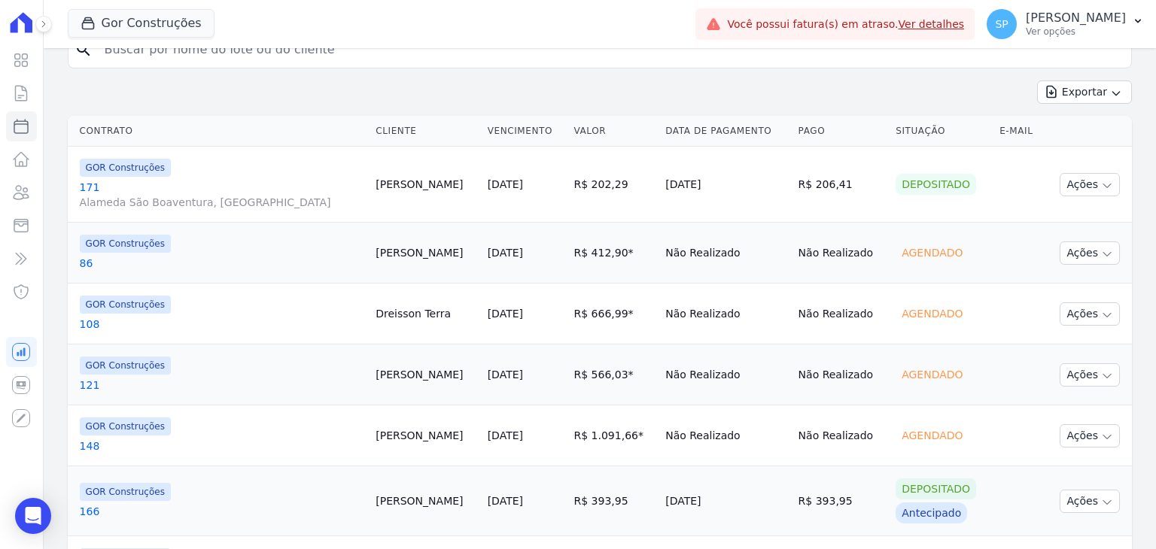
click at [90, 444] on link "148" at bounding box center [222, 446] width 285 height 15
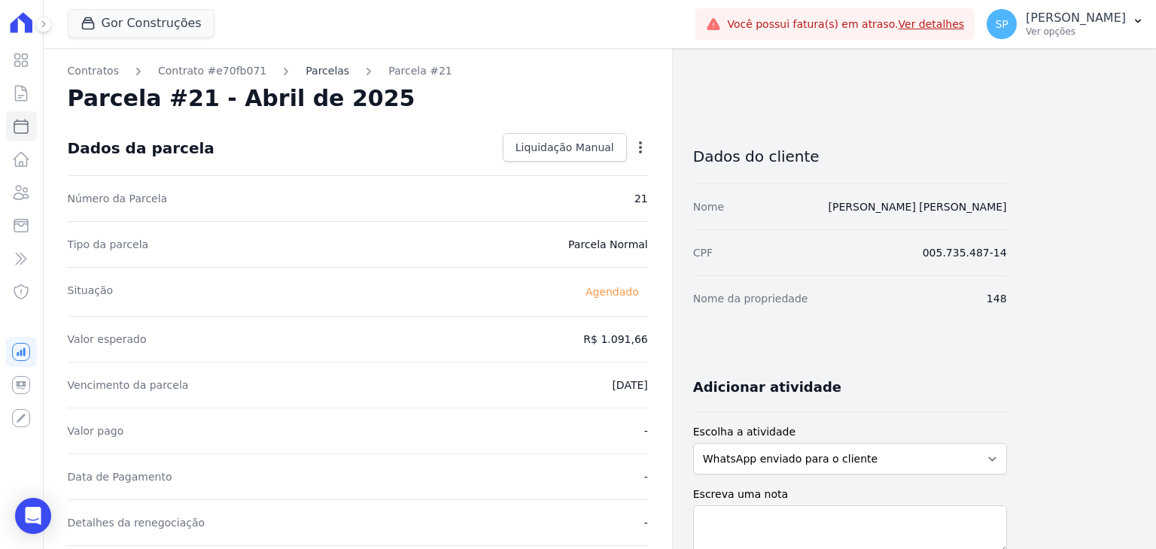
click at [306, 70] on link "Parcelas" at bounding box center [328, 71] width 44 height 16
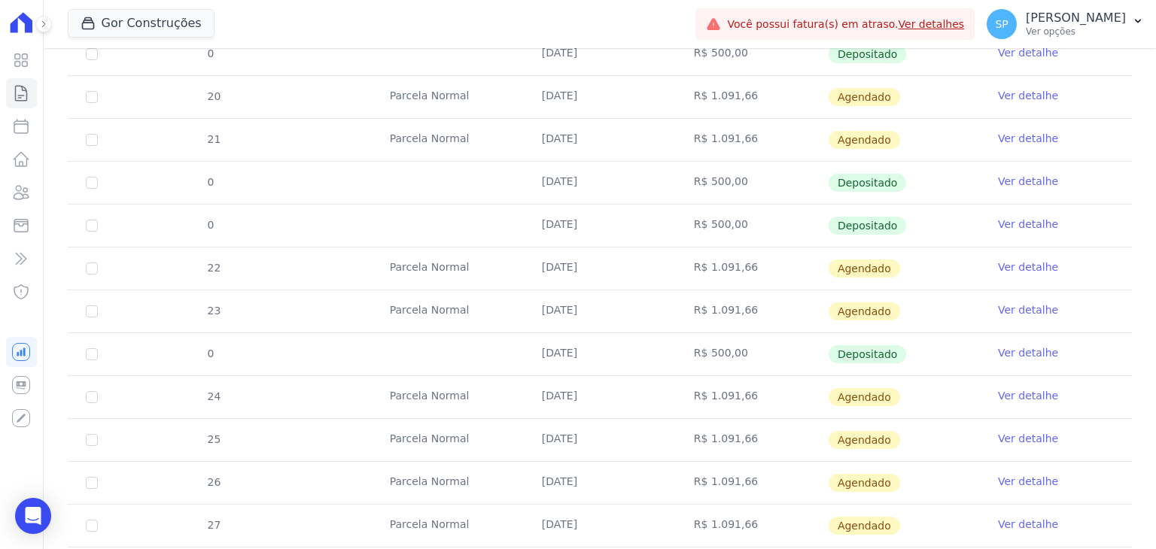
scroll to position [602, 0]
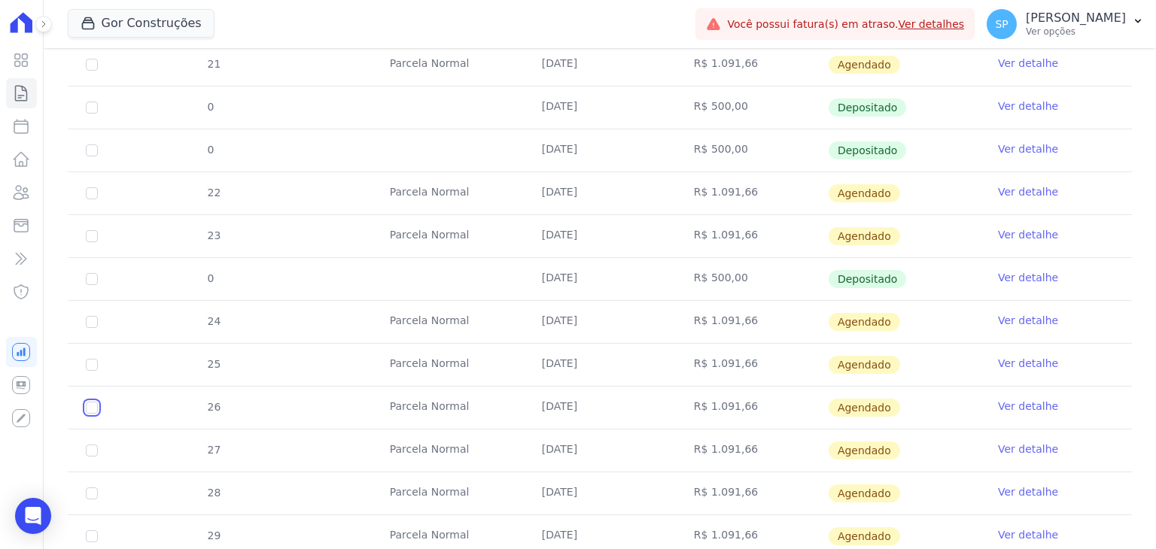
checkbox input "true"
click at [1015, 399] on link "Ver detalhe" at bounding box center [1028, 406] width 60 height 15
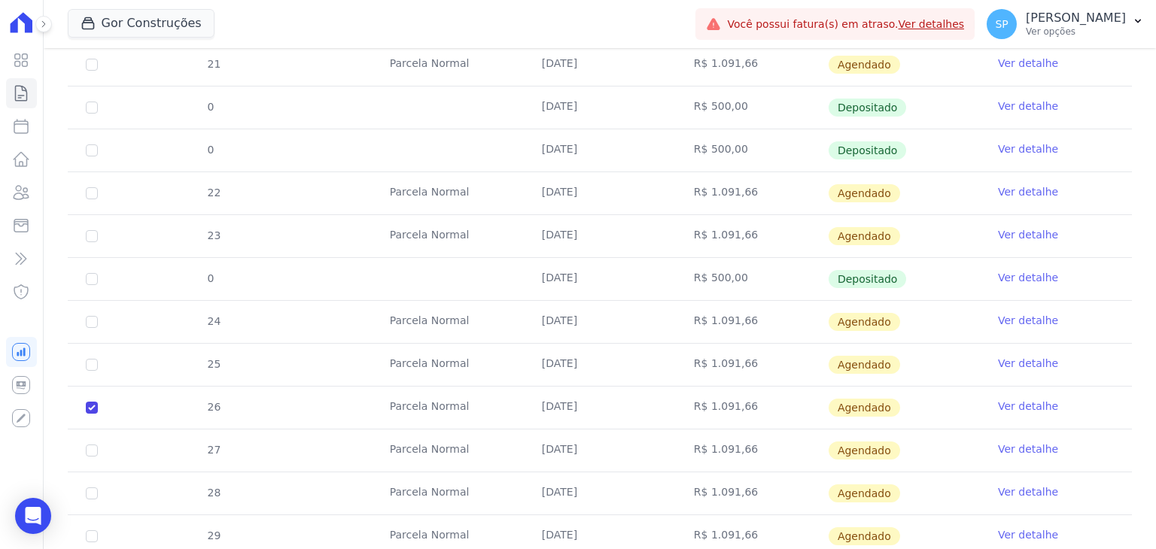
scroll to position [677, 0]
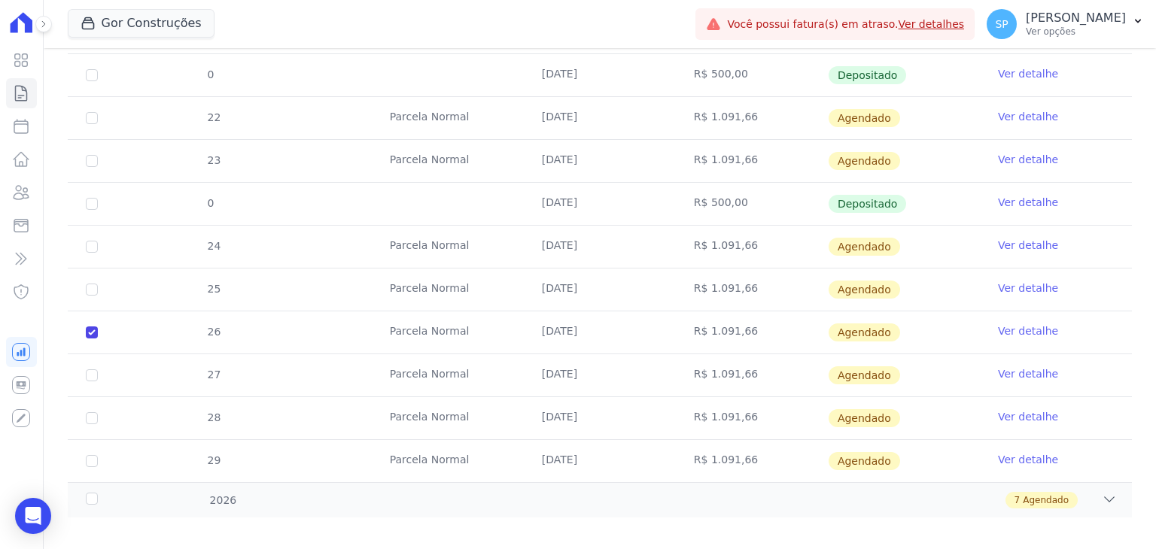
click at [1035, 328] on link "Ver detalhe" at bounding box center [1028, 331] width 60 height 15
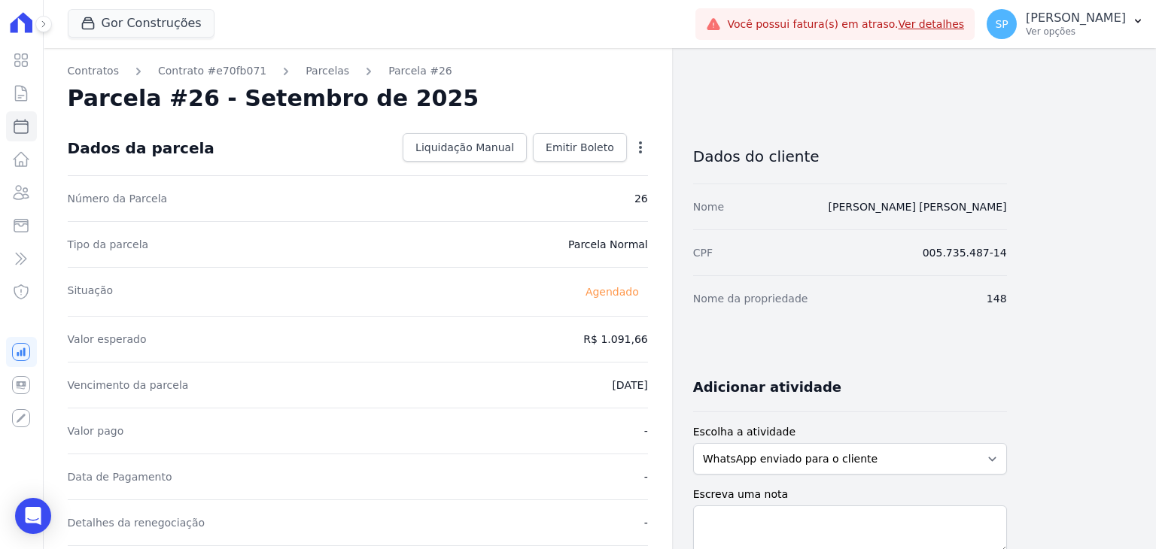
click at [634, 145] on icon "button" at bounding box center [640, 147] width 15 height 15
click at [557, 169] on link "Alterar" at bounding box center [576, 167] width 132 height 27
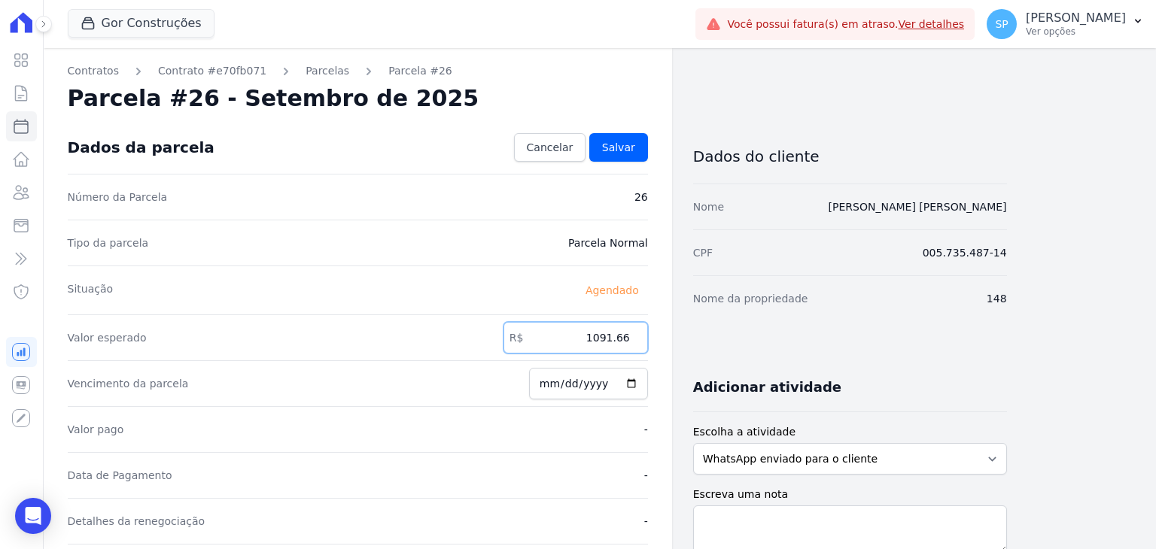
drag, startPoint x: 589, startPoint y: 335, endPoint x: 644, endPoint y: 335, distance: 54.9
click at [644, 335] on input "1091.66" at bounding box center [576, 338] width 145 height 32
type input "500.00"
click at [555, 380] on input "[DATE]" at bounding box center [588, 384] width 119 height 32
type input "[DATE]"
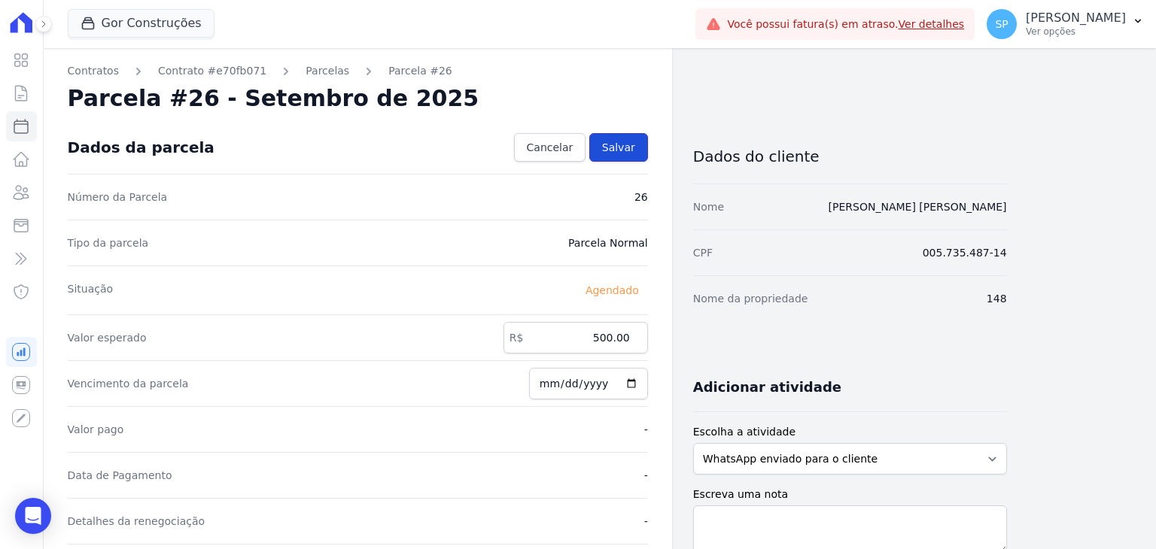
click at [620, 146] on span "Salvar" at bounding box center [618, 147] width 33 height 15
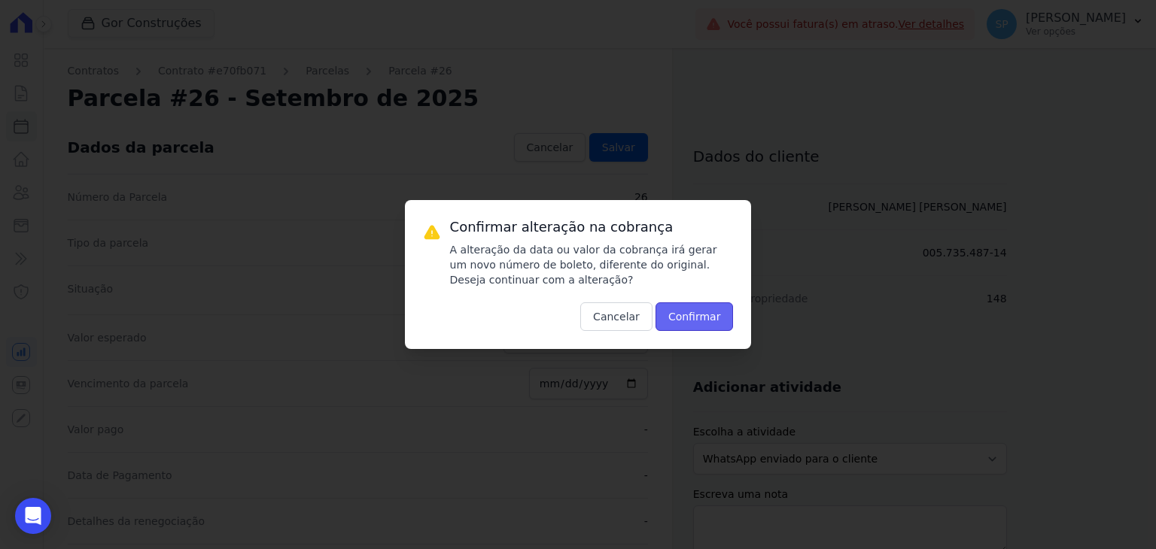
click at [689, 312] on button "Confirmar" at bounding box center [695, 317] width 78 height 29
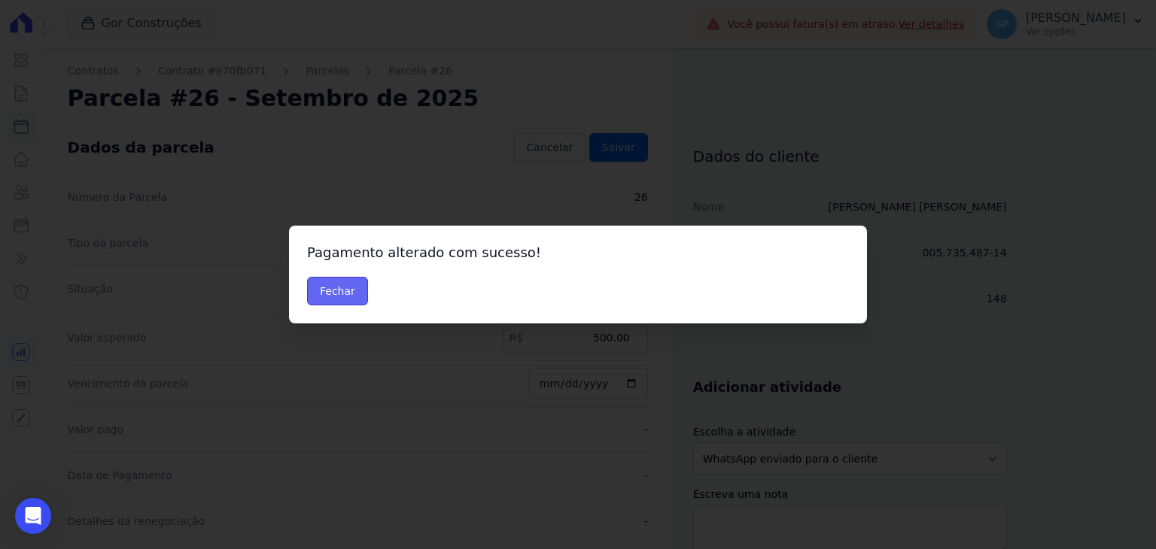
click at [345, 288] on button "Fechar" at bounding box center [337, 291] width 61 height 29
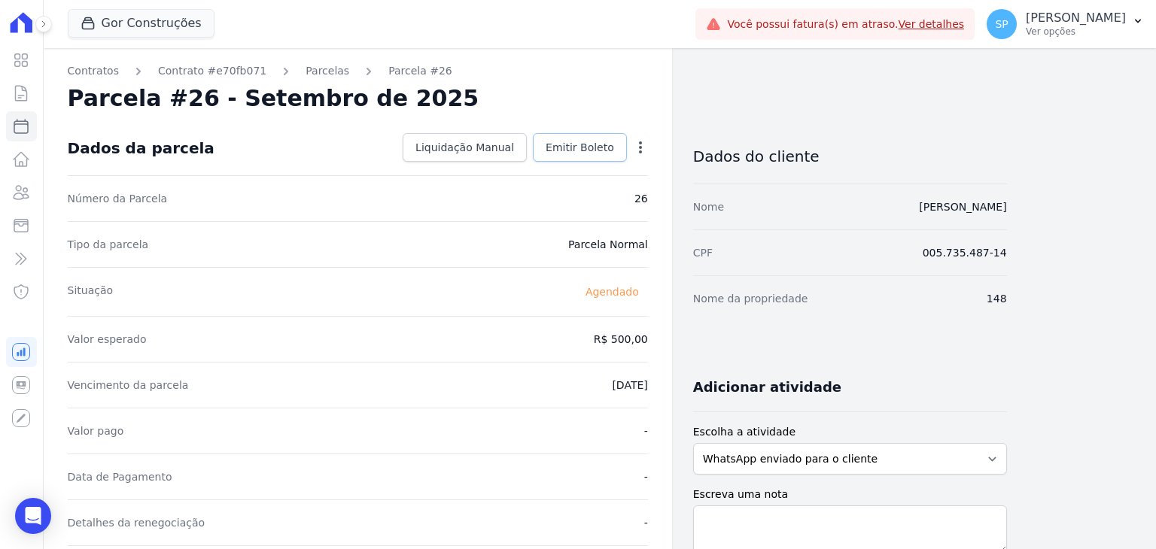
click at [578, 145] on span "Emitir Boleto" at bounding box center [580, 147] width 68 height 15
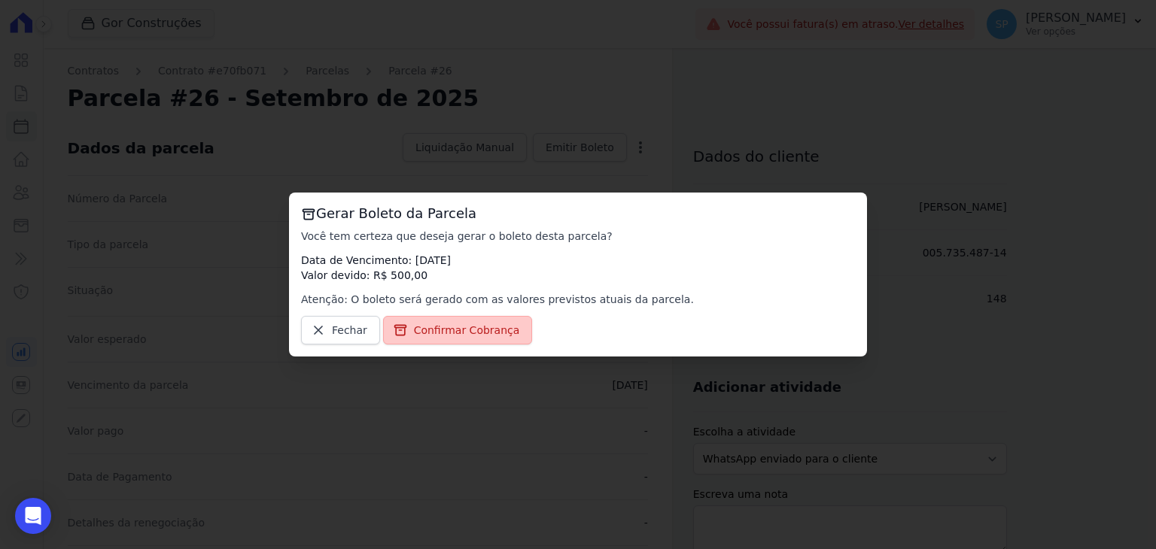
click at [431, 330] on span "Confirmar Cobrança" at bounding box center [467, 330] width 106 height 15
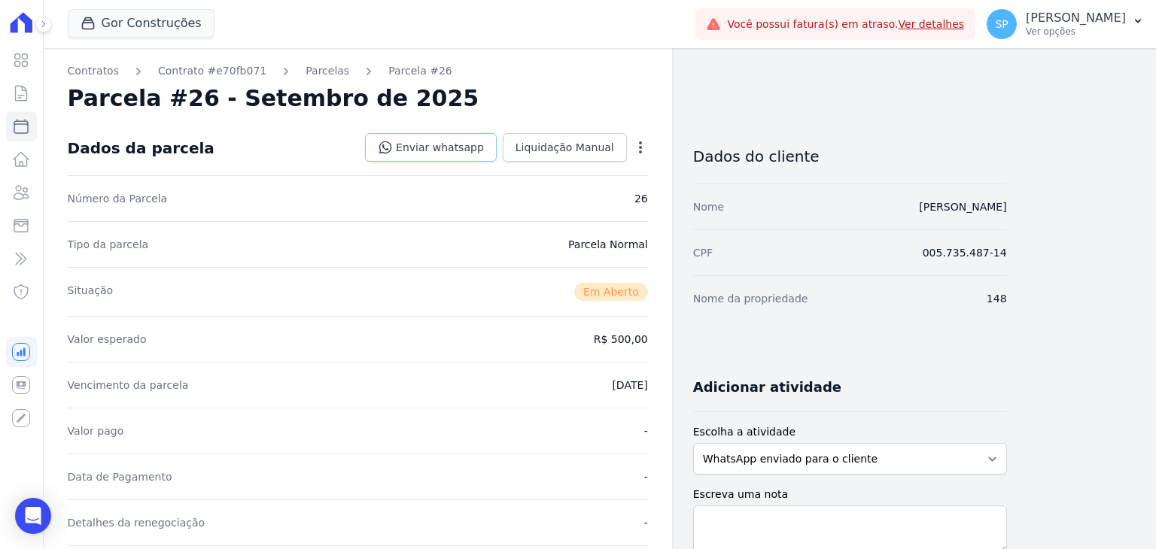
click at [470, 148] on link "Enviar whatsapp" at bounding box center [431, 147] width 132 height 29
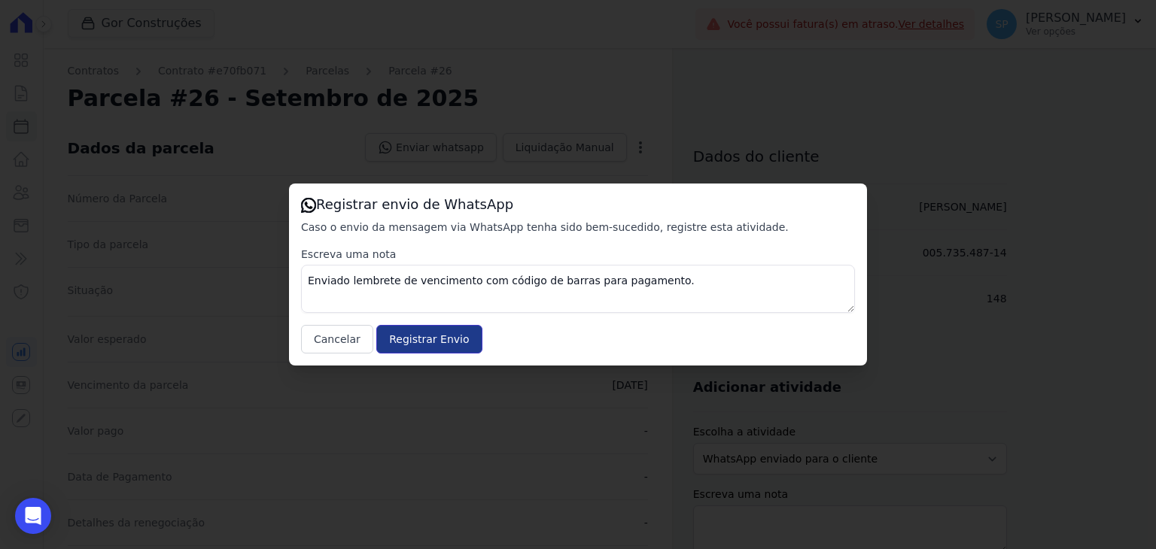
click at [412, 340] on input "Registrar Envio" at bounding box center [428, 339] width 105 height 29
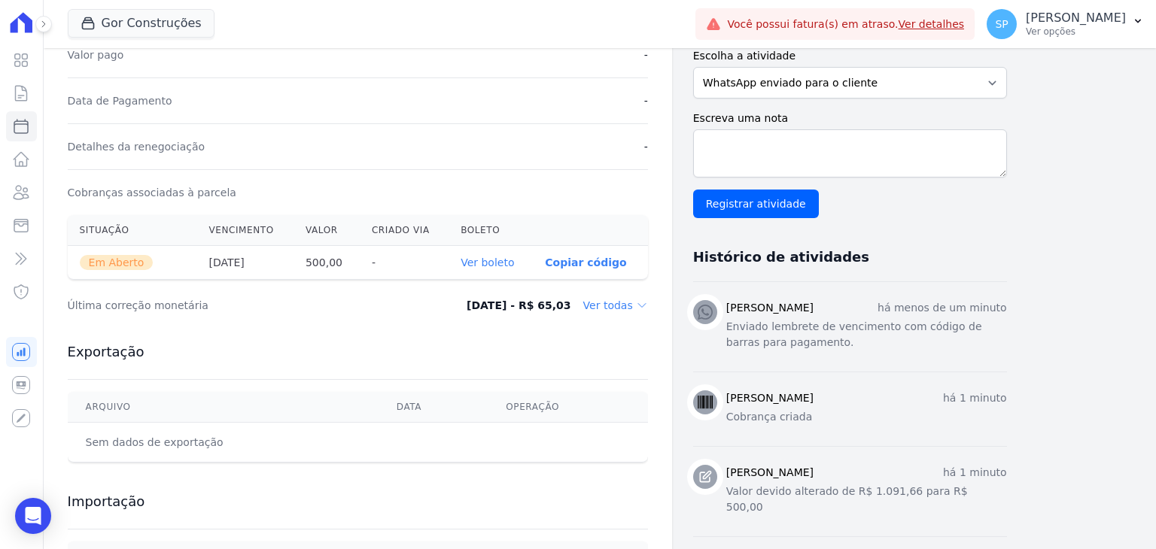
scroll to position [452, 0]
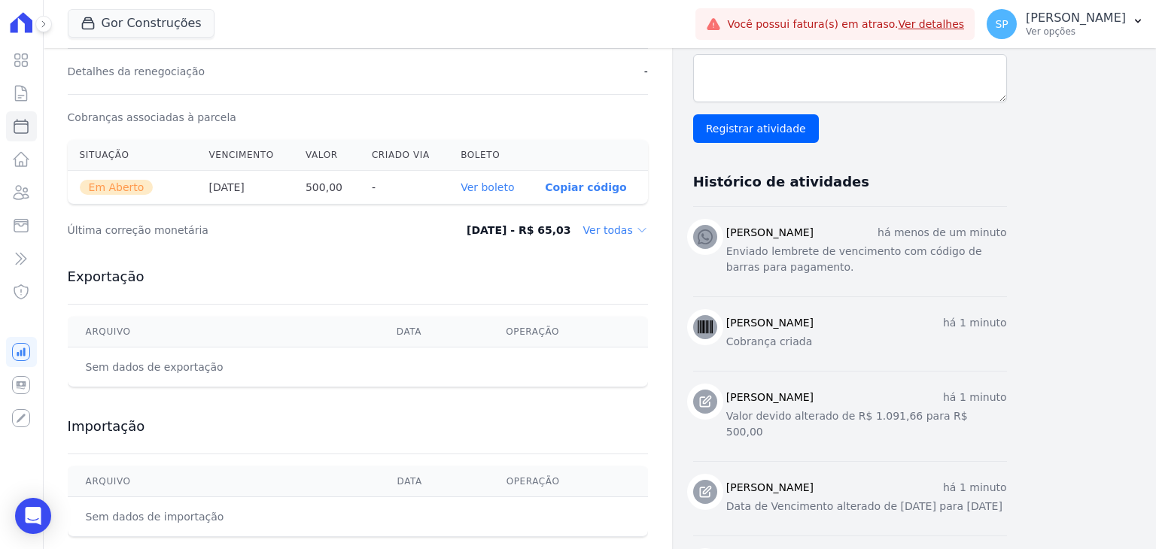
click at [497, 186] on link "Ver boleto" at bounding box center [487, 187] width 53 height 12
